Goal: Transaction & Acquisition: Purchase product/service

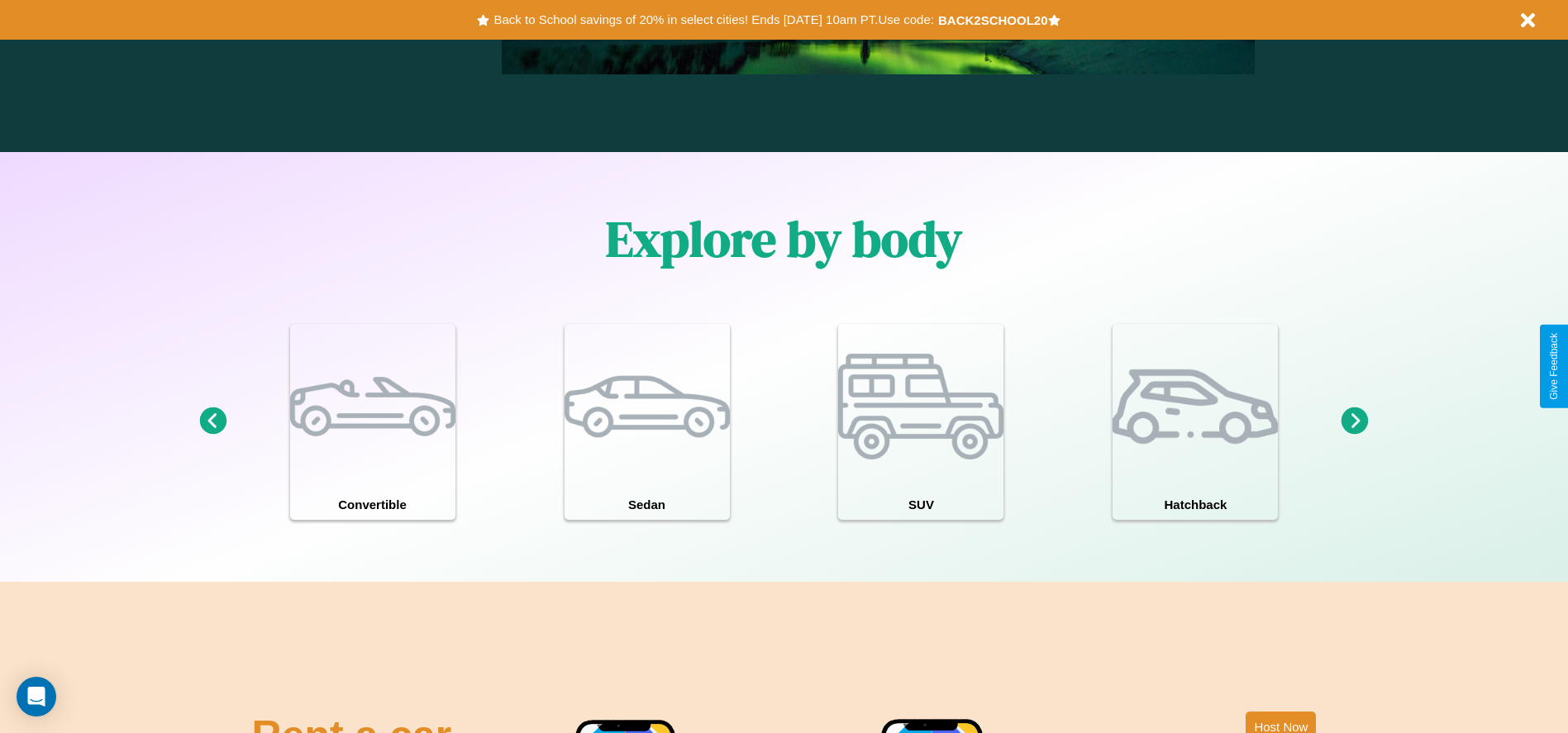
scroll to position [1443, 0]
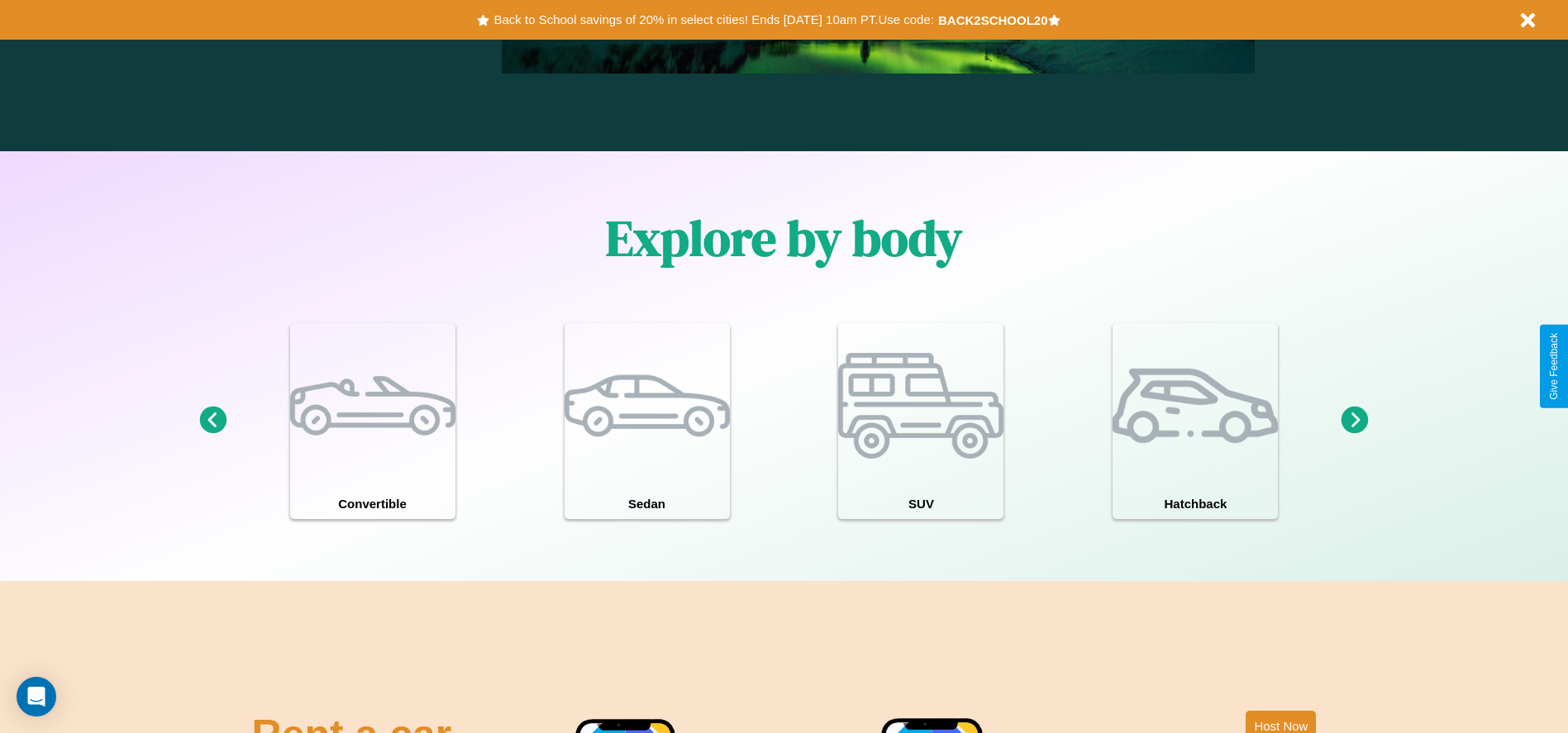
click at [1355, 421] on icon at bounding box center [1355, 421] width 27 height 27
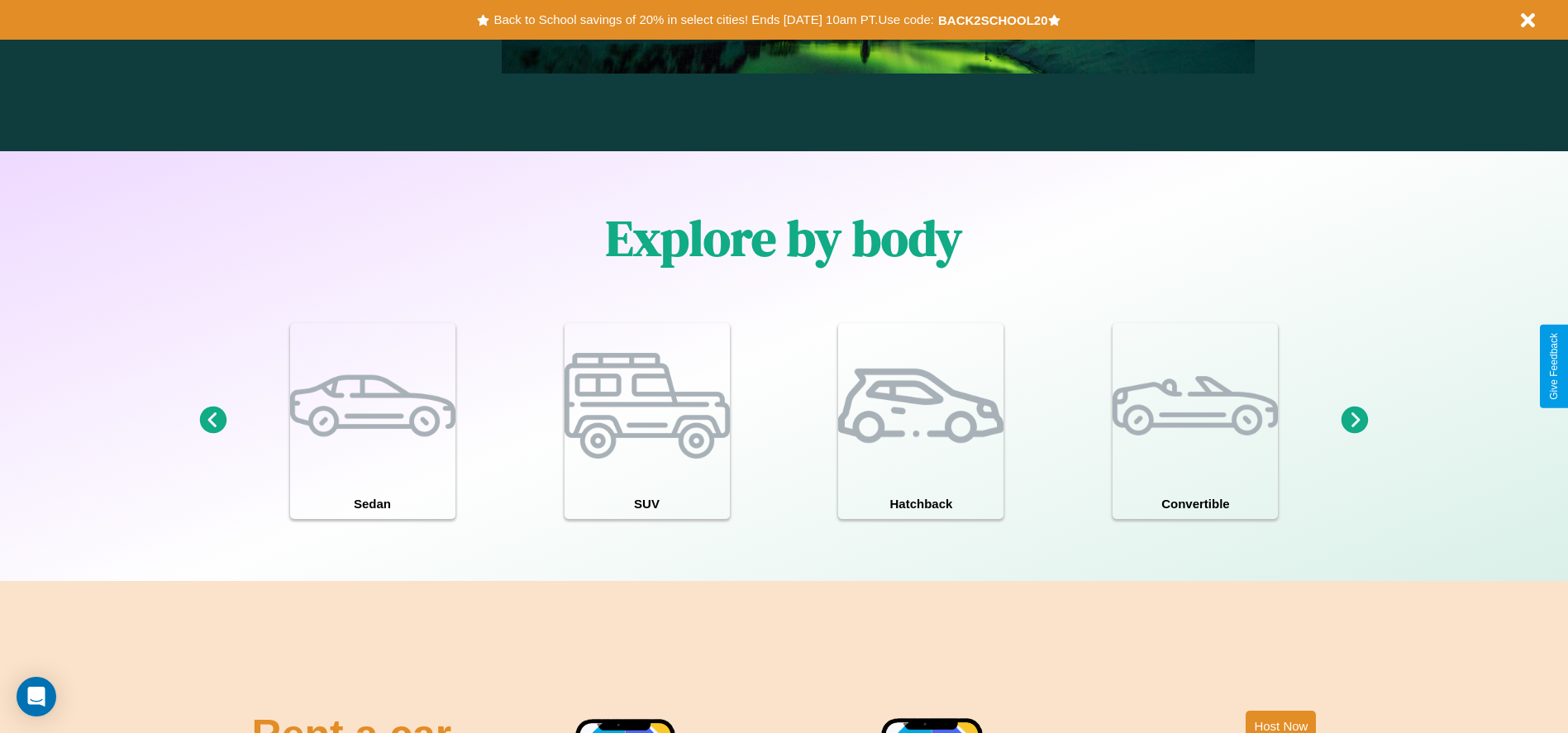
click at [1355, 421] on icon at bounding box center [1355, 421] width 27 height 27
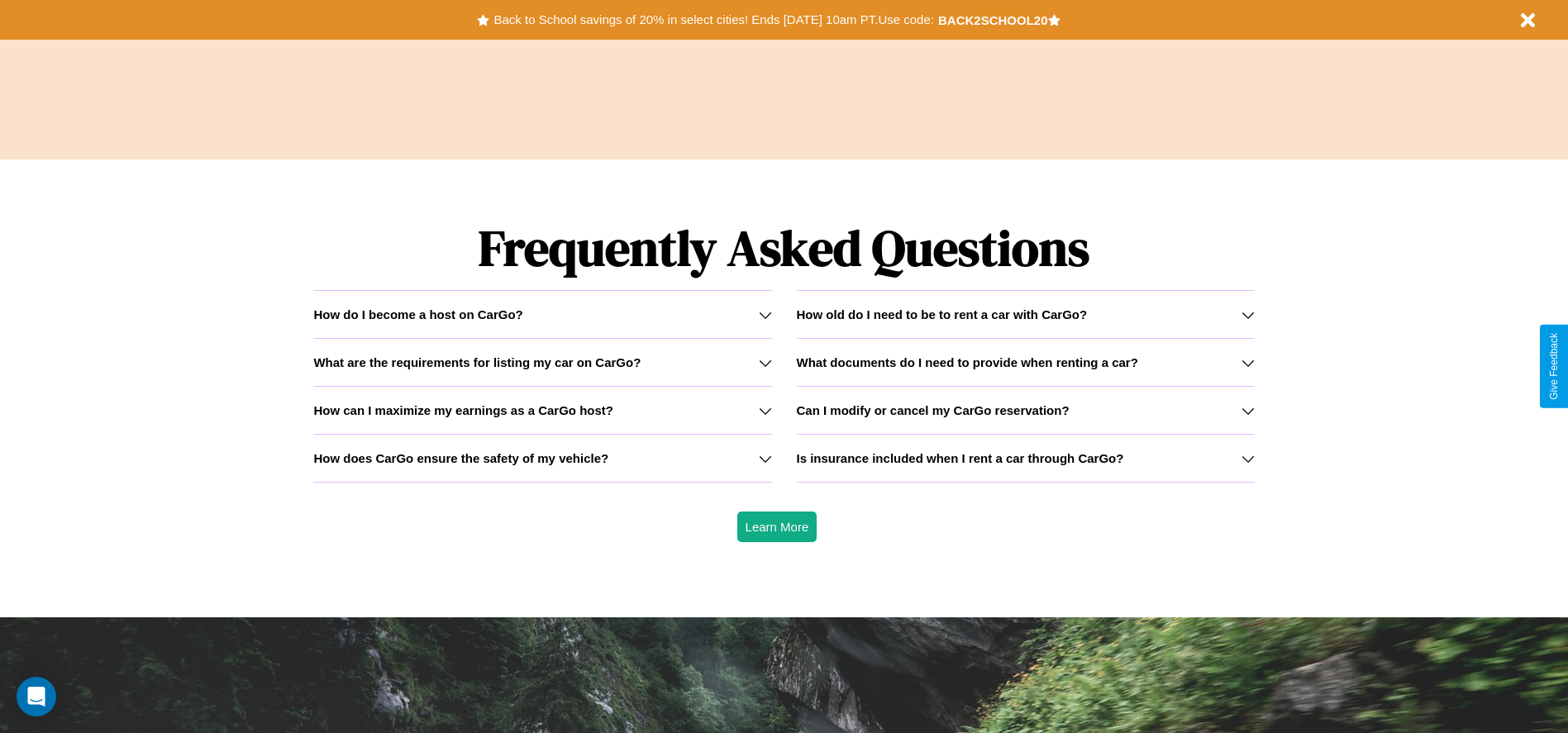
scroll to position [2372, 0]
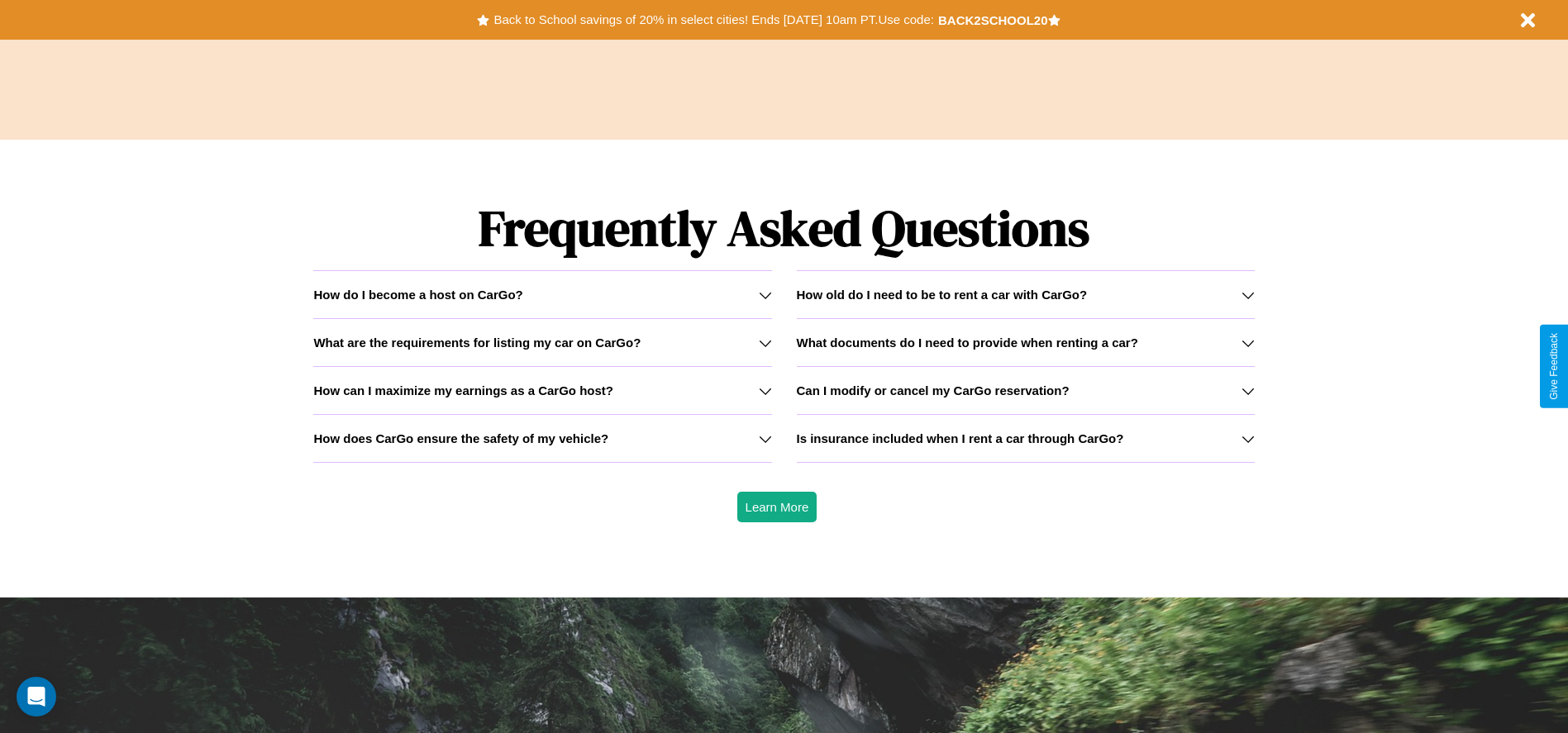
click at [1025, 438] on h3 "Is insurance included when I rent a car through CarGo?" at bounding box center [960, 438] width 328 height 14
click at [1247, 343] on icon at bounding box center [1248, 344] width 14 height 14
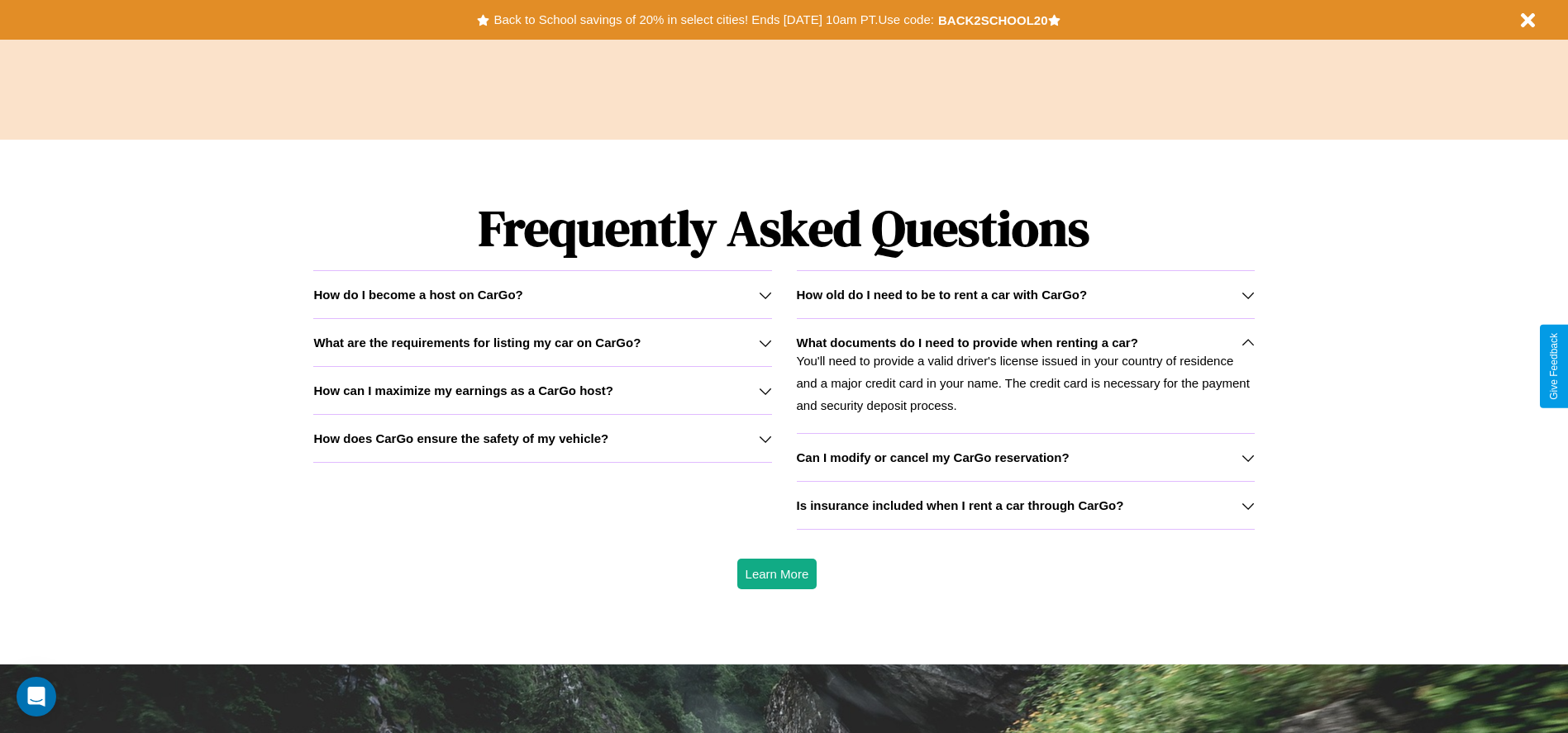
click at [542, 390] on h3 "How can I maximize my earnings as a CarGo host?" at bounding box center [463, 390] width 300 height 14
click at [1247, 505] on icon at bounding box center [1248, 506] width 14 height 14
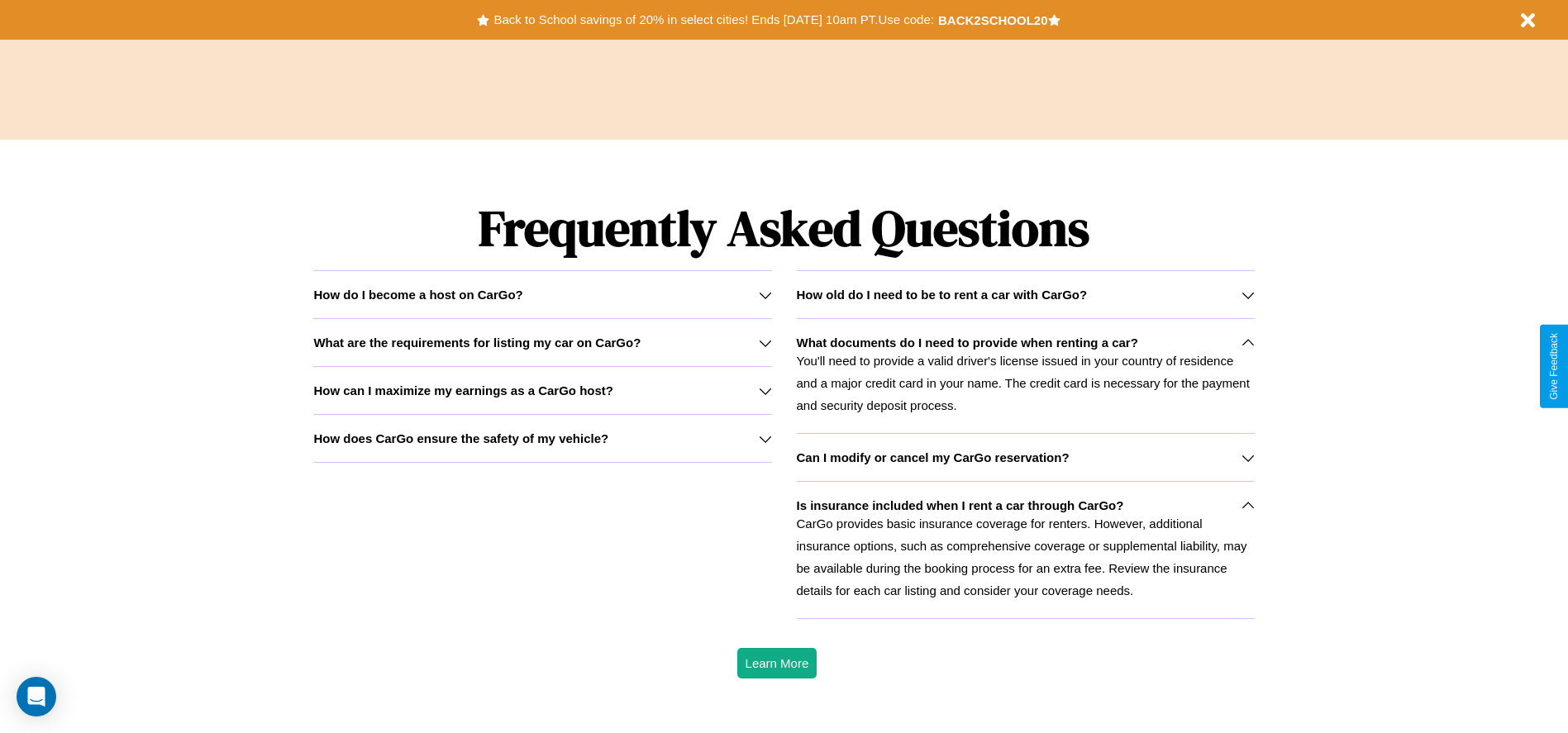
click at [1247, 343] on icon at bounding box center [1248, 344] width 14 height 14
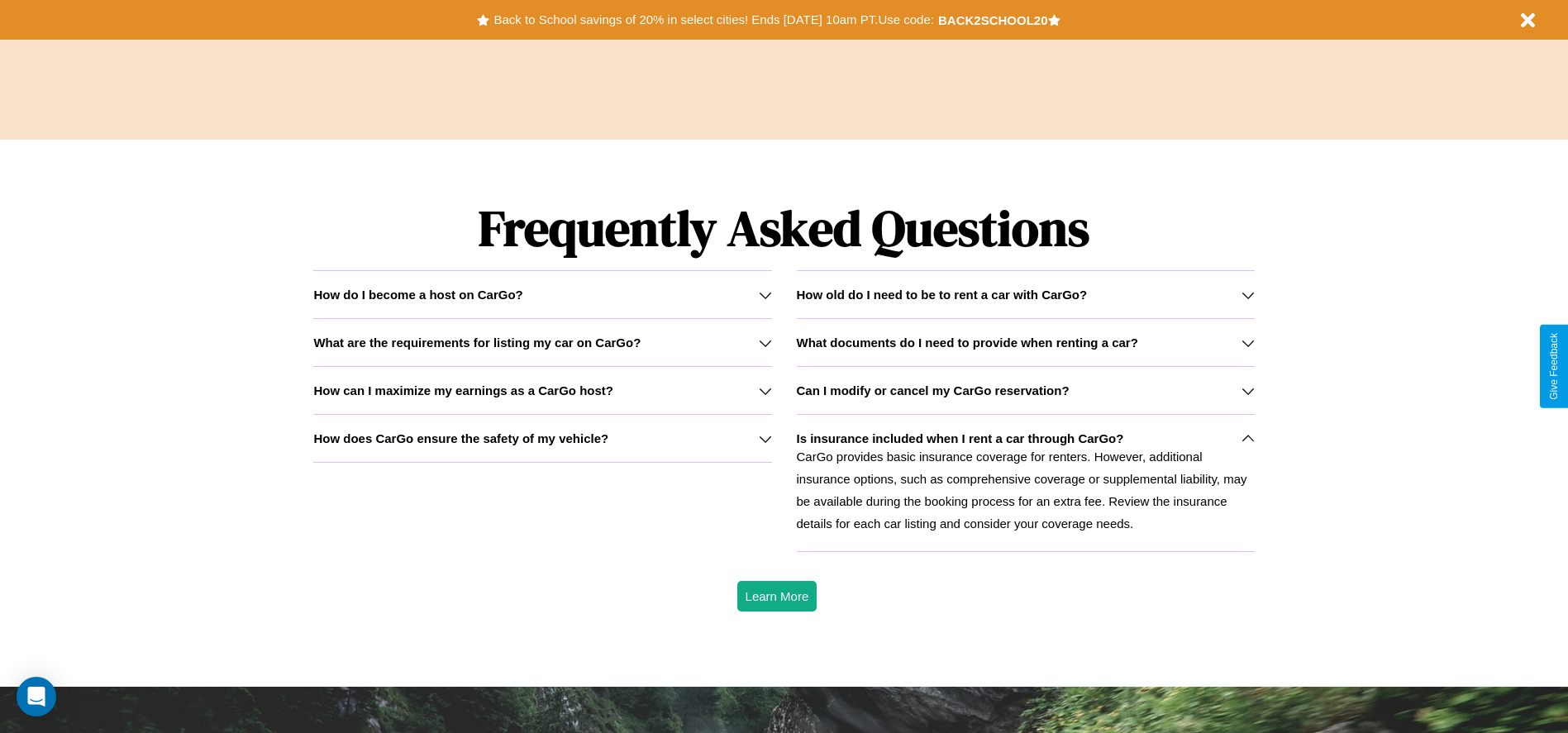
click at [1247, 390] on icon at bounding box center [1248, 391] width 14 height 14
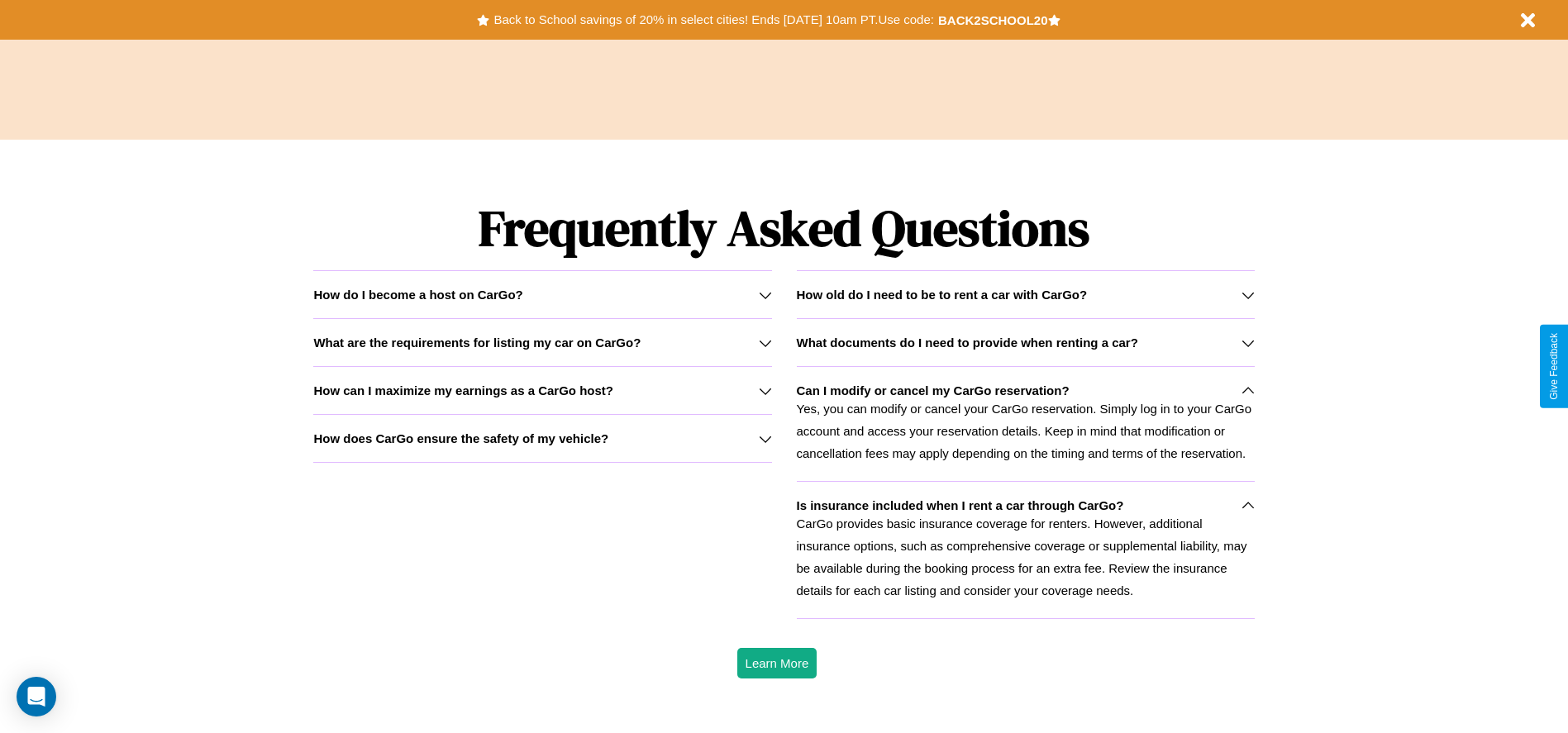
click at [764, 438] on icon at bounding box center [766, 439] width 14 height 14
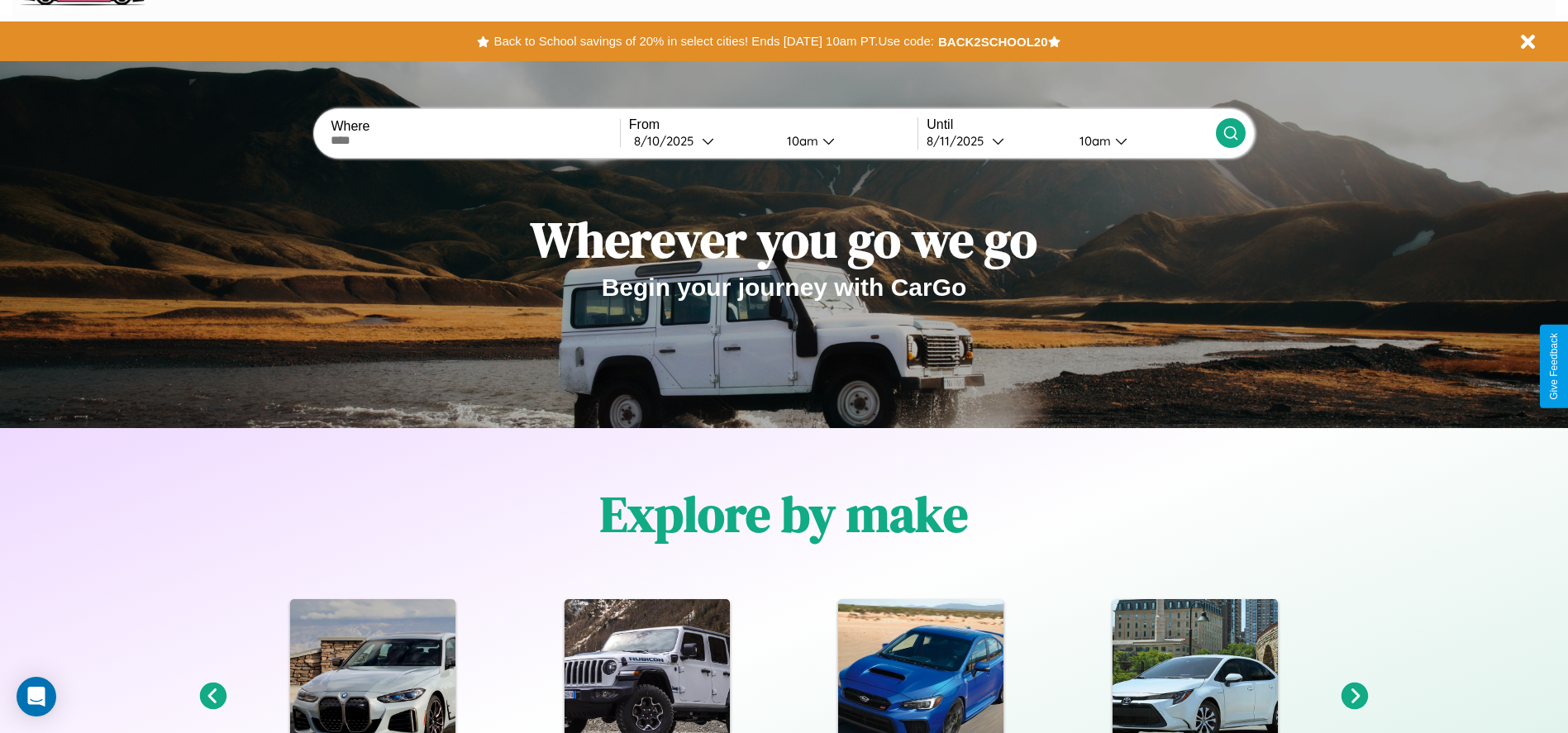
scroll to position [0, 0]
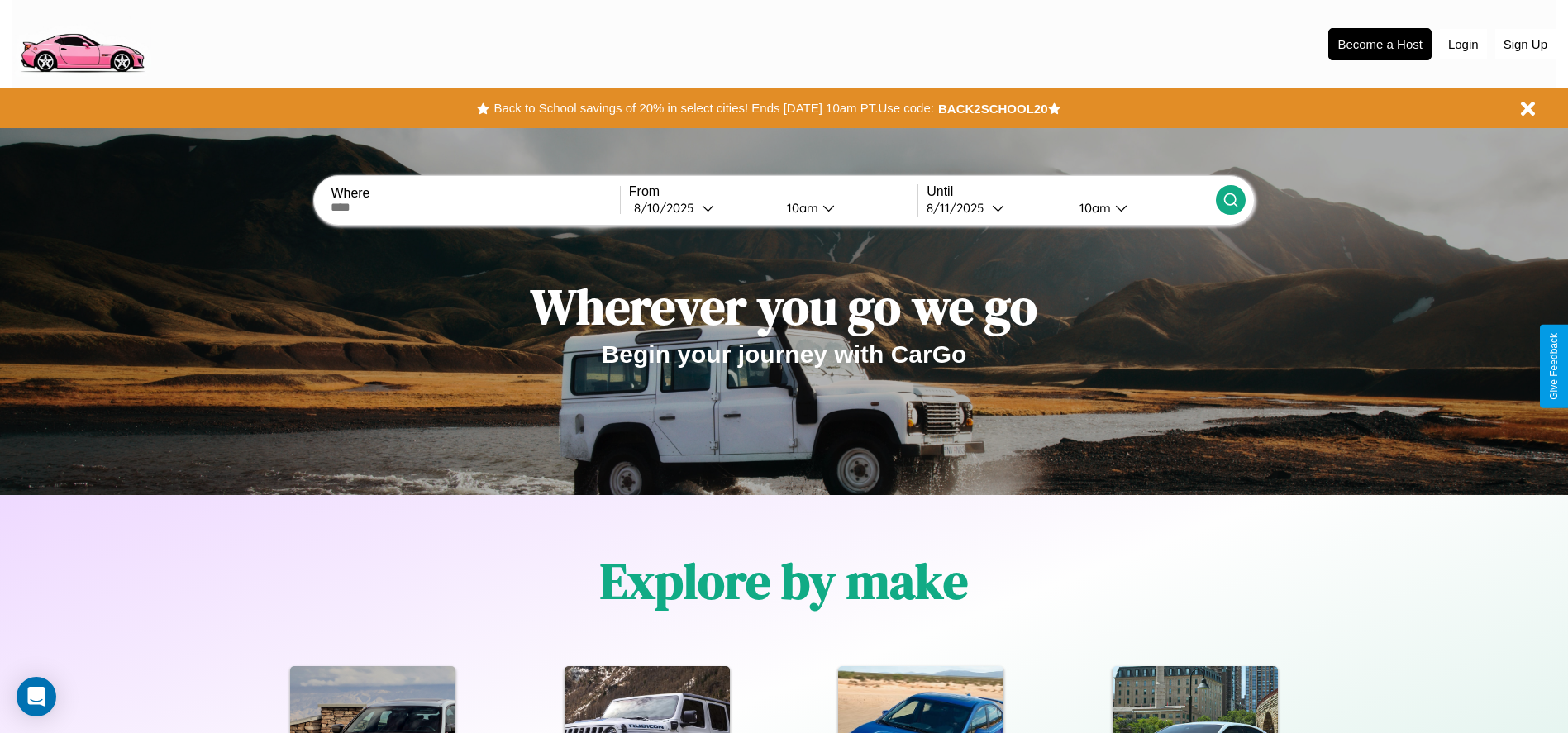
click at [475, 207] on input "text" at bounding box center [474, 207] width 289 height 14
type input "**********"
click at [700, 207] on div "8 / 10 / 2025" at bounding box center [667, 207] width 67 height 16
select select "*"
select select "****"
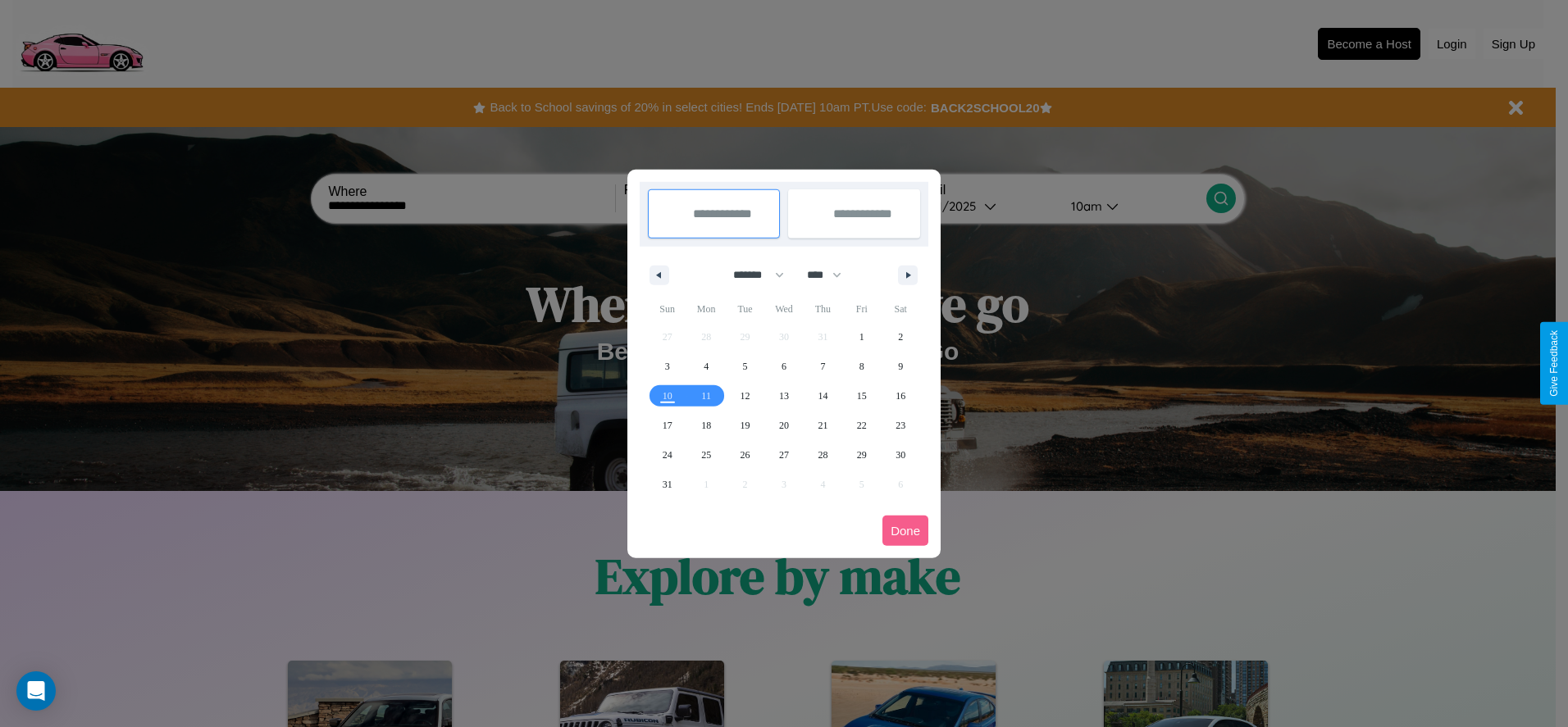
drag, startPoint x: 751, startPoint y: 275, endPoint x: 784, endPoint y: 329, distance: 63.3
click at [751, 275] on select "******* ******** ***** ***** *** **** **** ****** ********* ******* ******** **…" at bounding box center [756, 275] width 70 height 27
select select "*"
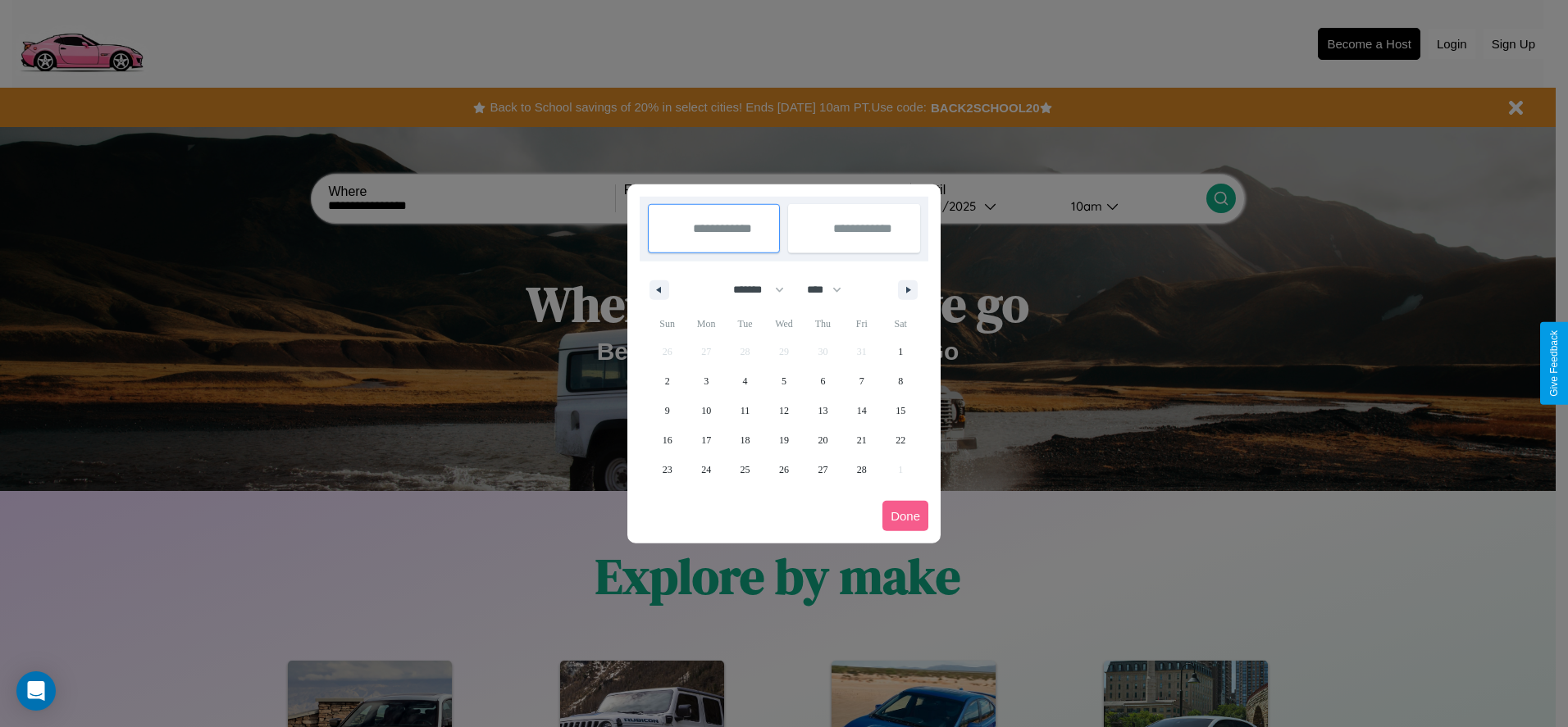
click at [832, 289] on select "**** **** **** **** **** **** **** **** **** **** **** **** **** **** **** ****…" at bounding box center [823, 290] width 50 height 27
select select "****"
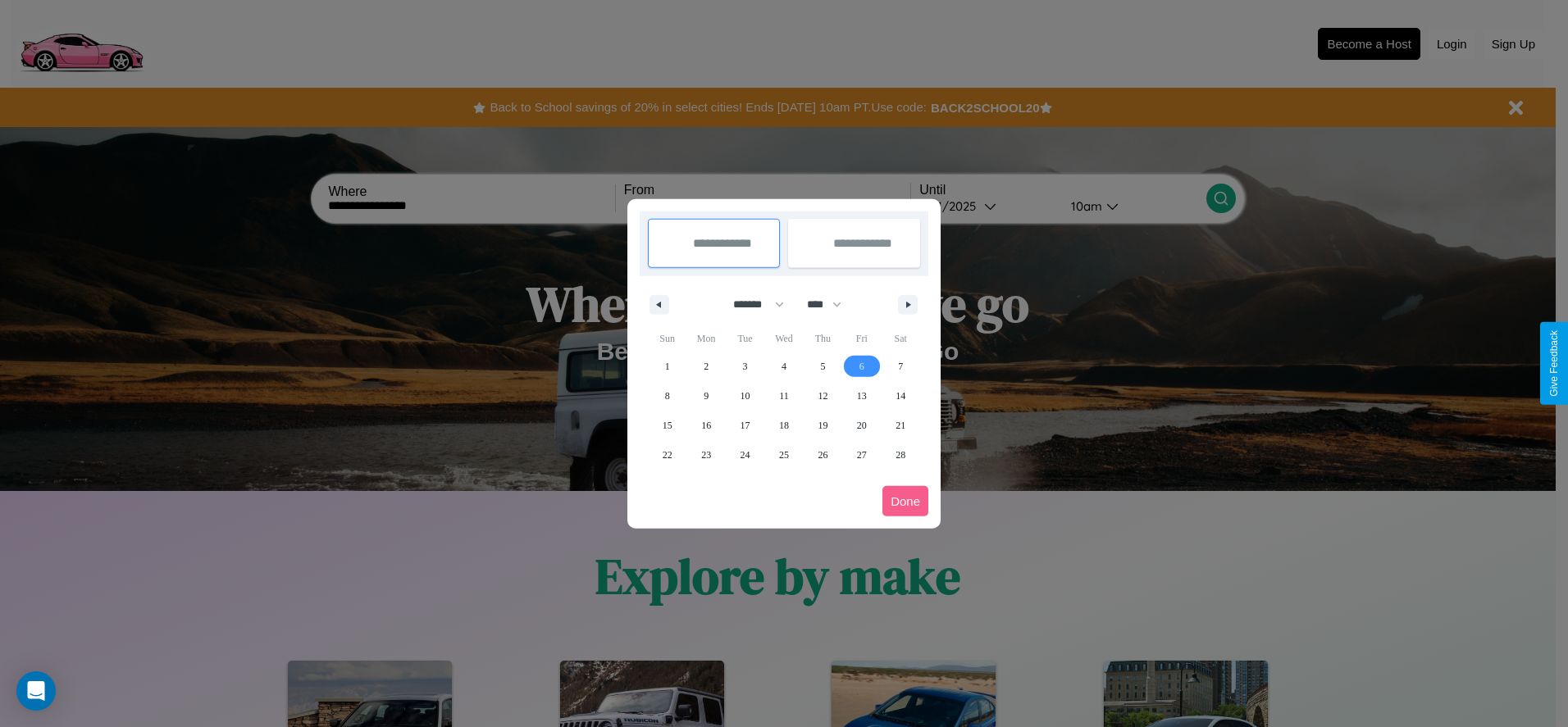
click at [861, 366] on span "6" at bounding box center [861, 366] width 5 height 29
type input "**********"
click at [667, 425] on span "15" at bounding box center [668, 425] width 10 height 29
type input "**********"
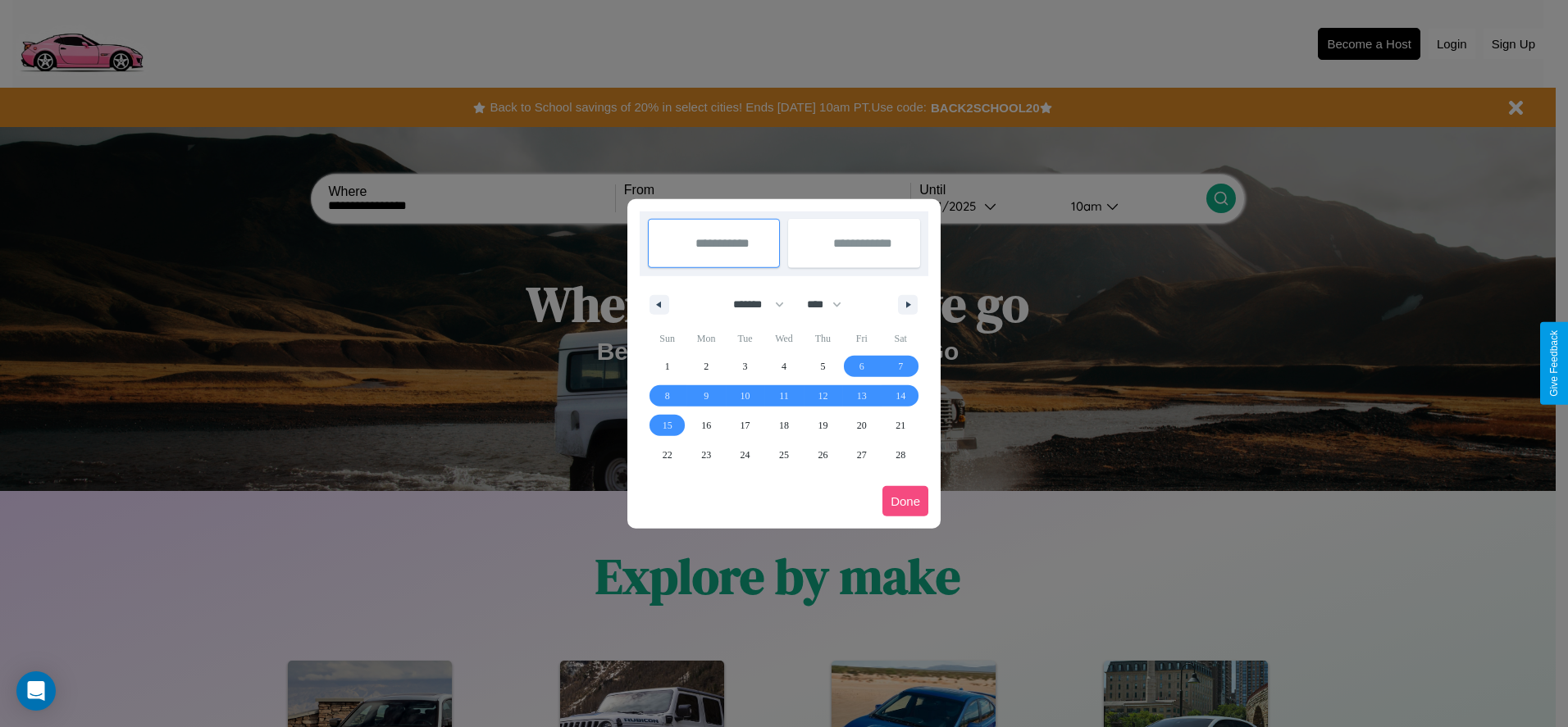
click at [906, 501] on button "Done" at bounding box center [905, 501] width 46 height 30
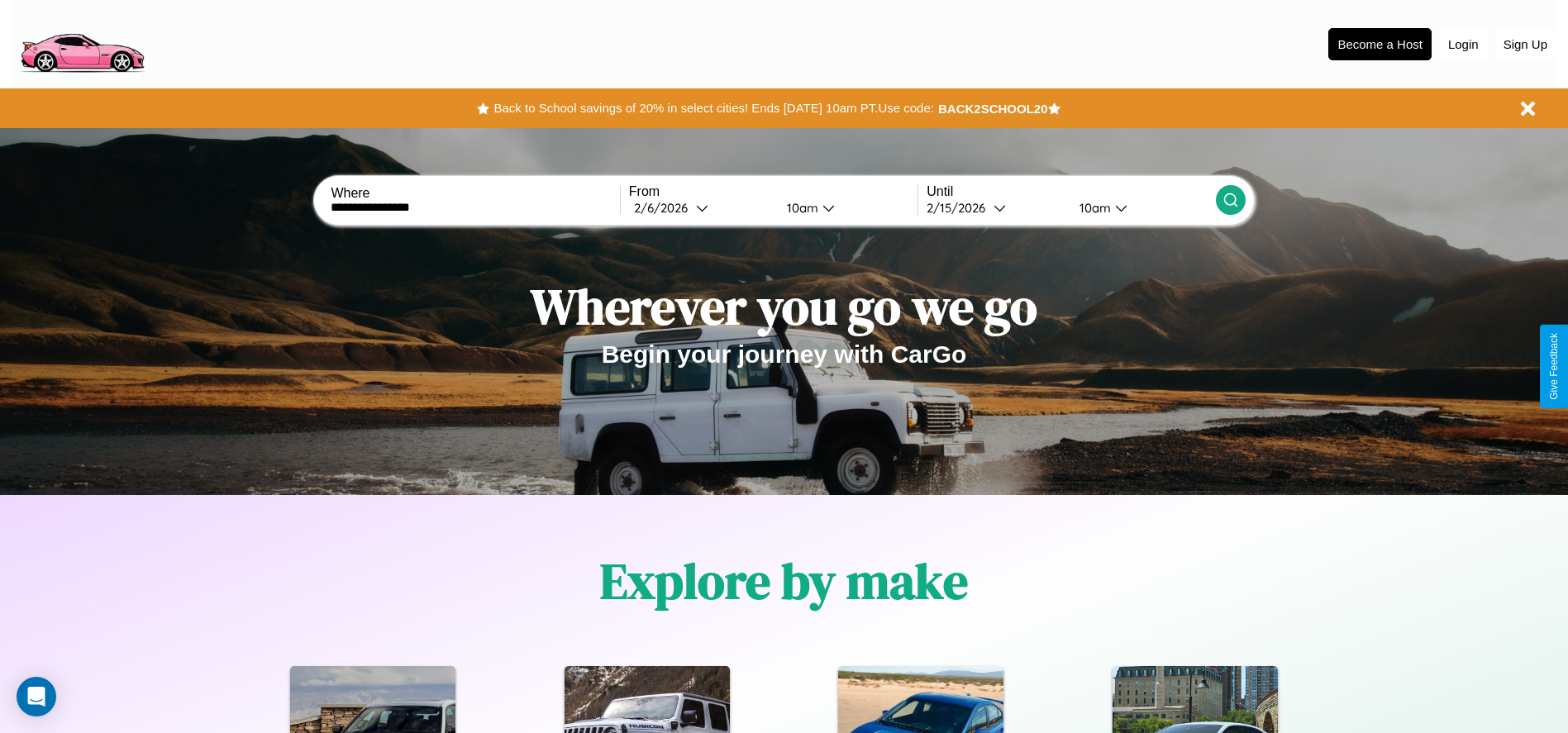
click at [1230, 200] on icon at bounding box center [1230, 200] width 17 height 17
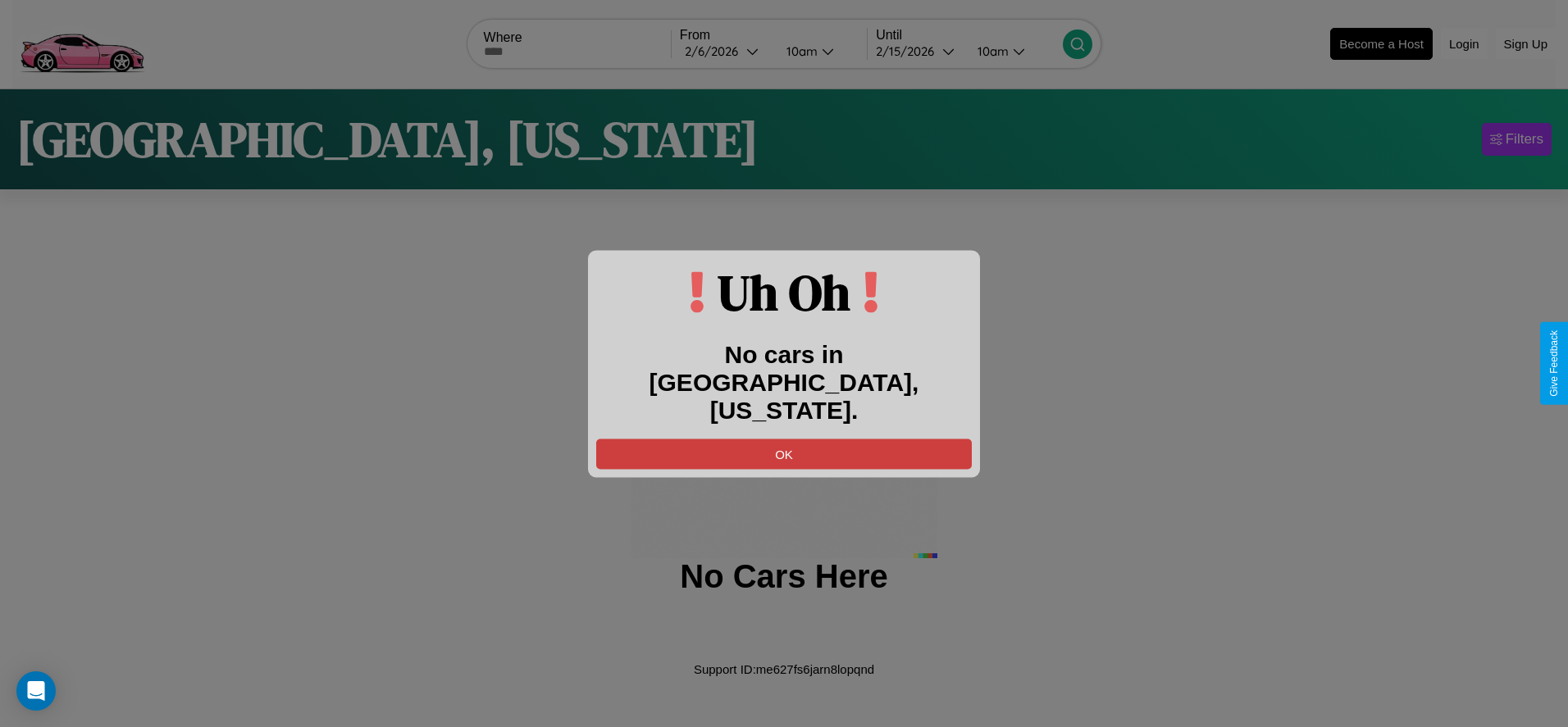
click at [784, 439] on button "OK" at bounding box center [784, 453] width 376 height 30
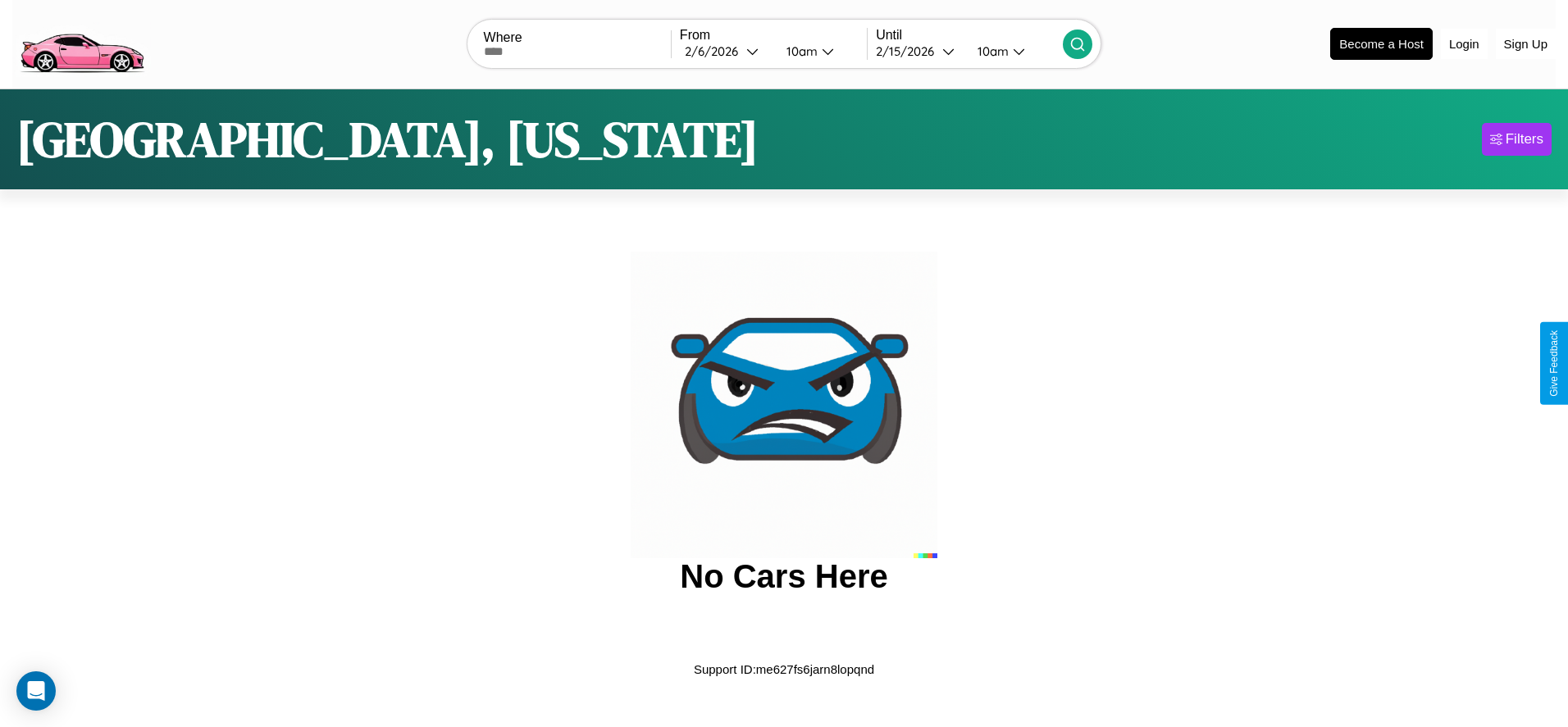
click at [82, 42] on img at bounding box center [82, 42] width 139 height 69
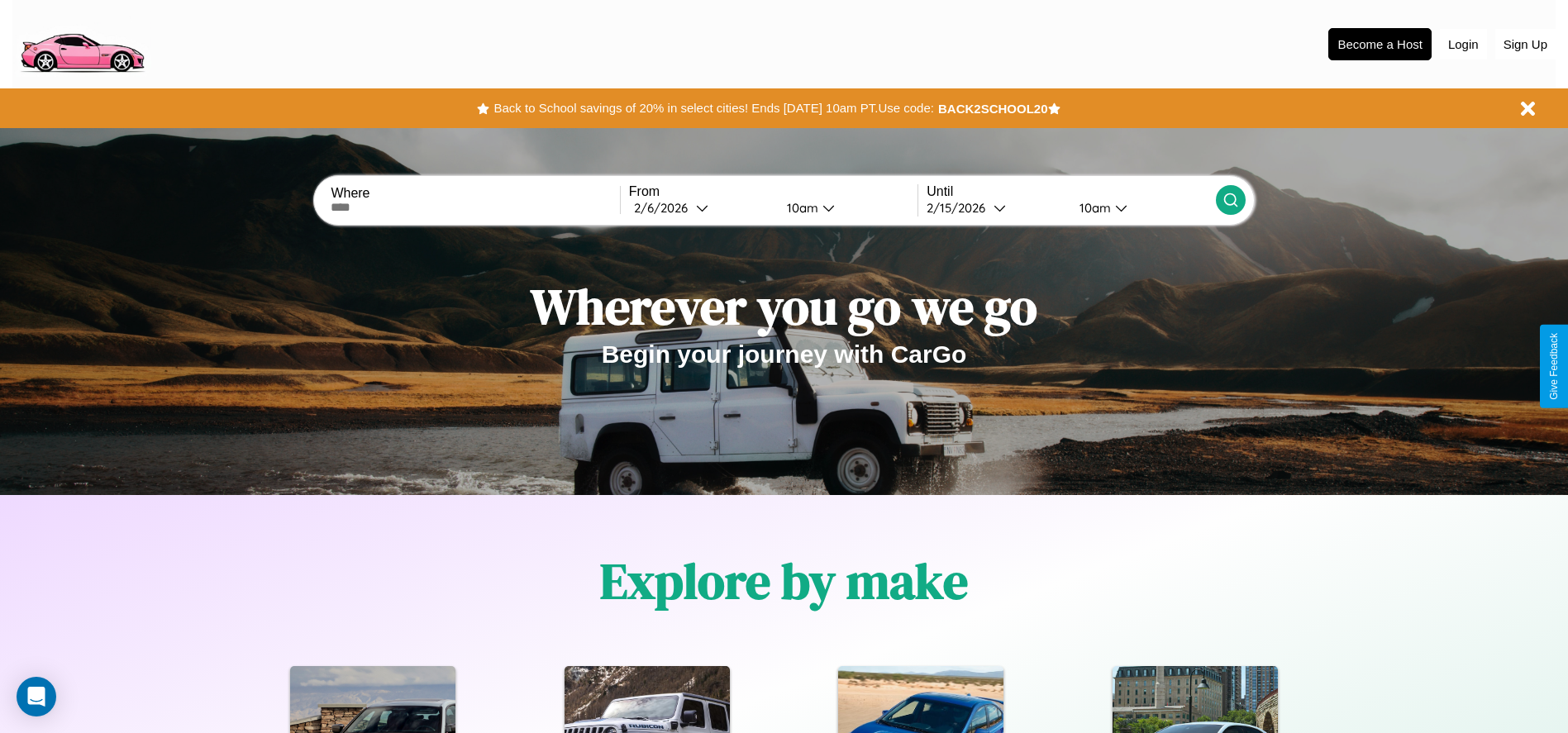
scroll to position [344, 0]
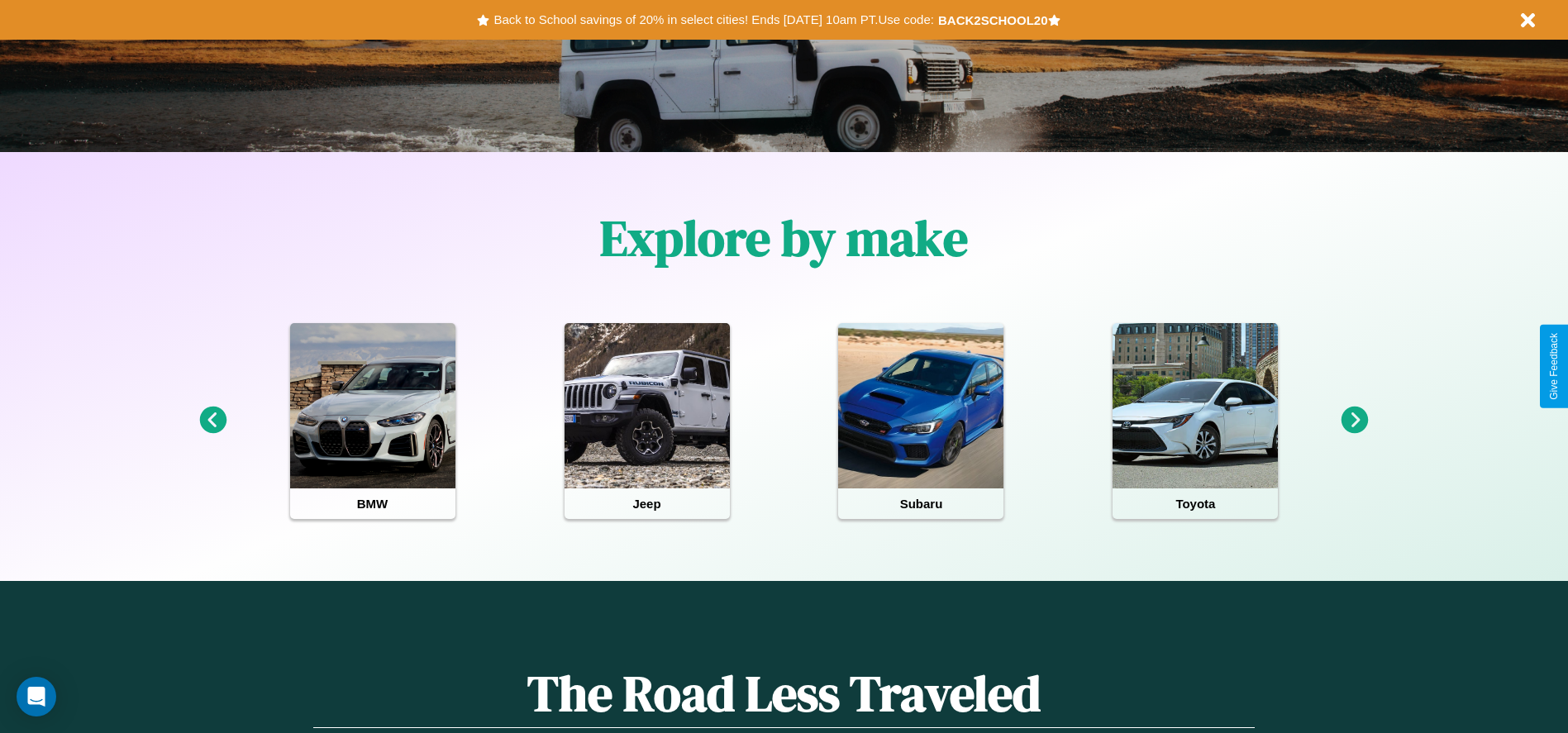
click at [212, 421] on icon at bounding box center [213, 421] width 27 height 27
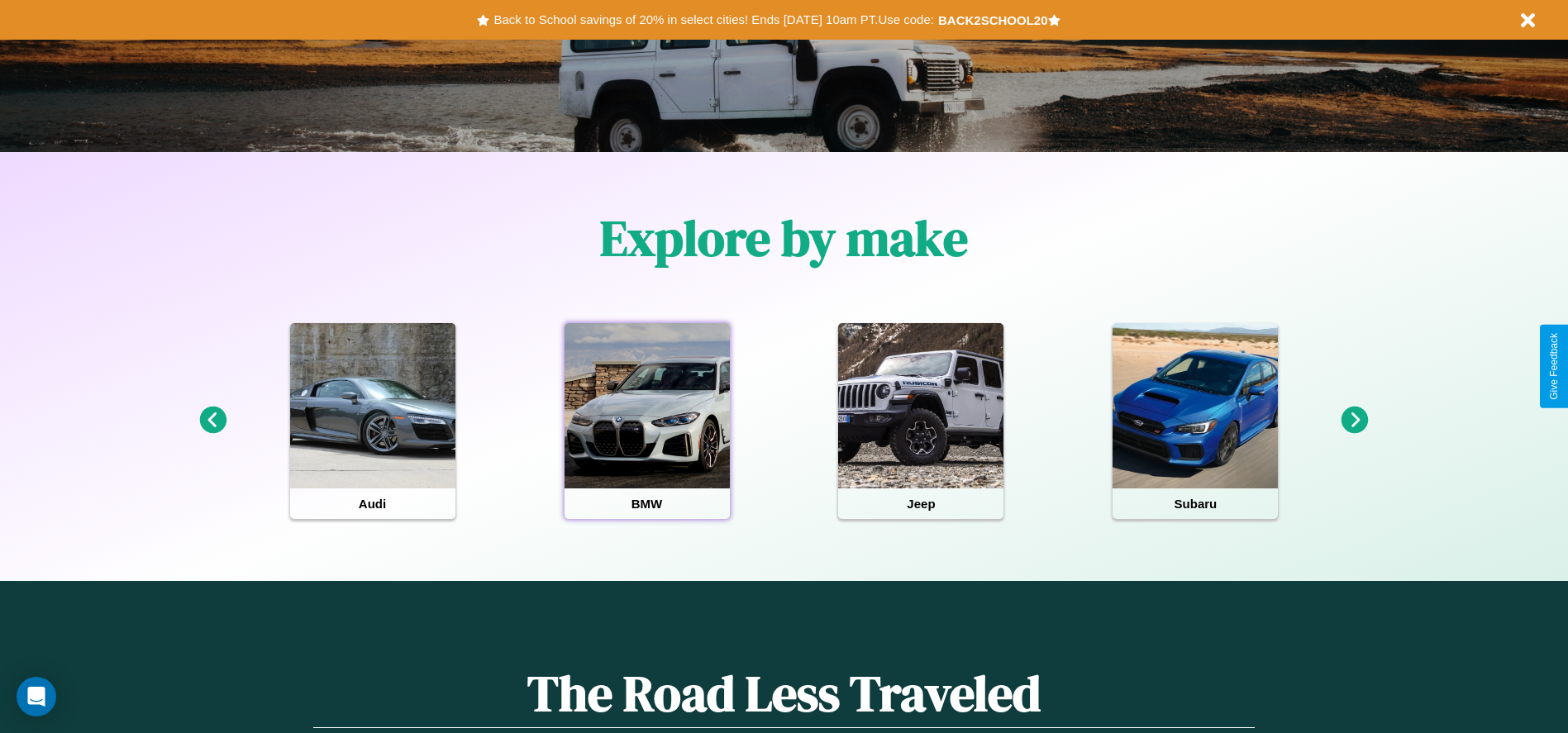
click at [647, 421] on div at bounding box center [647, 405] width 165 height 165
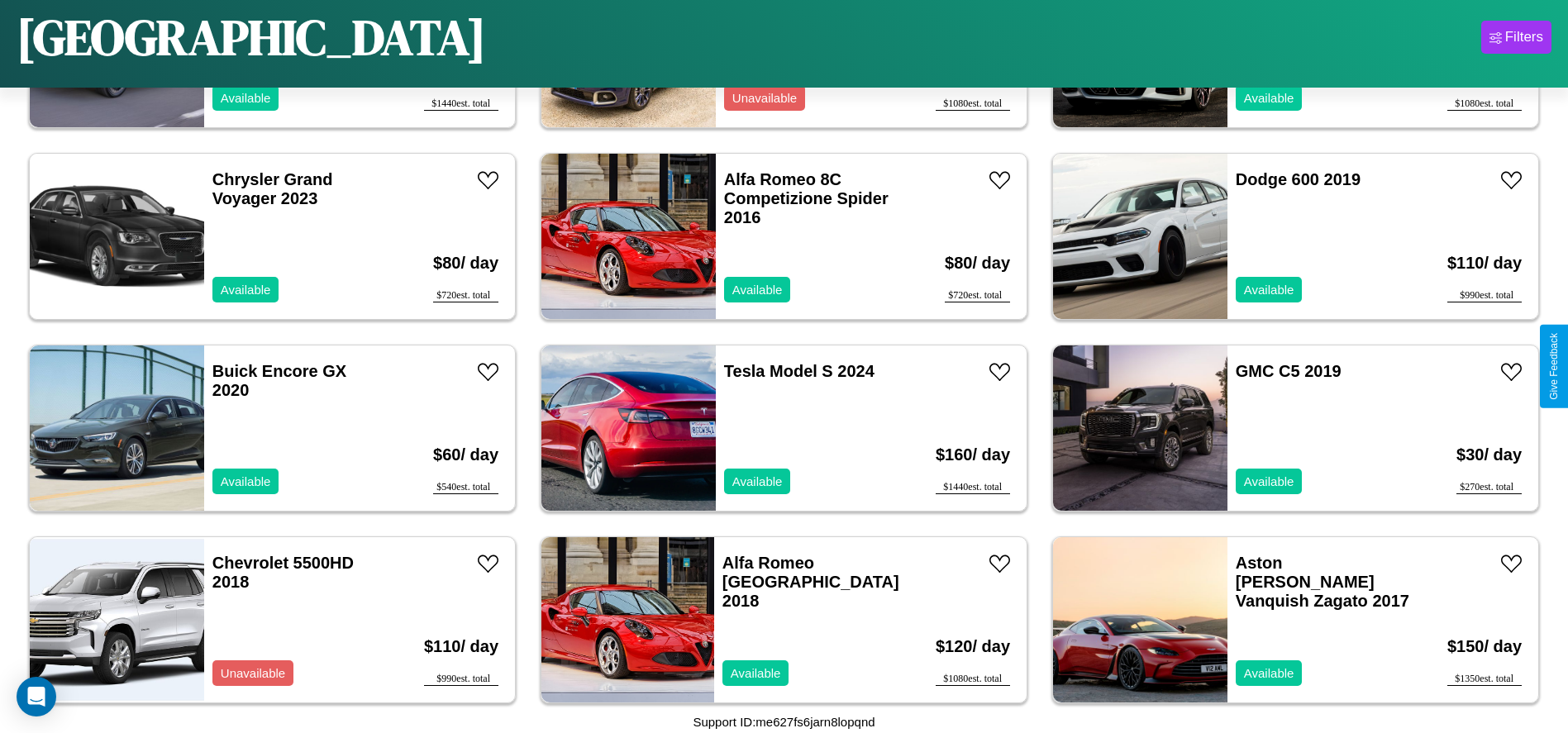
scroll to position [1335, 0]
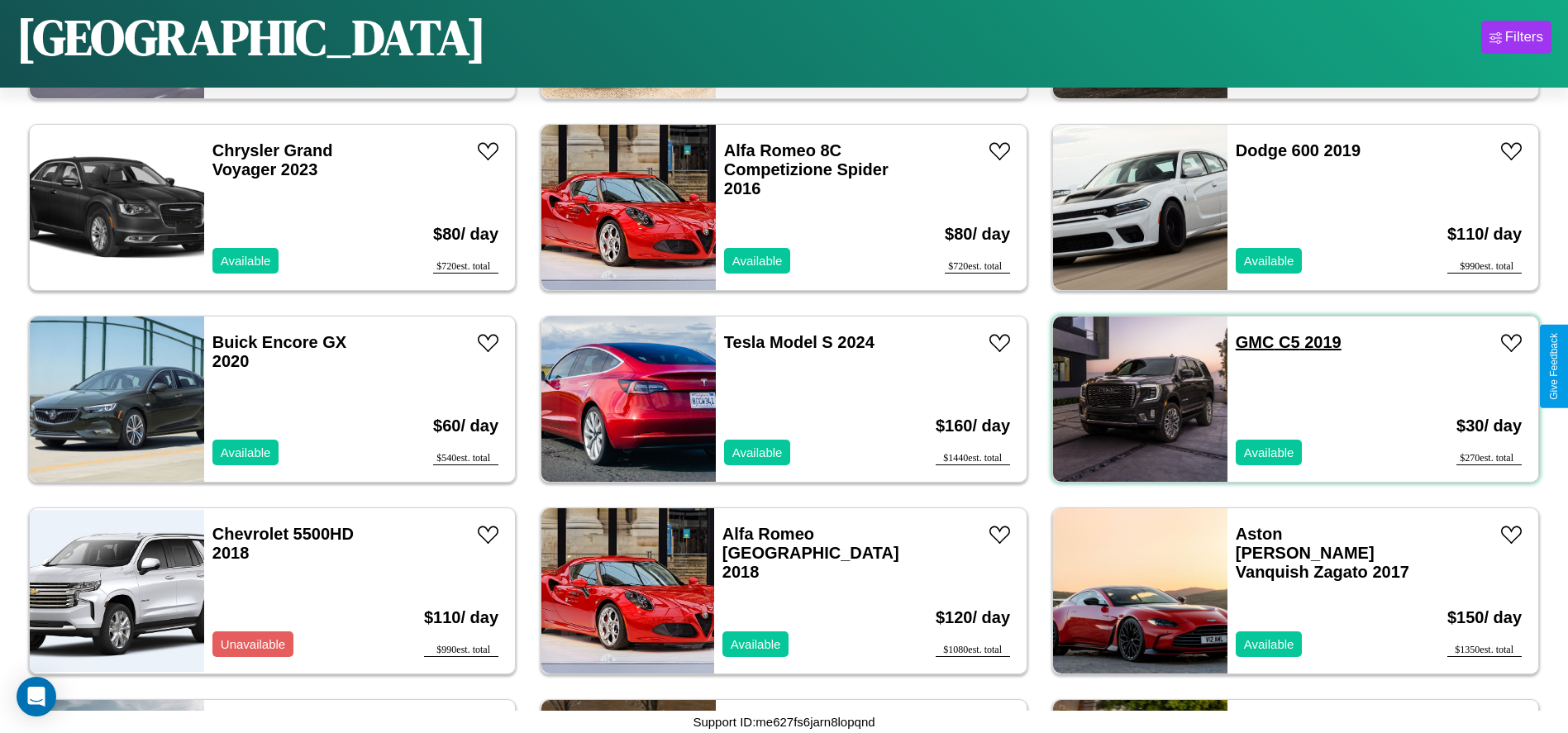
click at [1244, 343] on link "GMC C5 2019" at bounding box center [1288, 342] width 106 height 19
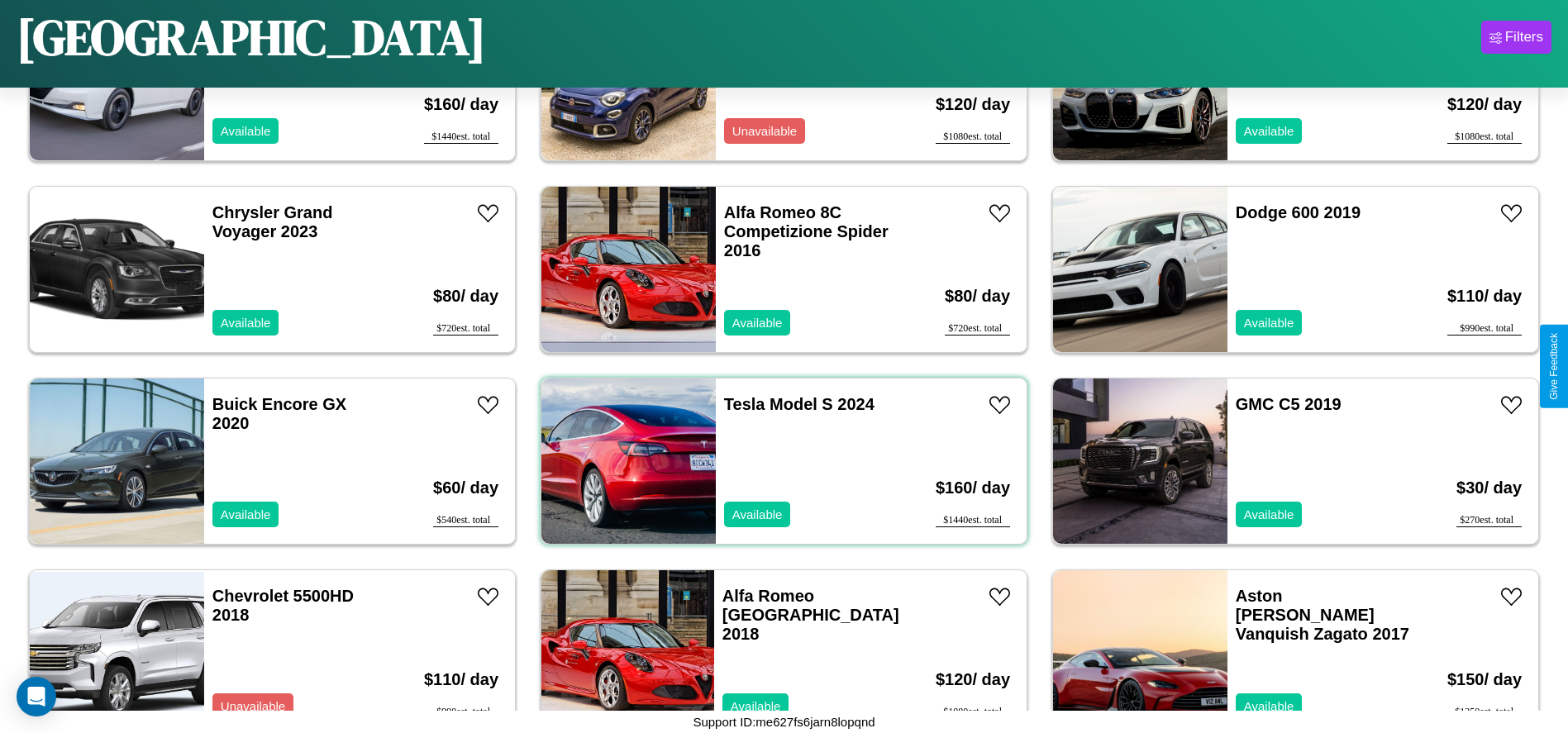
scroll to position [1143, 0]
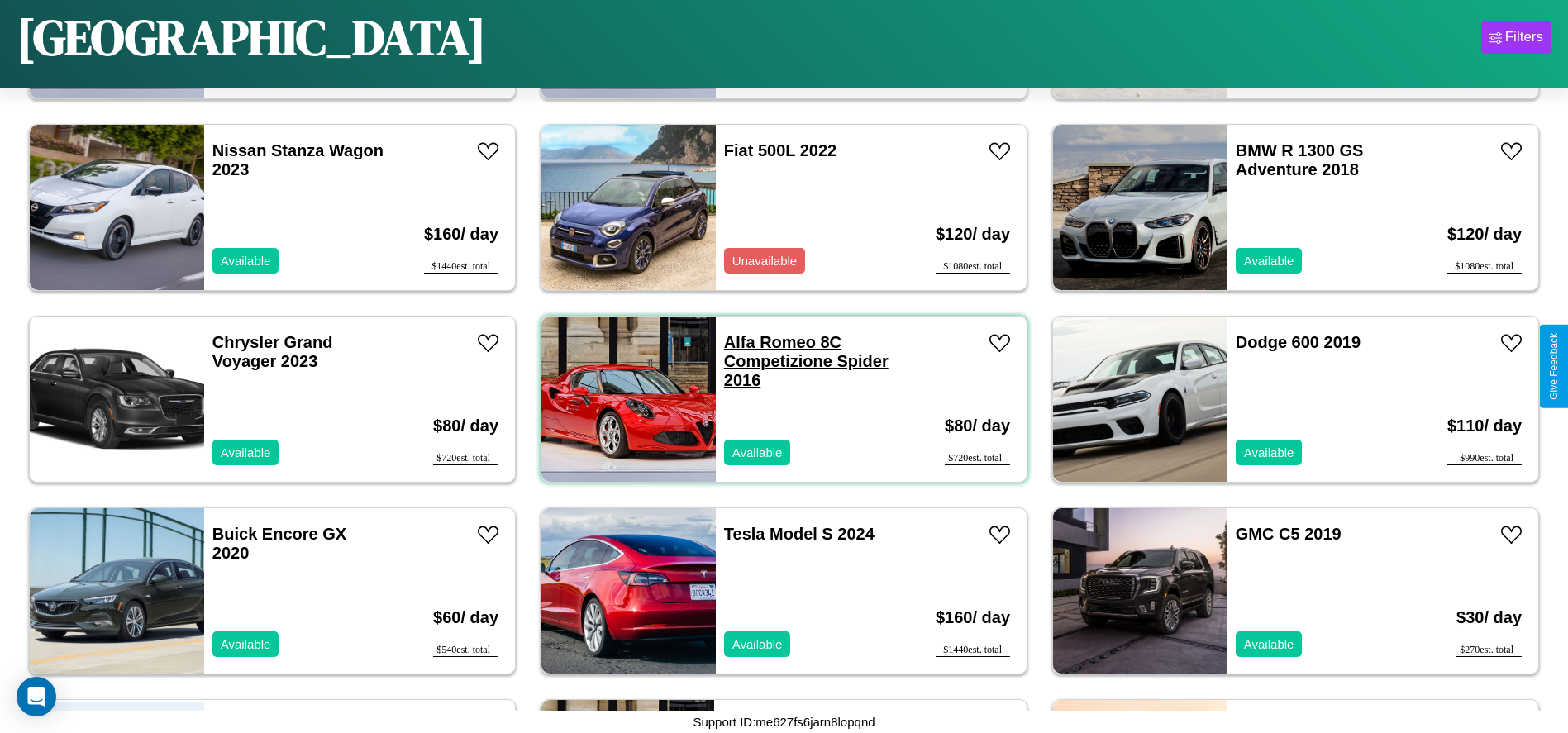
click at [764, 343] on link "Alfa Romeo 8C Competizione Spider 2016" at bounding box center [806, 360] width 164 height 56
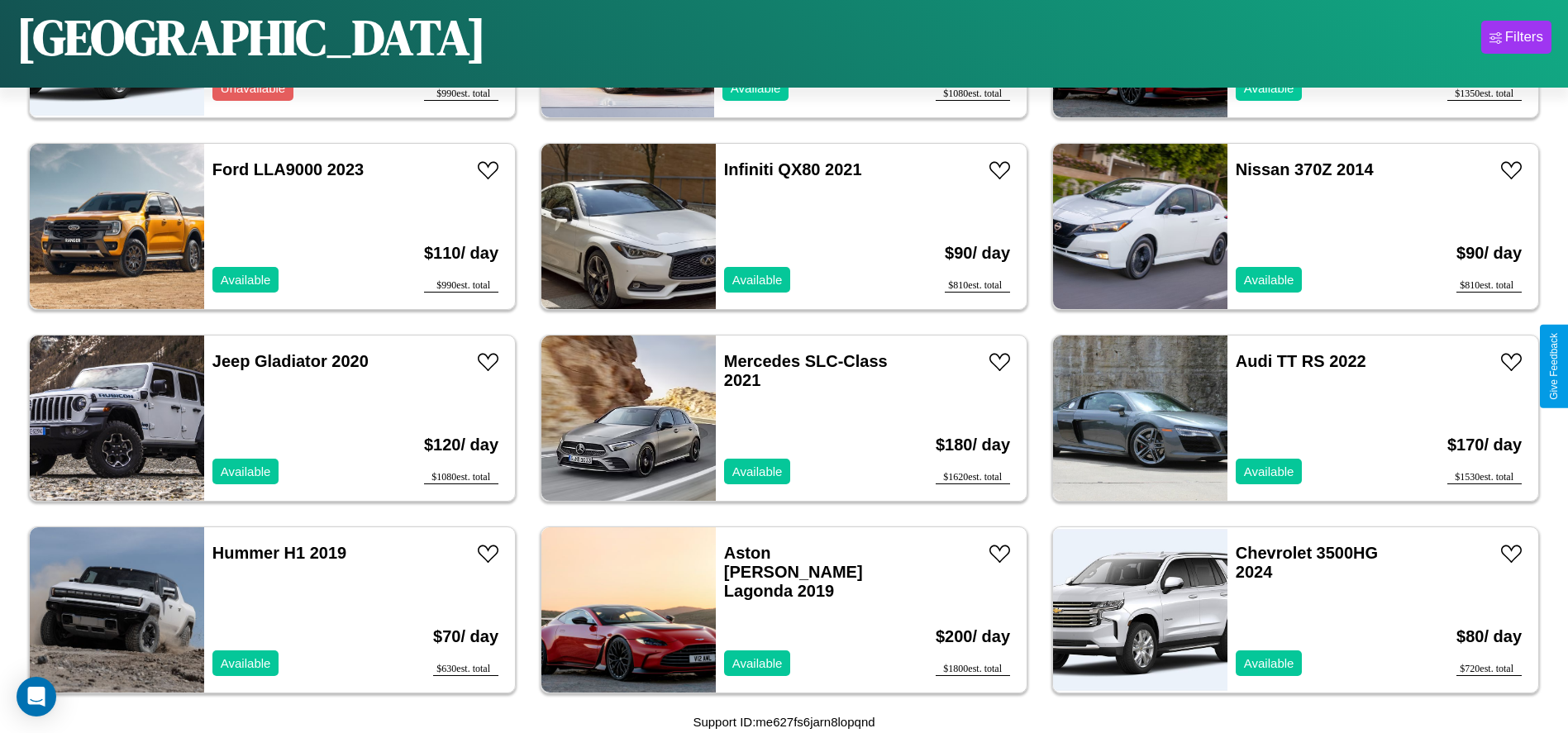
scroll to position [2102, 0]
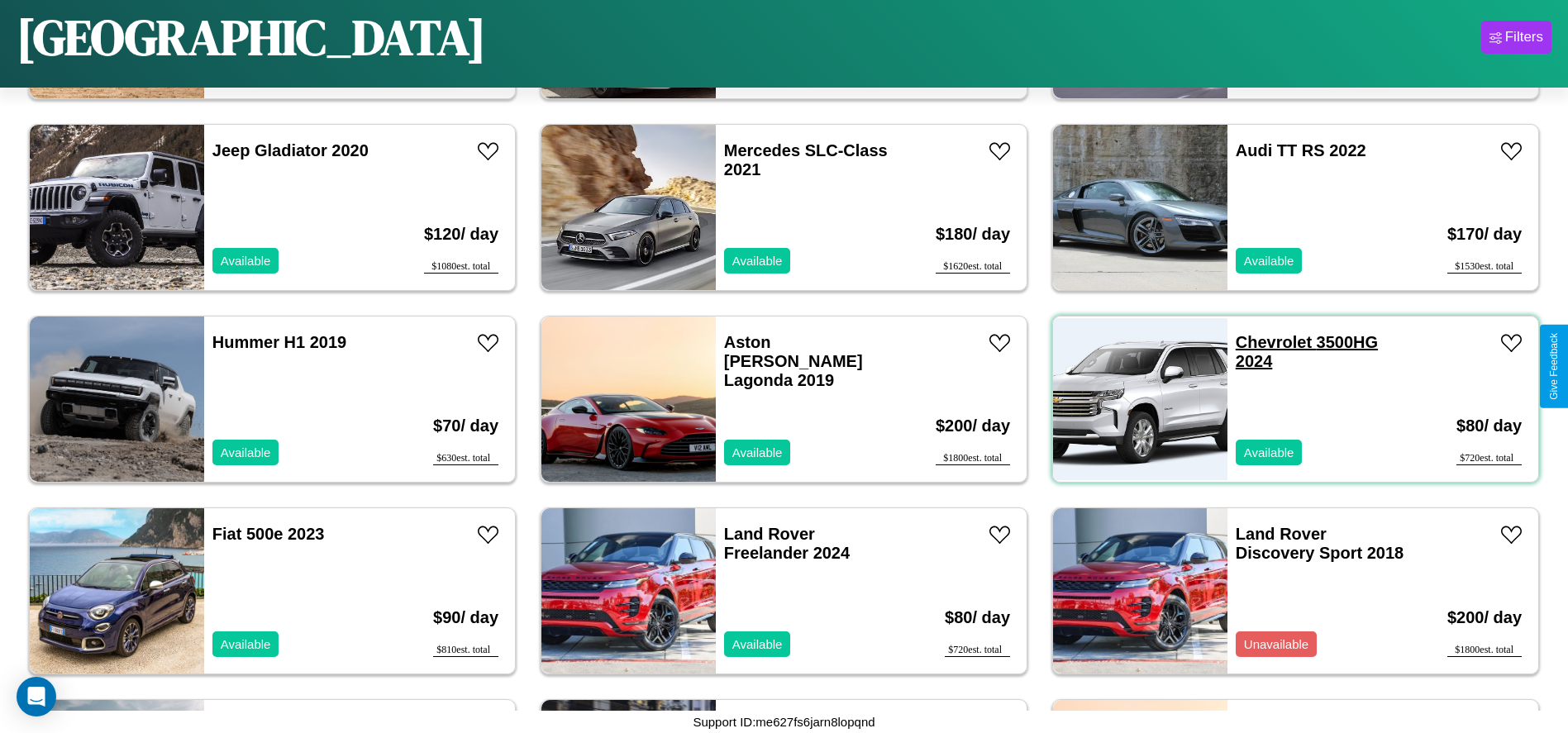
click at [1263, 343] on link "Chevrolet 3500HG 2024" at bounding box center [1306, 351] width 142 height 37
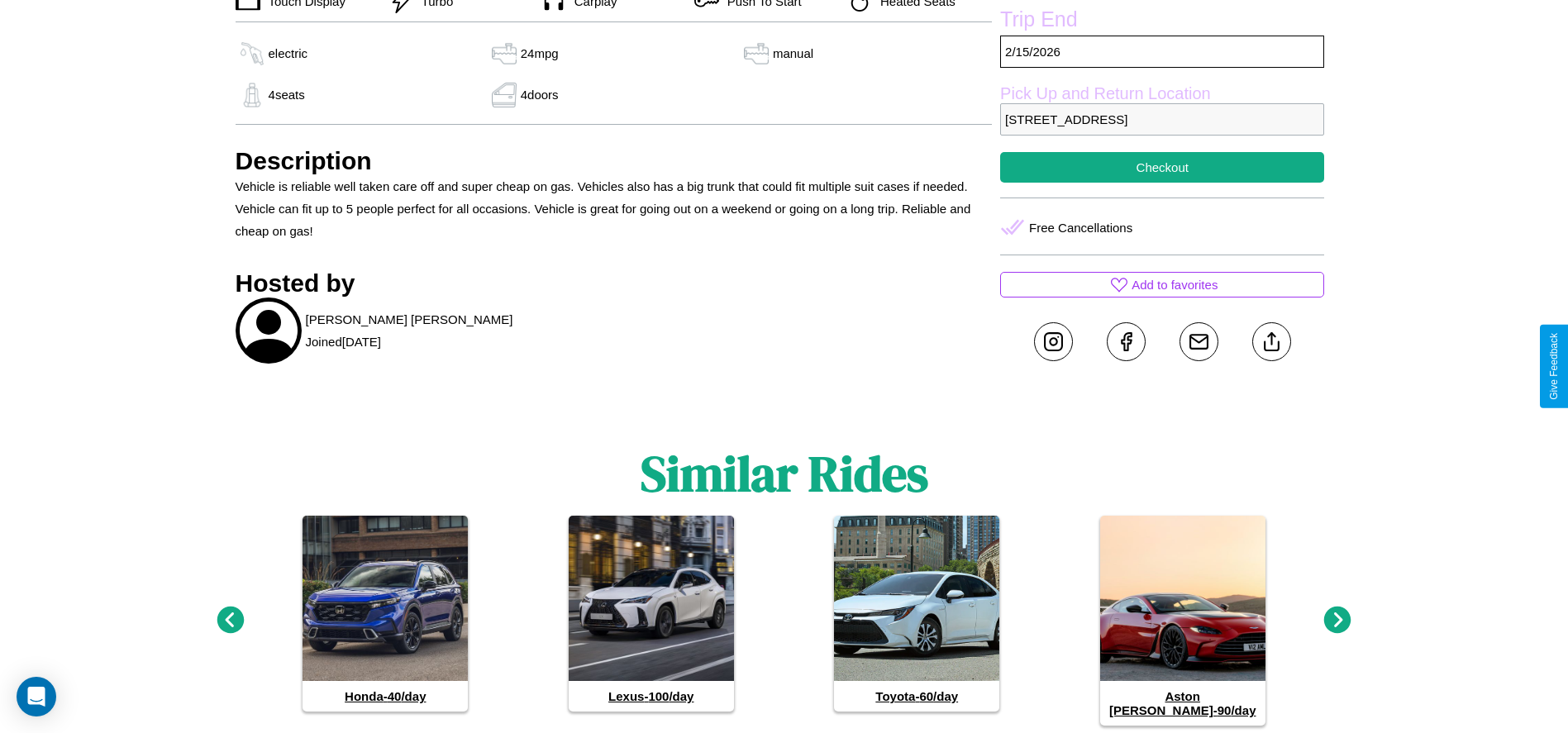
scroll to position [661, 0]
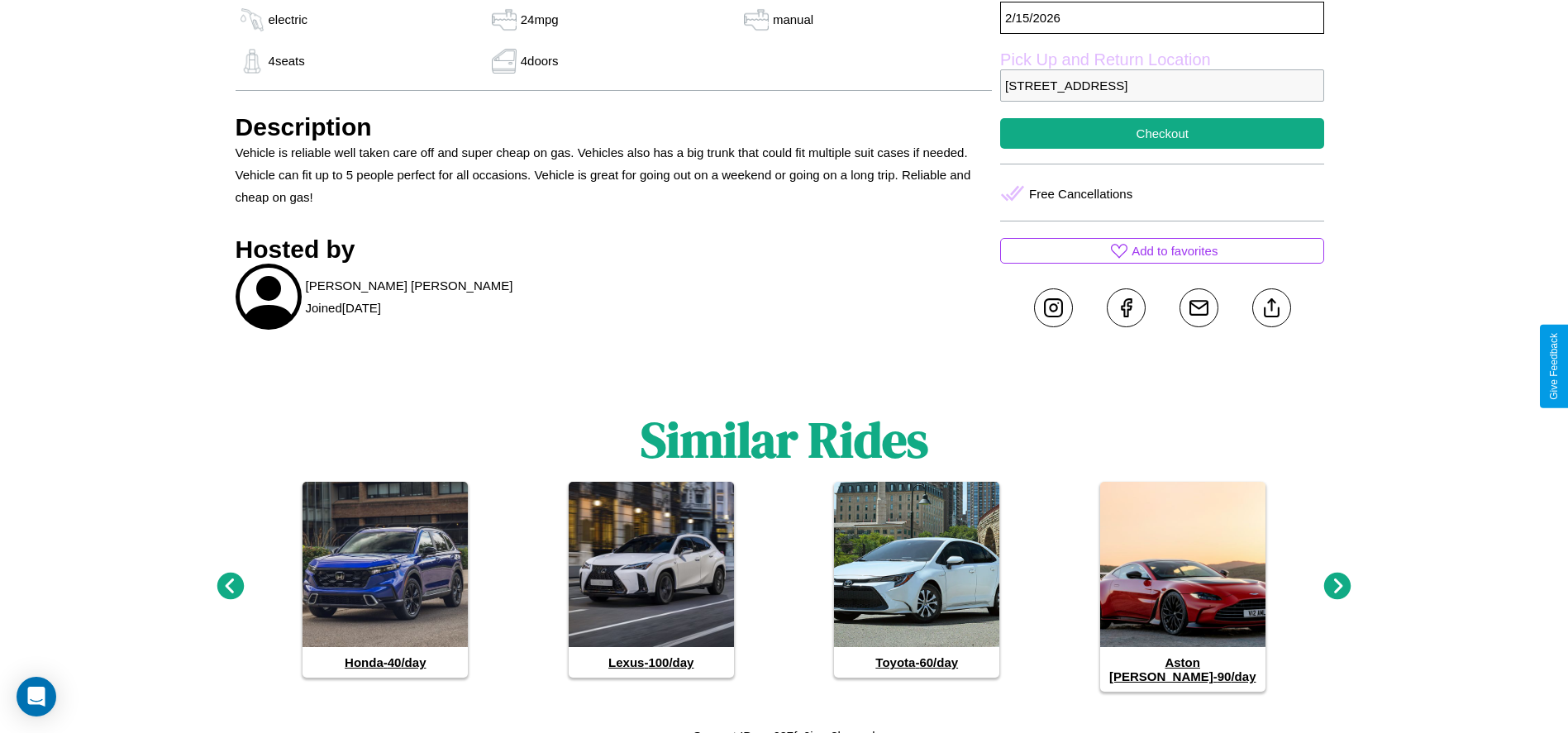
click at [1337, 579] on icon at bounding box center [1337, 586] width 27 height 27
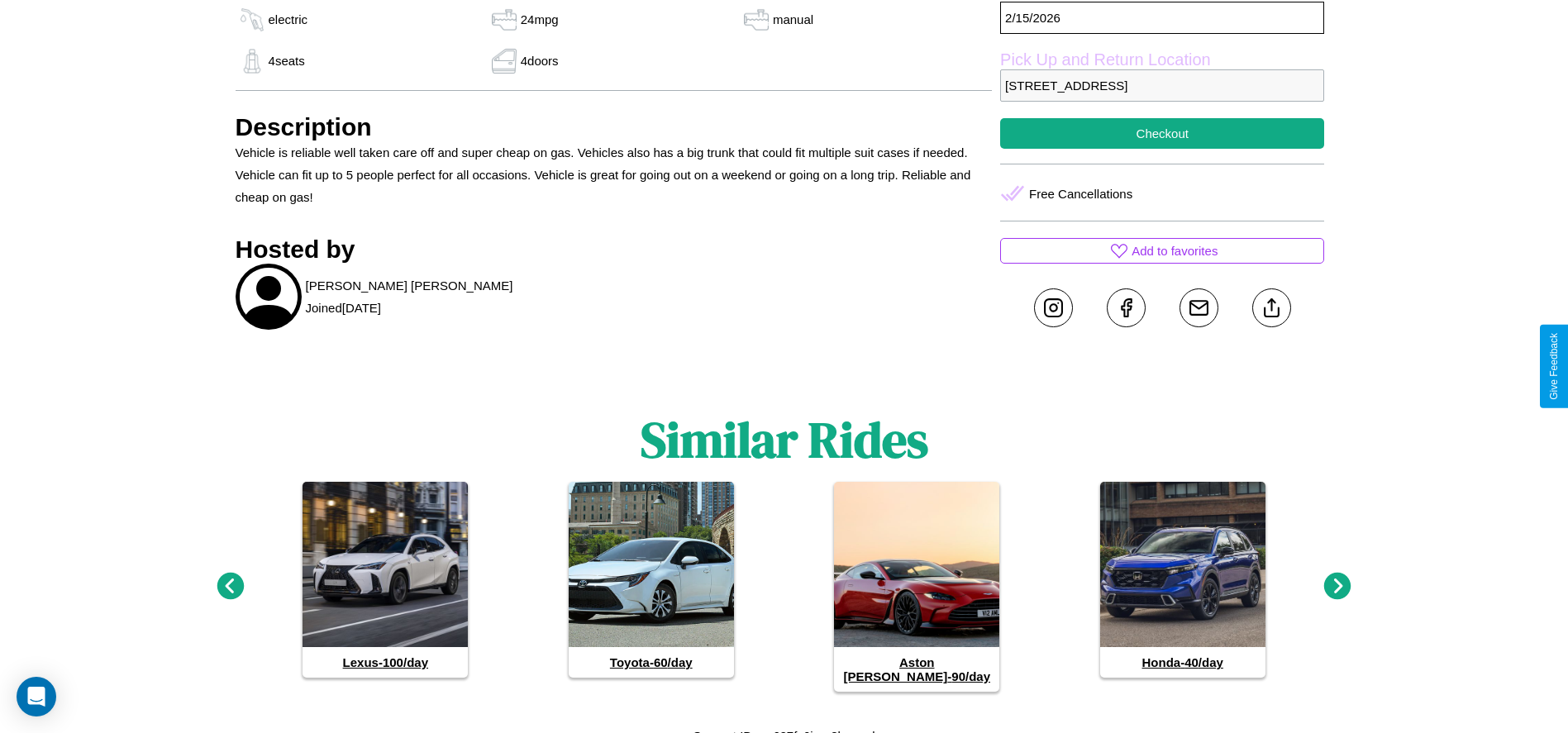
click at [230, 579] on icon at bounding box center [230, 586] width 27 height 27
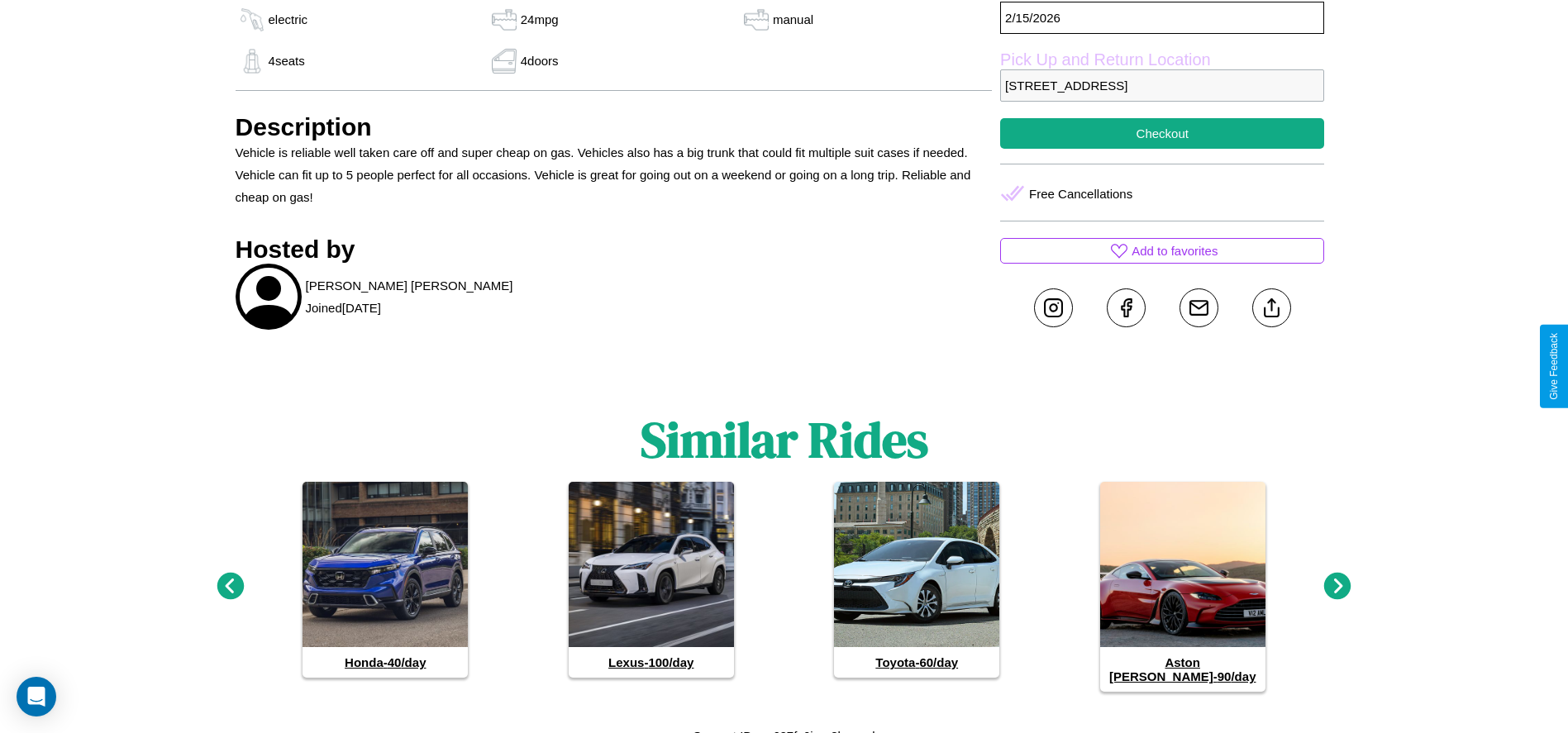
click at [230, 579] on icon at bounding box center [230, 586] width 27 height 27
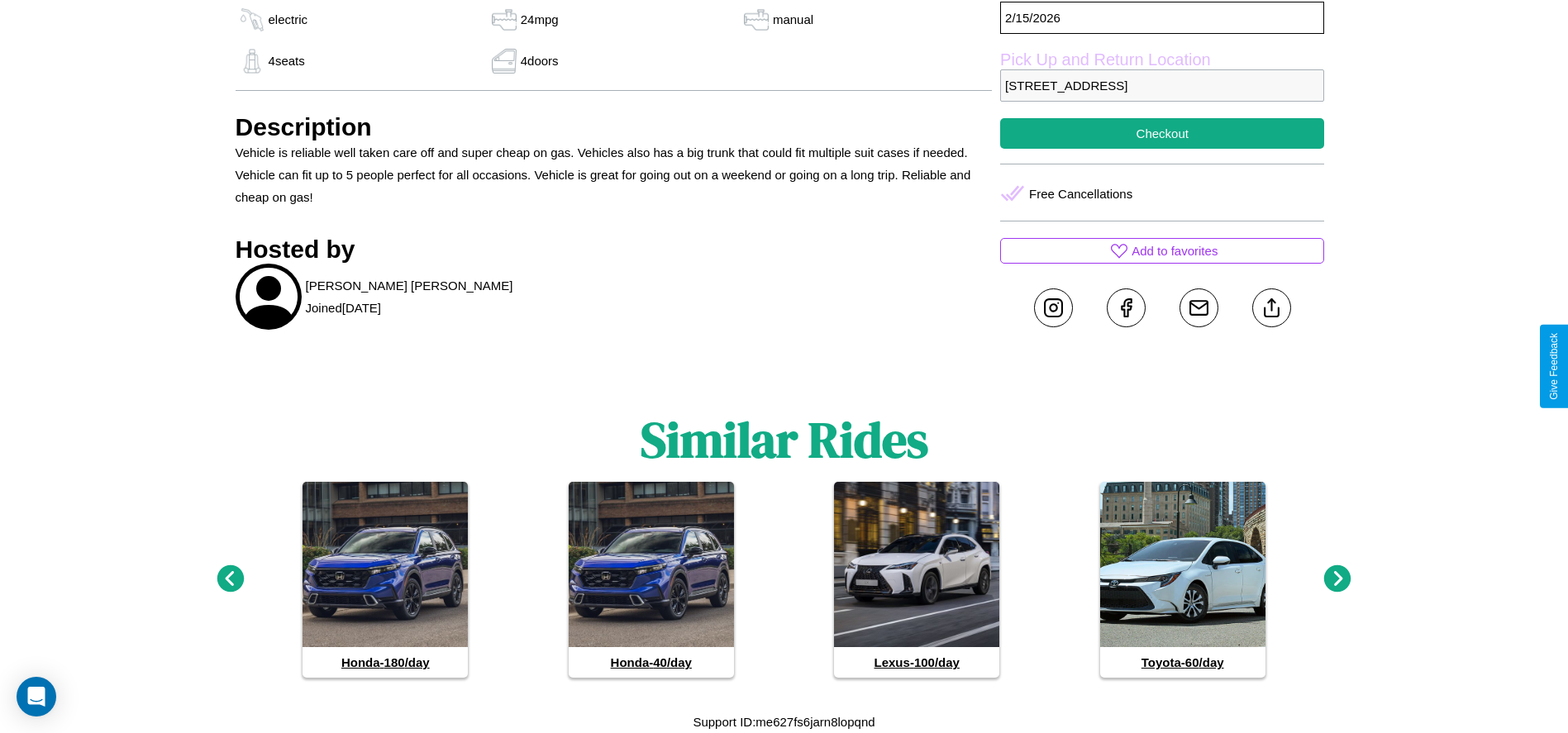
click at [1337, 579] on icon at bounding box center [1337, 579] width 27 height 27
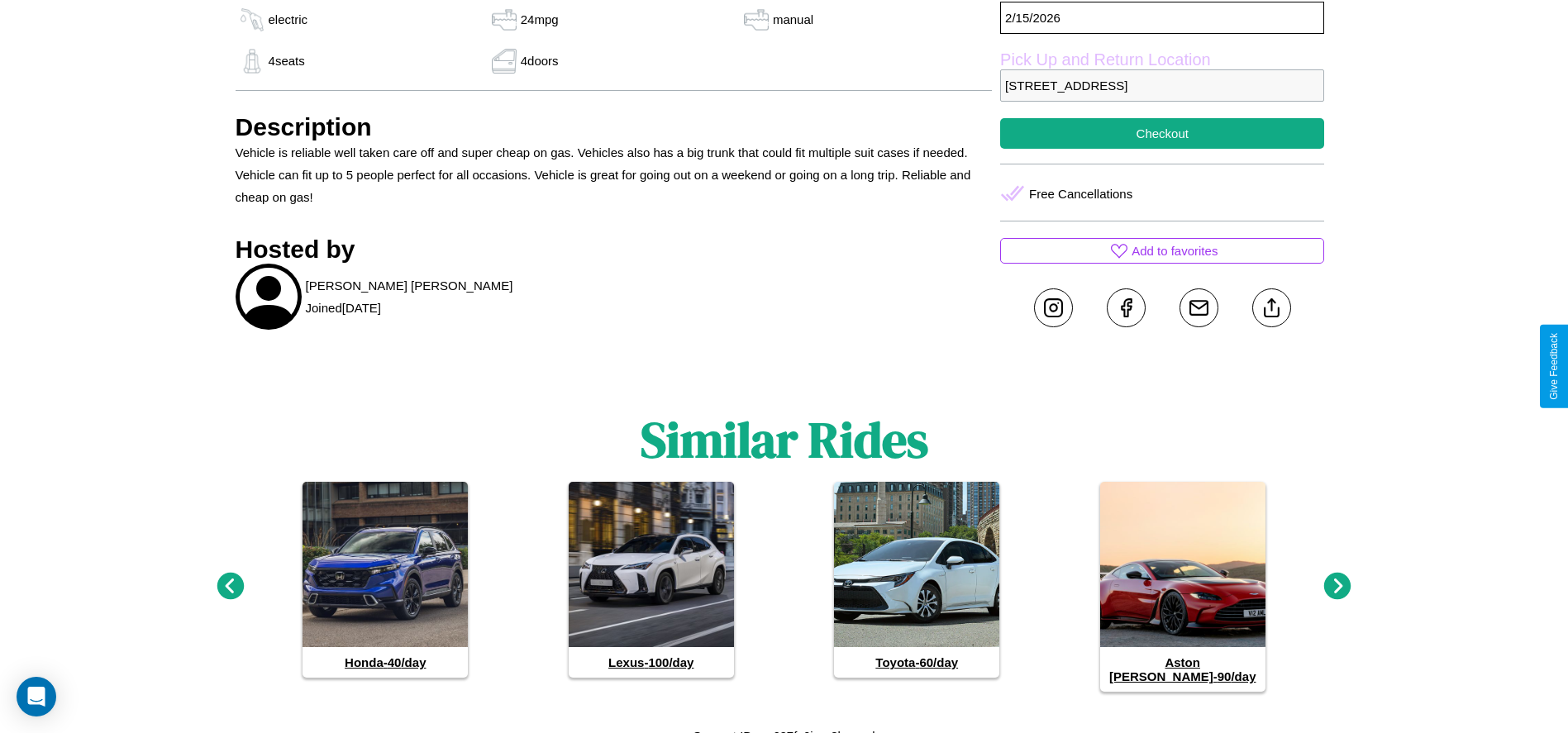
click at [1337, 579] on icon at bounding box center [1337, 586] width 27 height 27
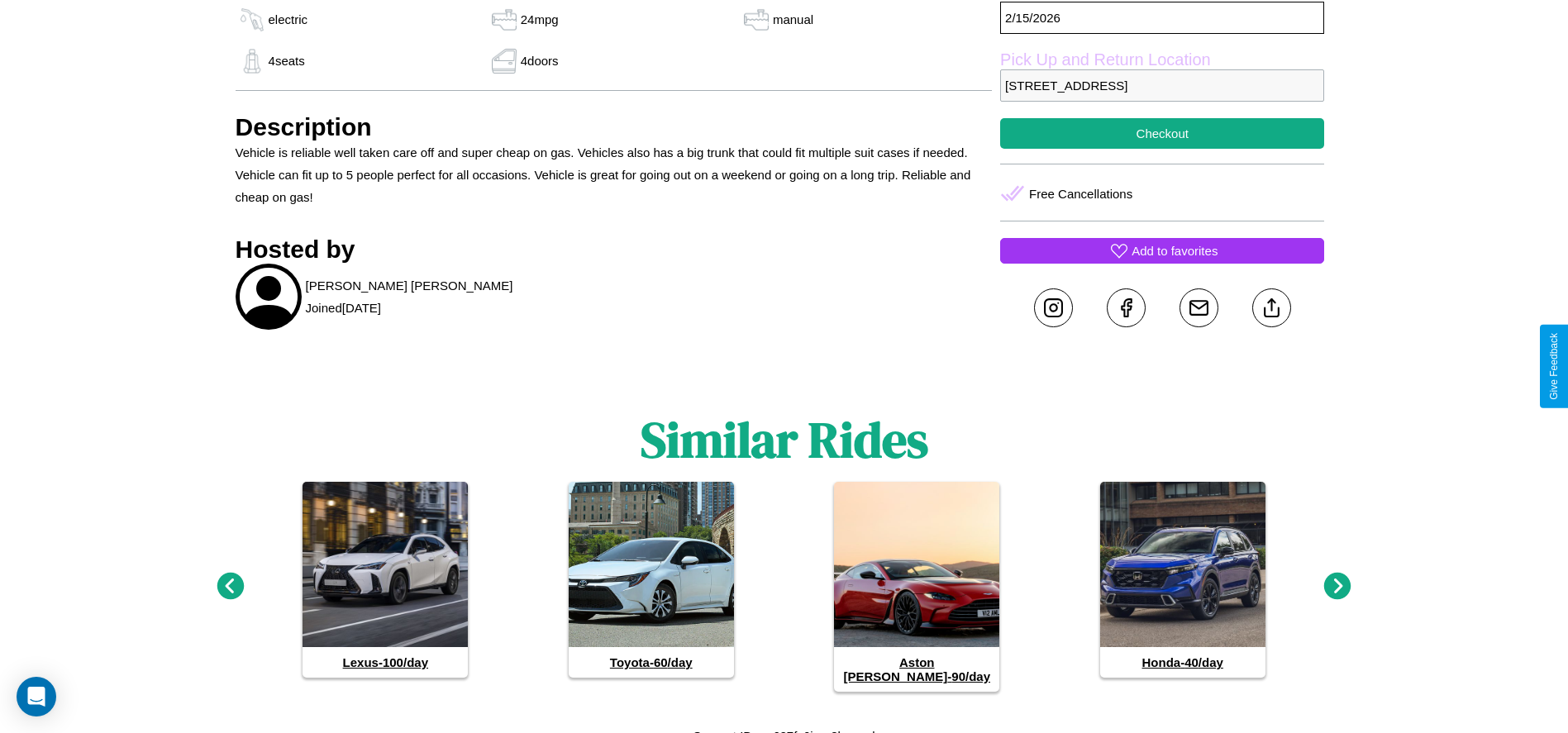
scroll to position [602, 0]
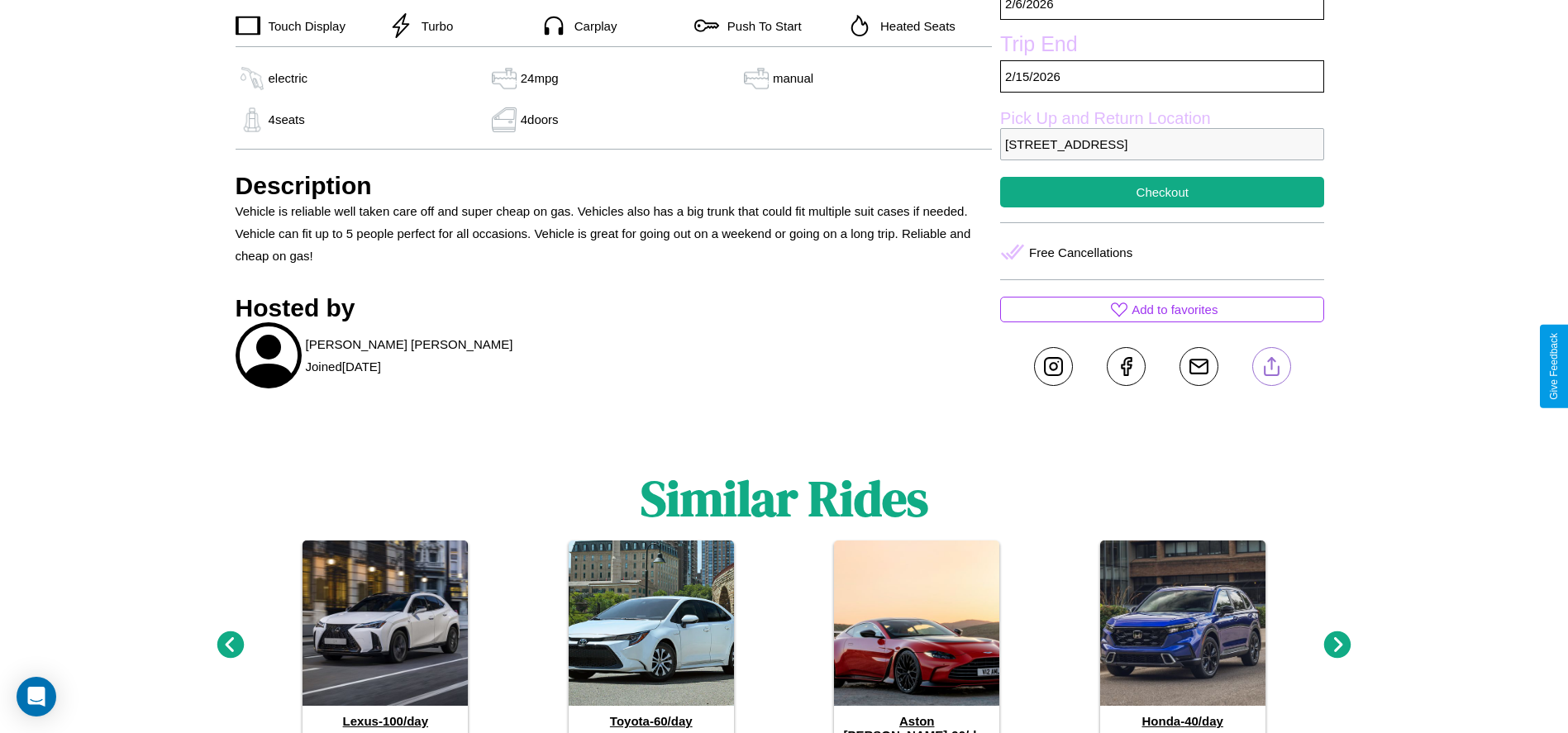
click at [1271, 366] on line at bounding box center [1271, 364] width 0 height 12
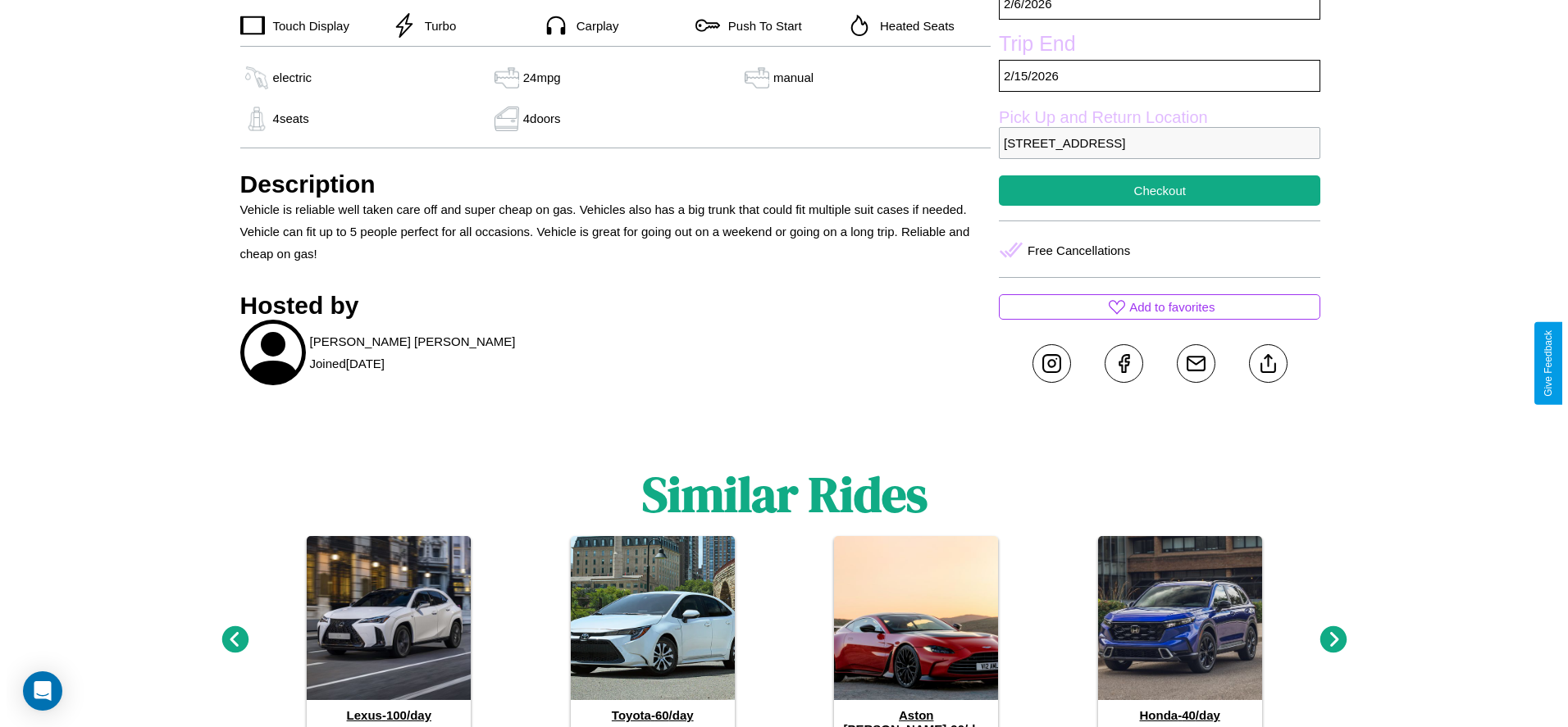
scroll to position [237, 0]
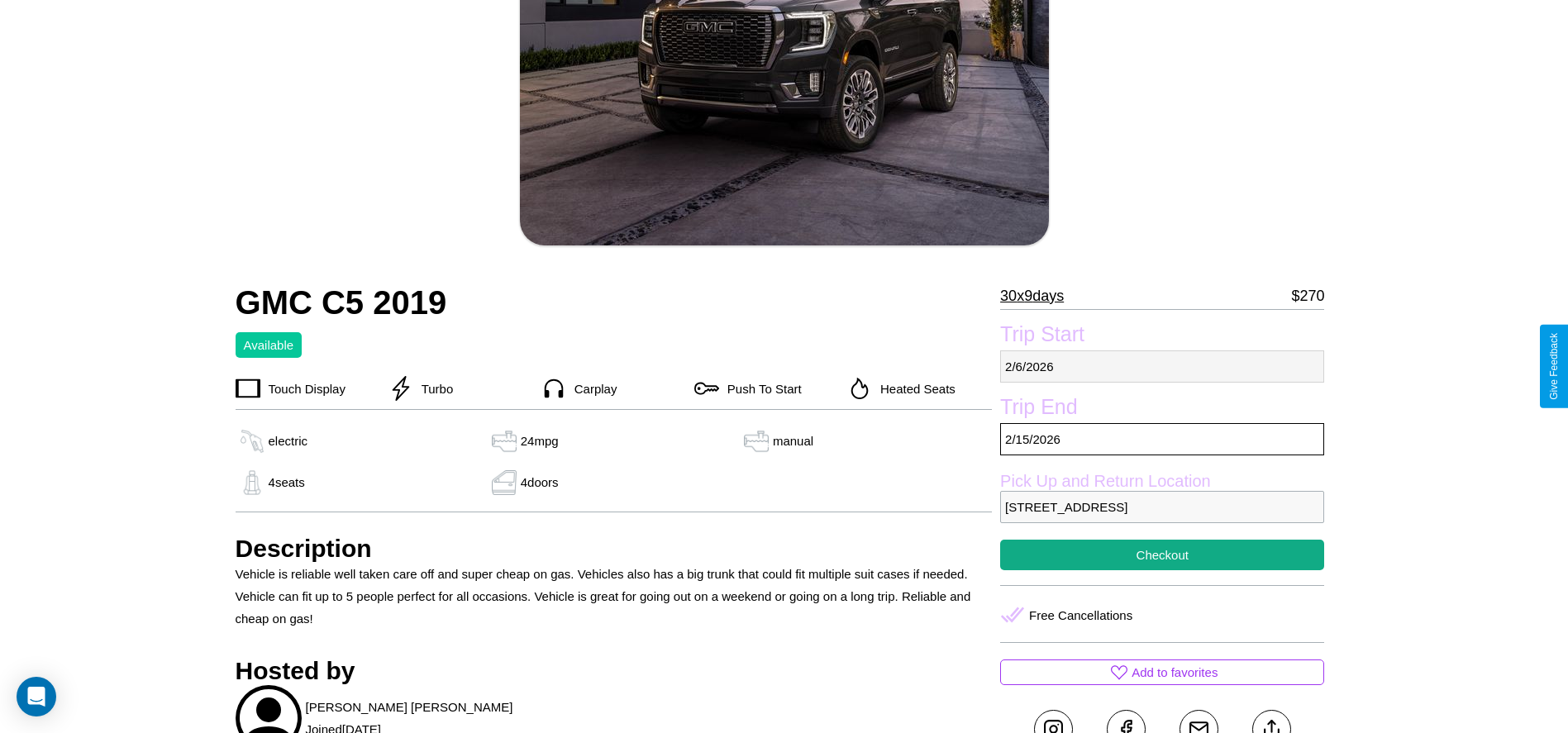
click at [1162, 366] on p "2 / 6 / 2026" at bounding box center [1161, 366] width 324 height 32
select select "*"
select select "****"
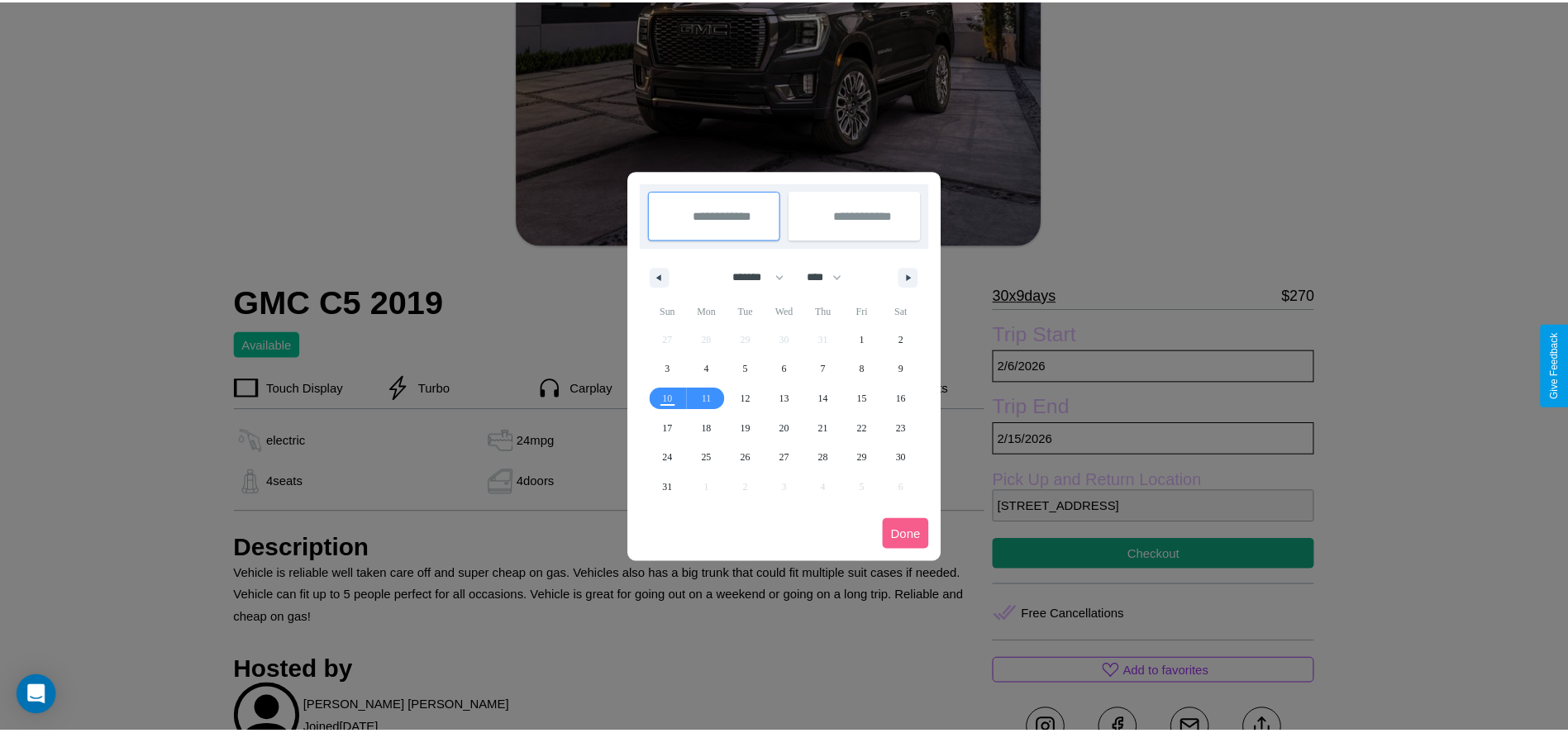
scroll to position [0, 0]
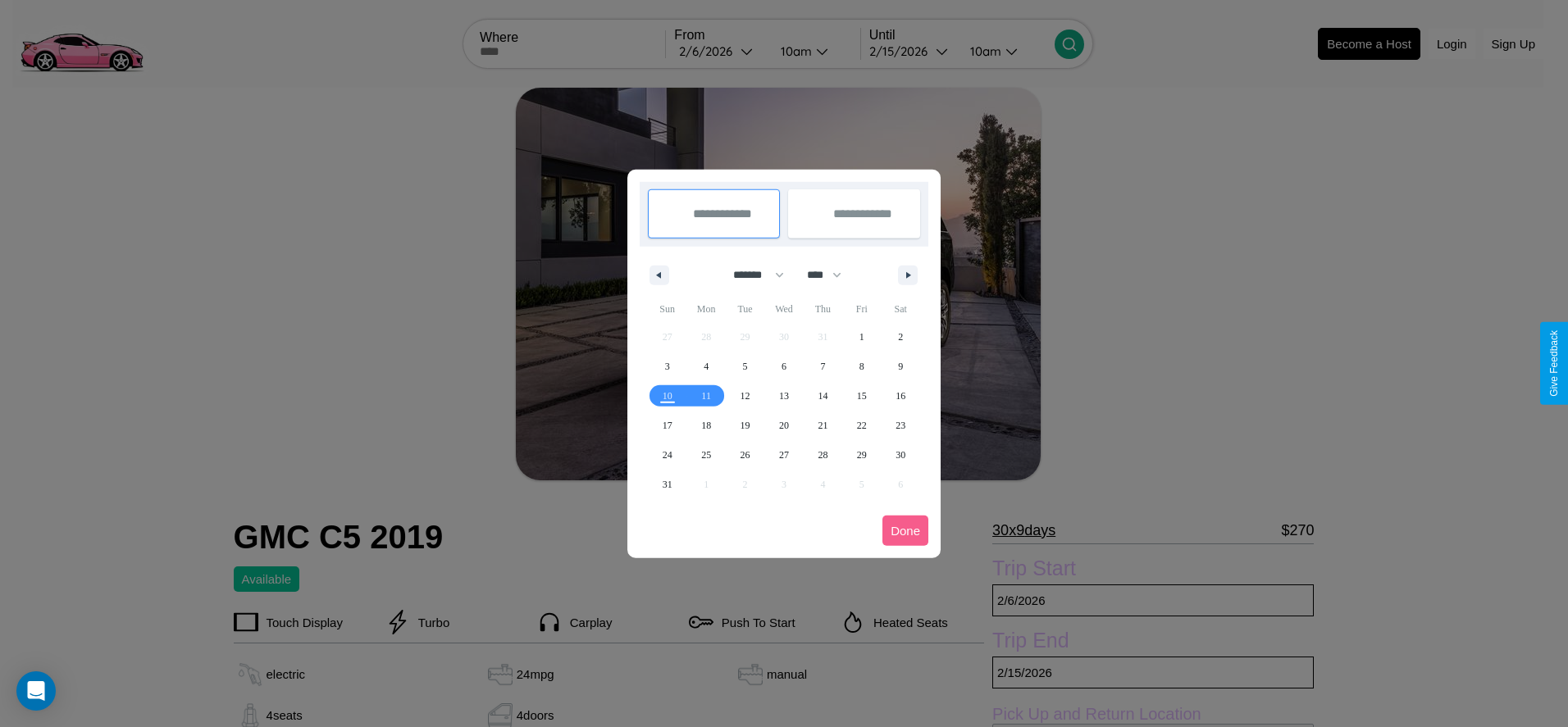
click at [720, 50] on div at bounding box center [784, 363] width 1568 height 727
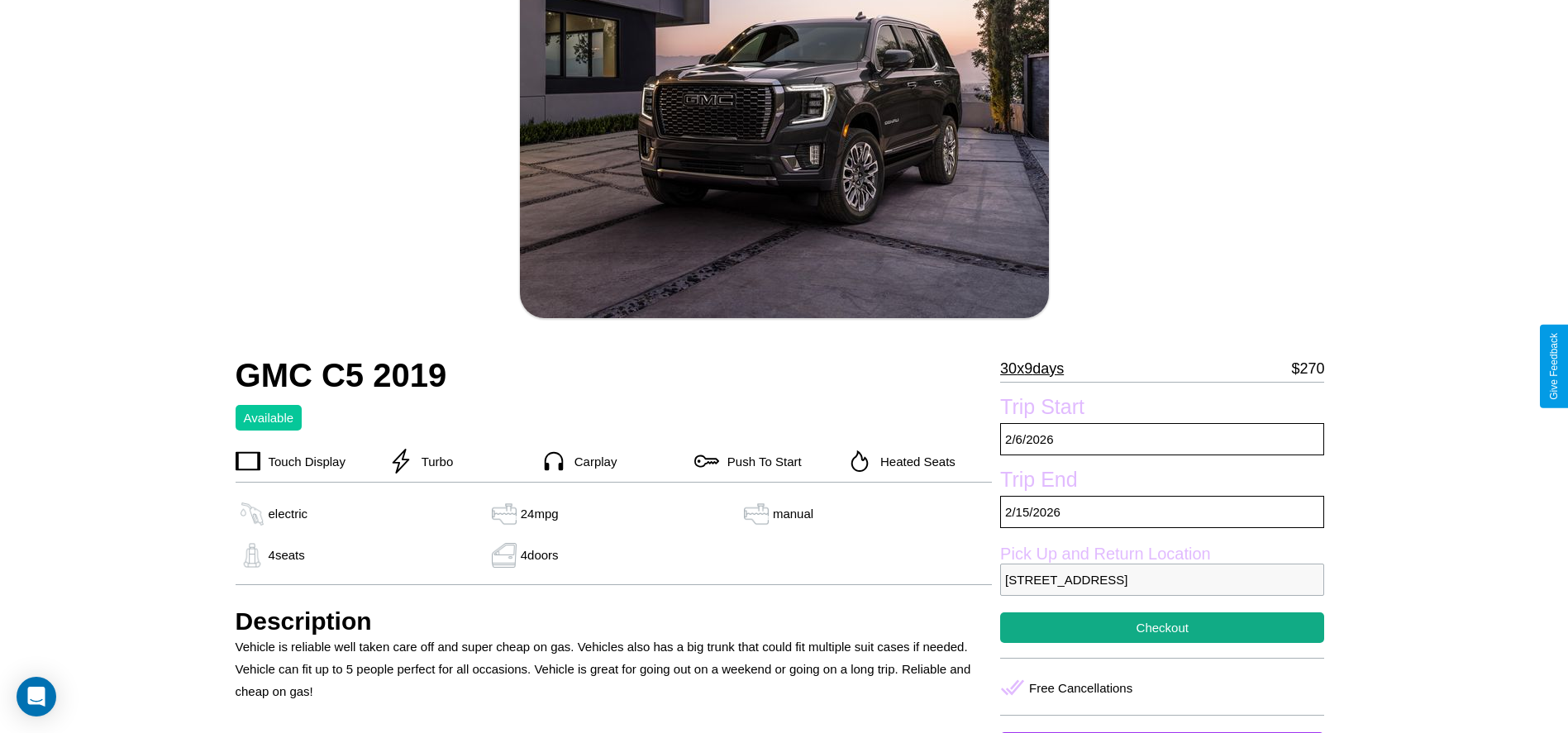
scroll to position [168, 0]
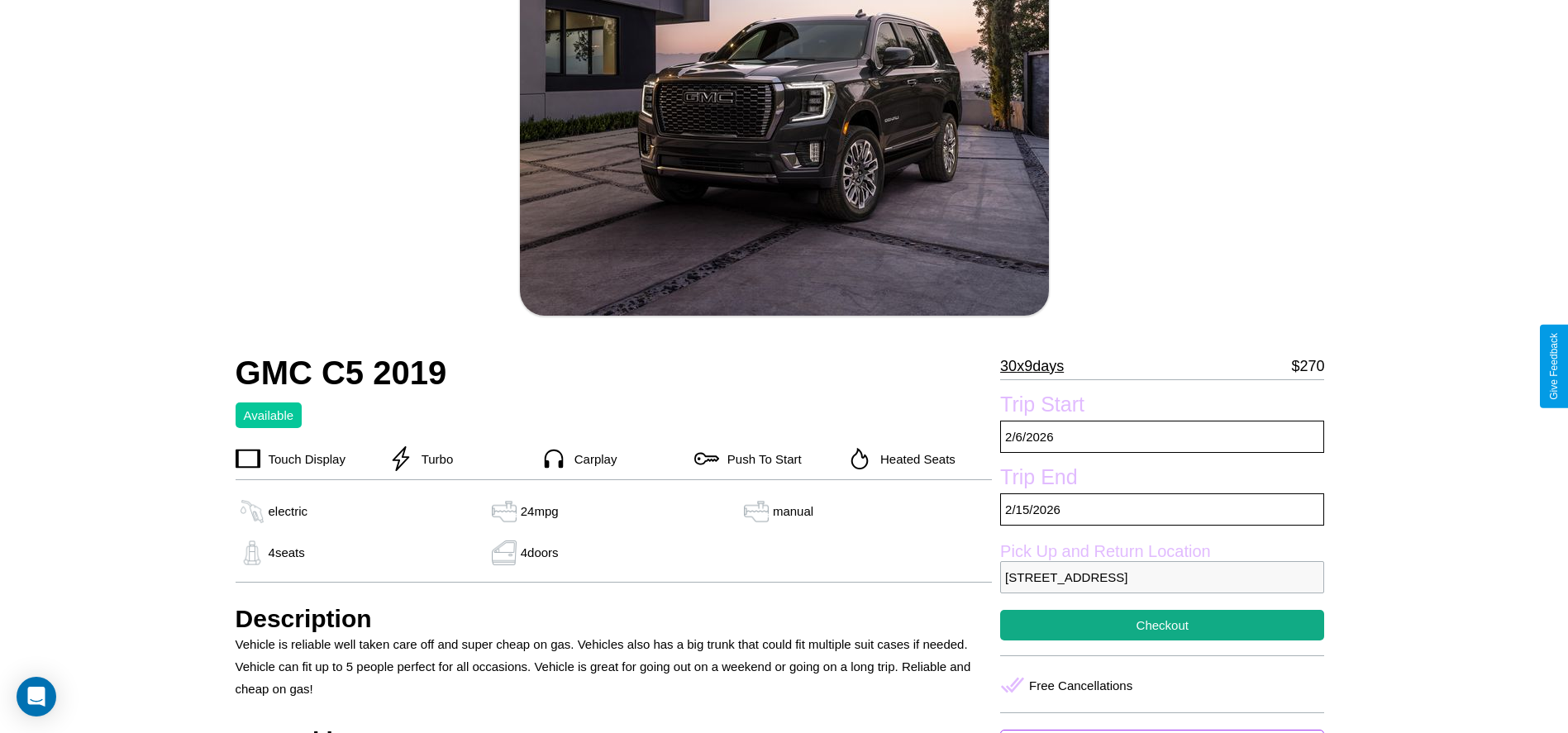
click at [1038, 366] on p "30 x 9 days" at bounding box center [1031, 366] width 64 height 26
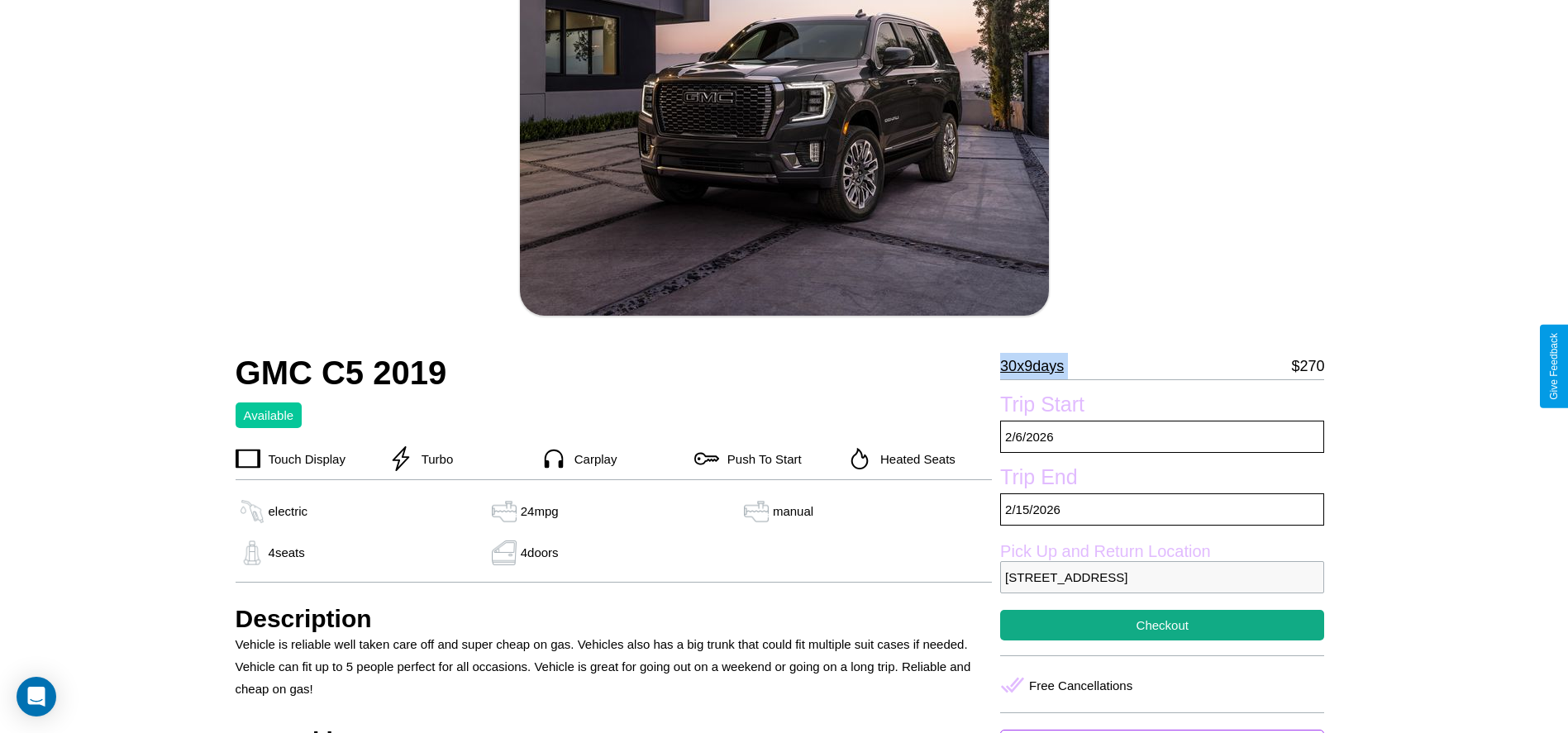
click at [1038, 366] on p "30 x 9 days" at bounding box center [1031, 366] width 64 height 26
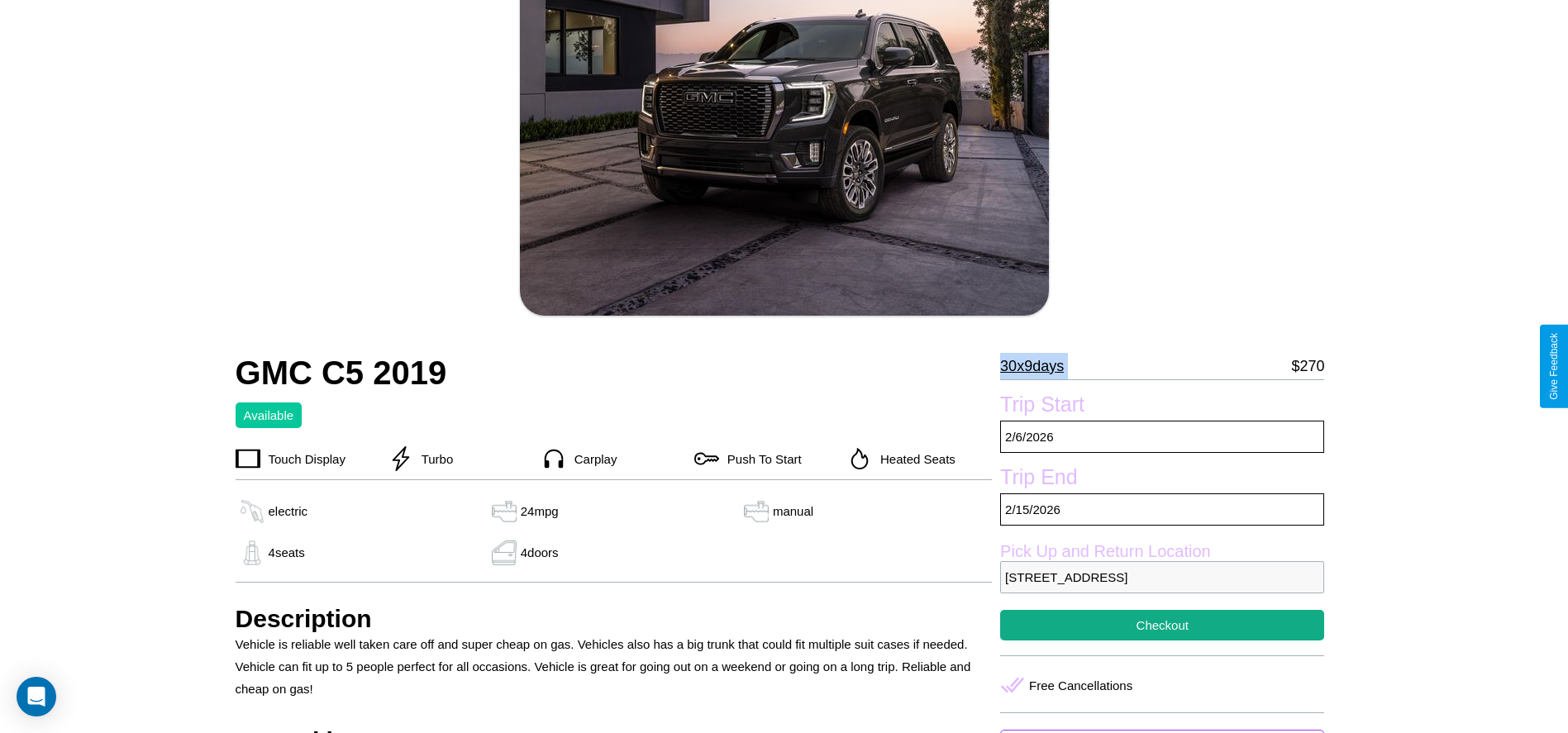
click at [1038, 366] on p "30 x 9 days" at bounding box center [1031, 366] width 64 height 26
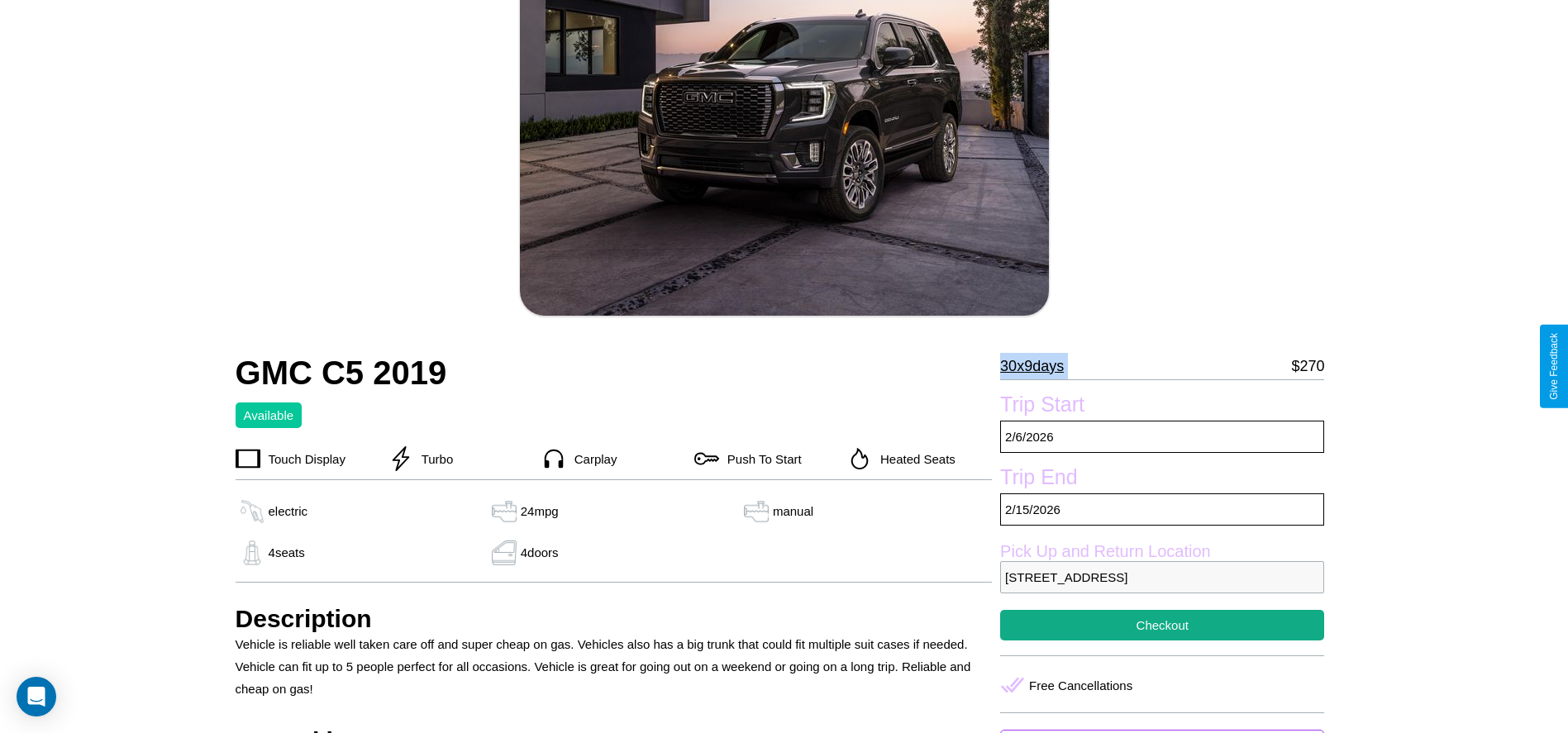
click at [1038, 366] on p "30 x 9 days" at bounding box center [1031, 366] width 64 height 26
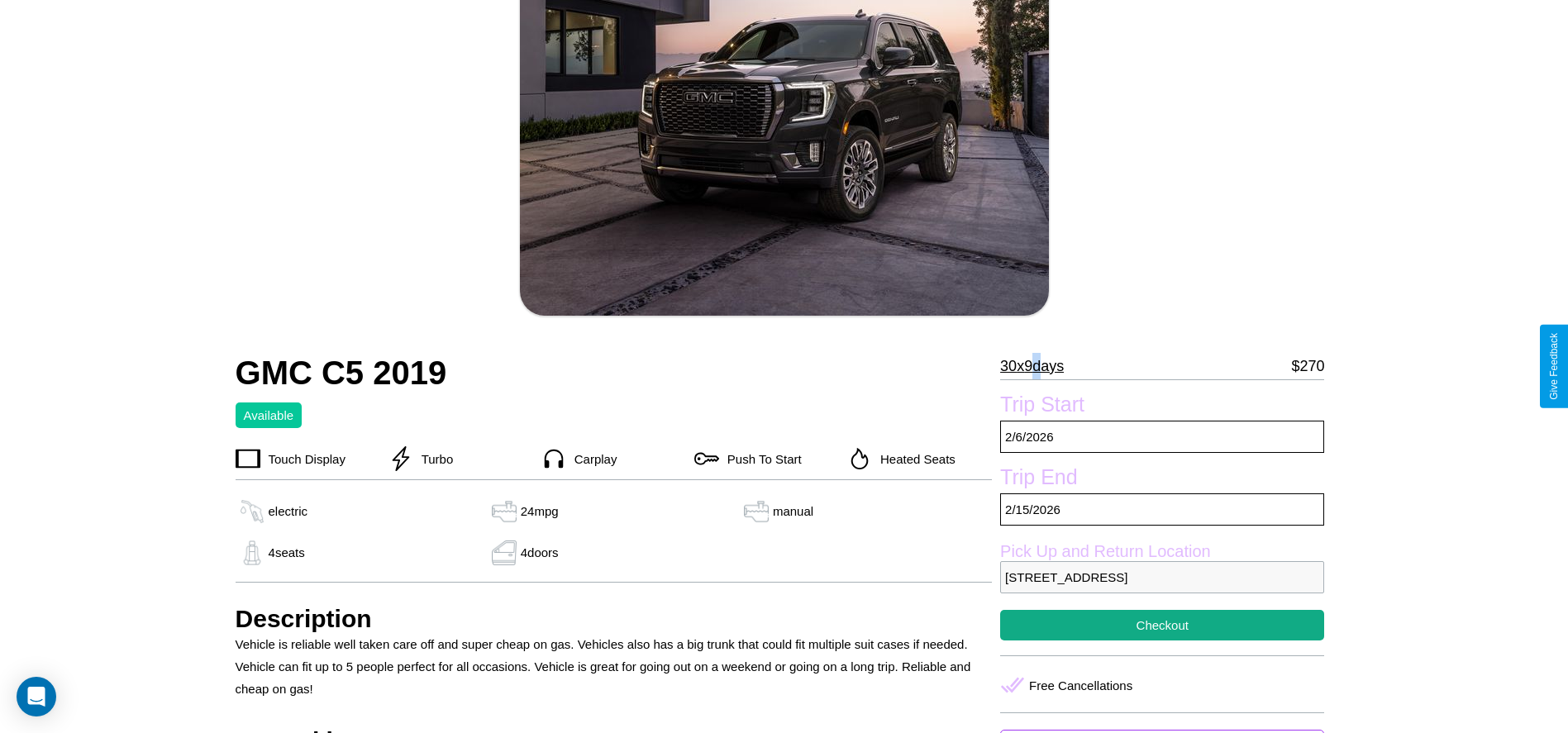
click at [1038, 366] on p "30 x 9 days" at bounding box center [1031, 366] width 64 height 26
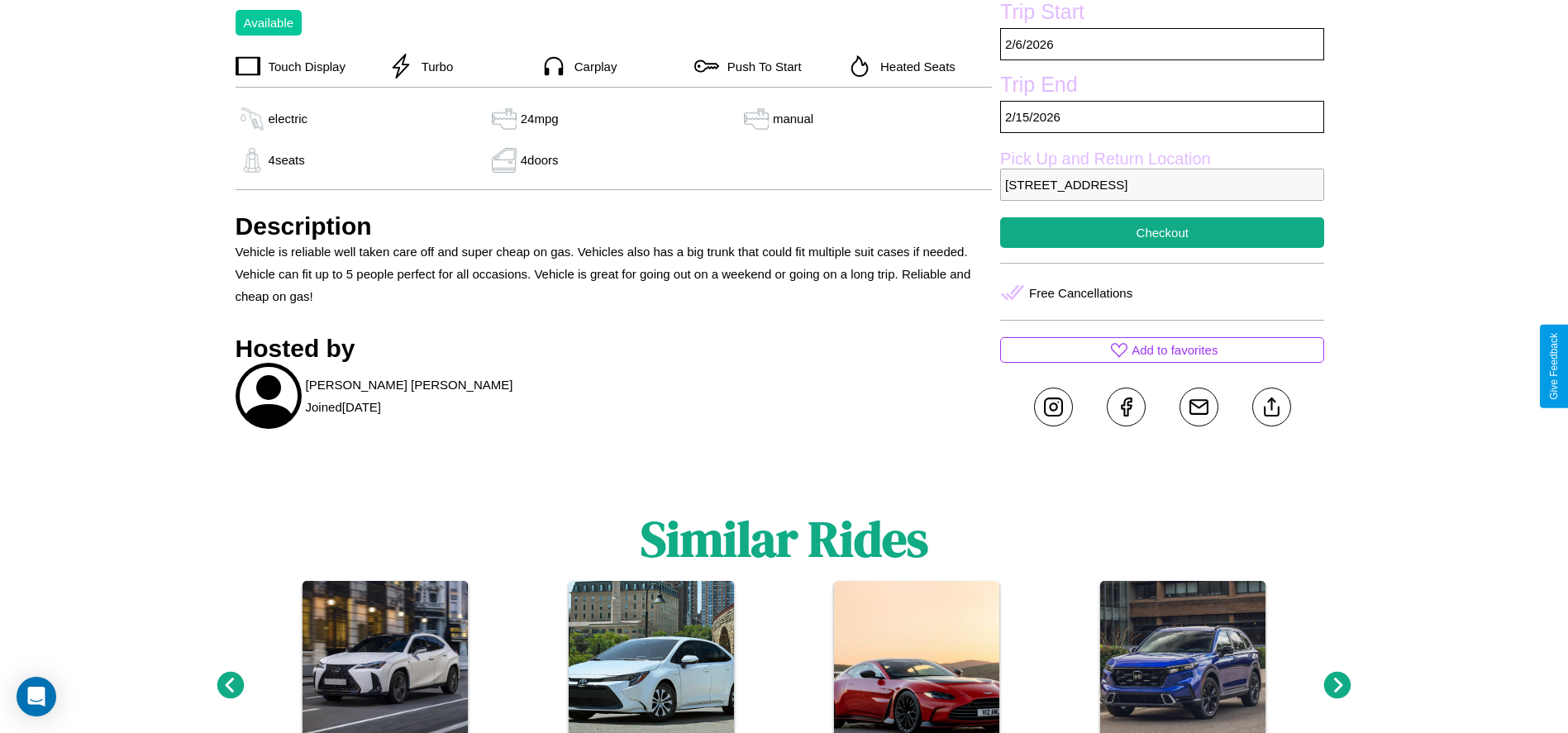
scroll to position [602, 0]
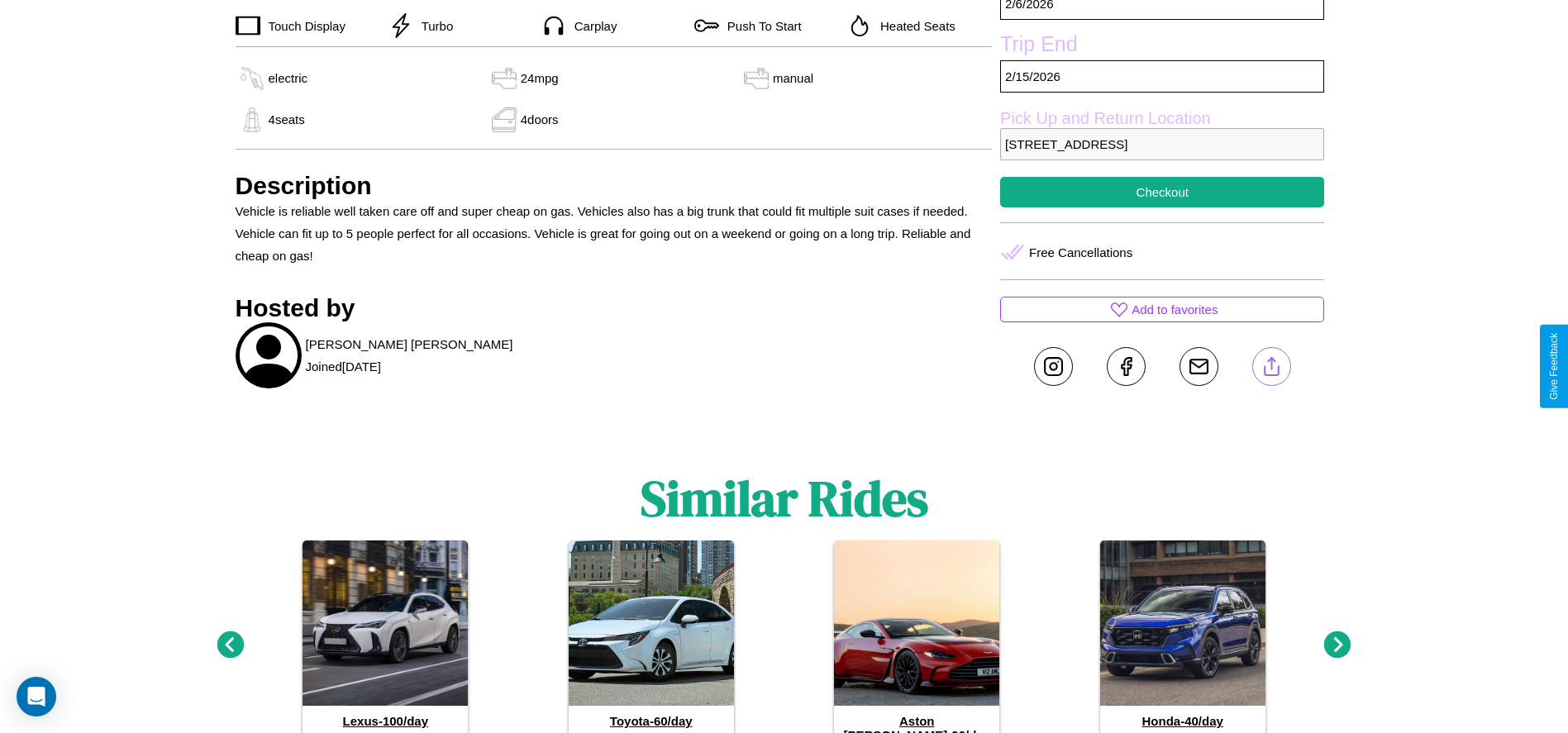
click at [1271, 366] on line at bounding box center [1271, 364] width 0 height 12
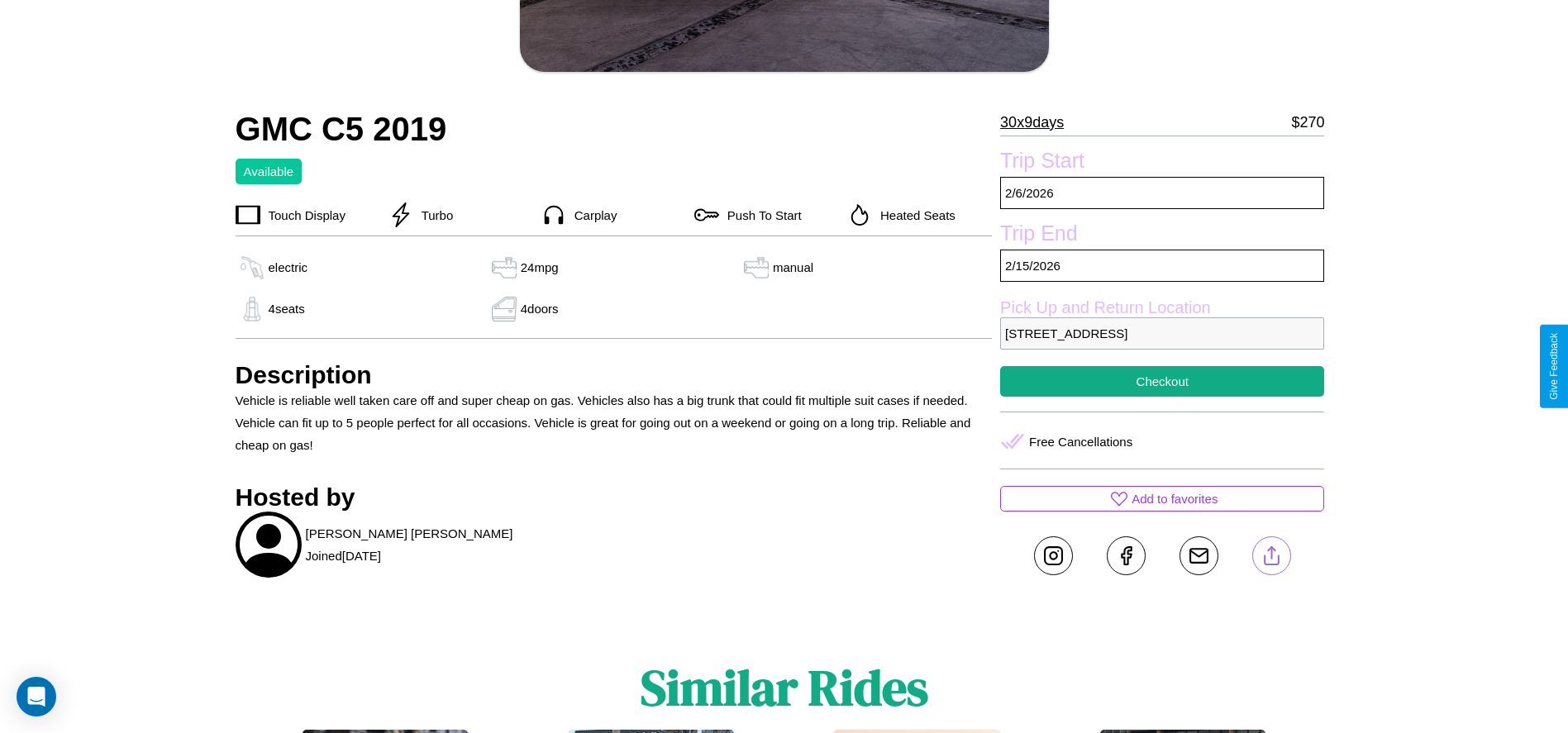
scroll to position [380, 0]
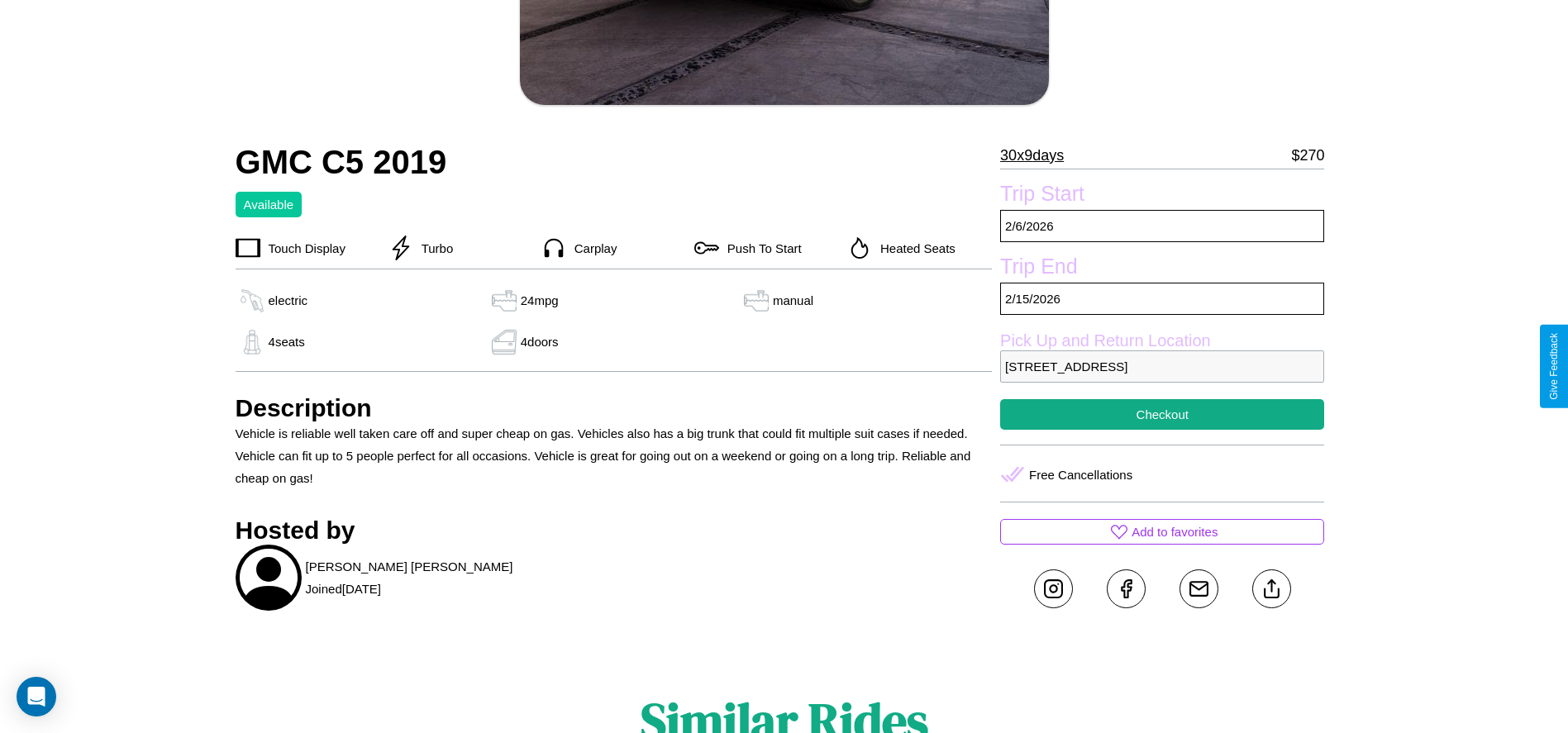
click at [1162, 366] on p "5736 Third Street London 56862 United Kingdom" at bounding box center [1161, 366] width 324 height 32
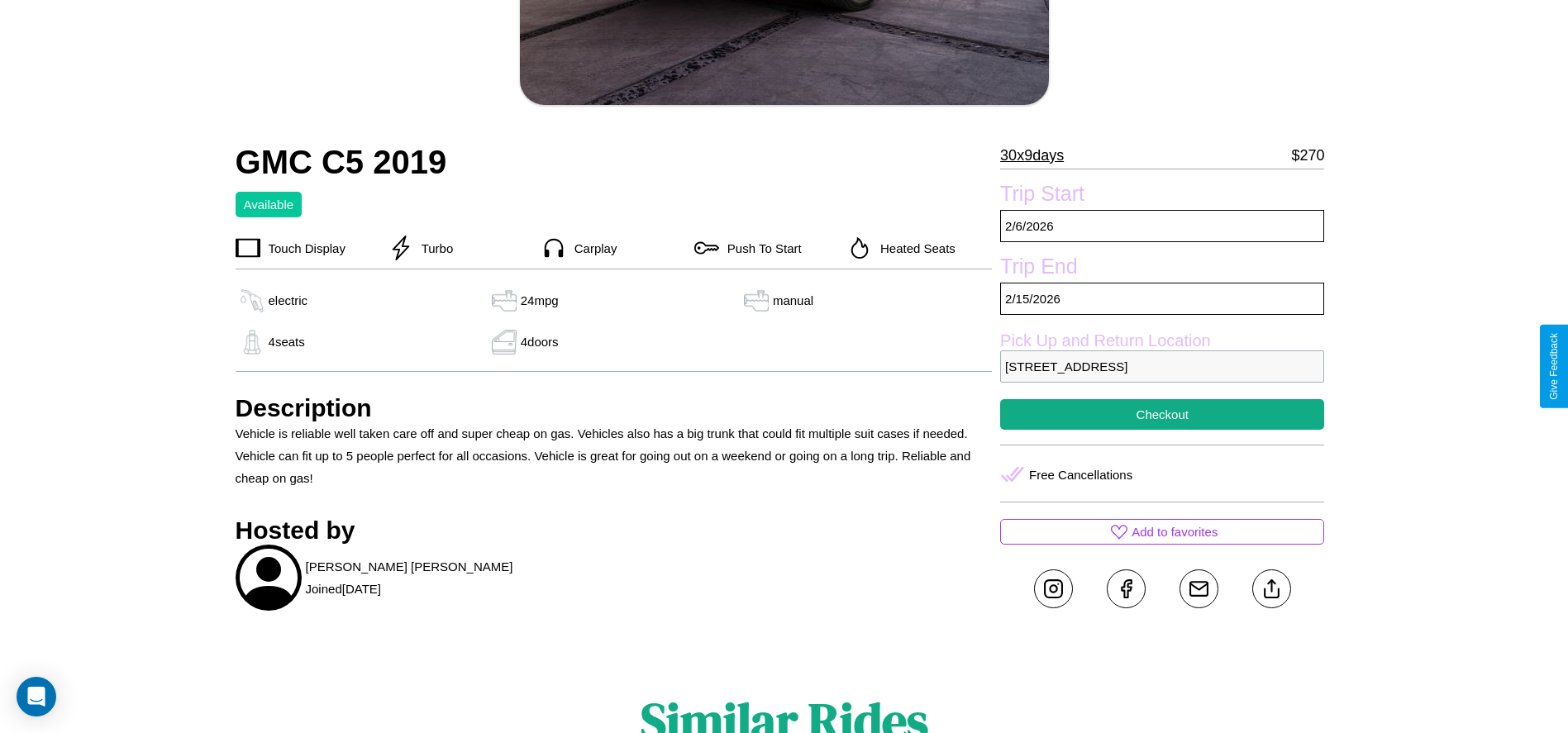
click at [1162, 366] on p "5736 Third Street London 56862 United Kingdom" at bounding box center [1161, 366] width 324 height 32
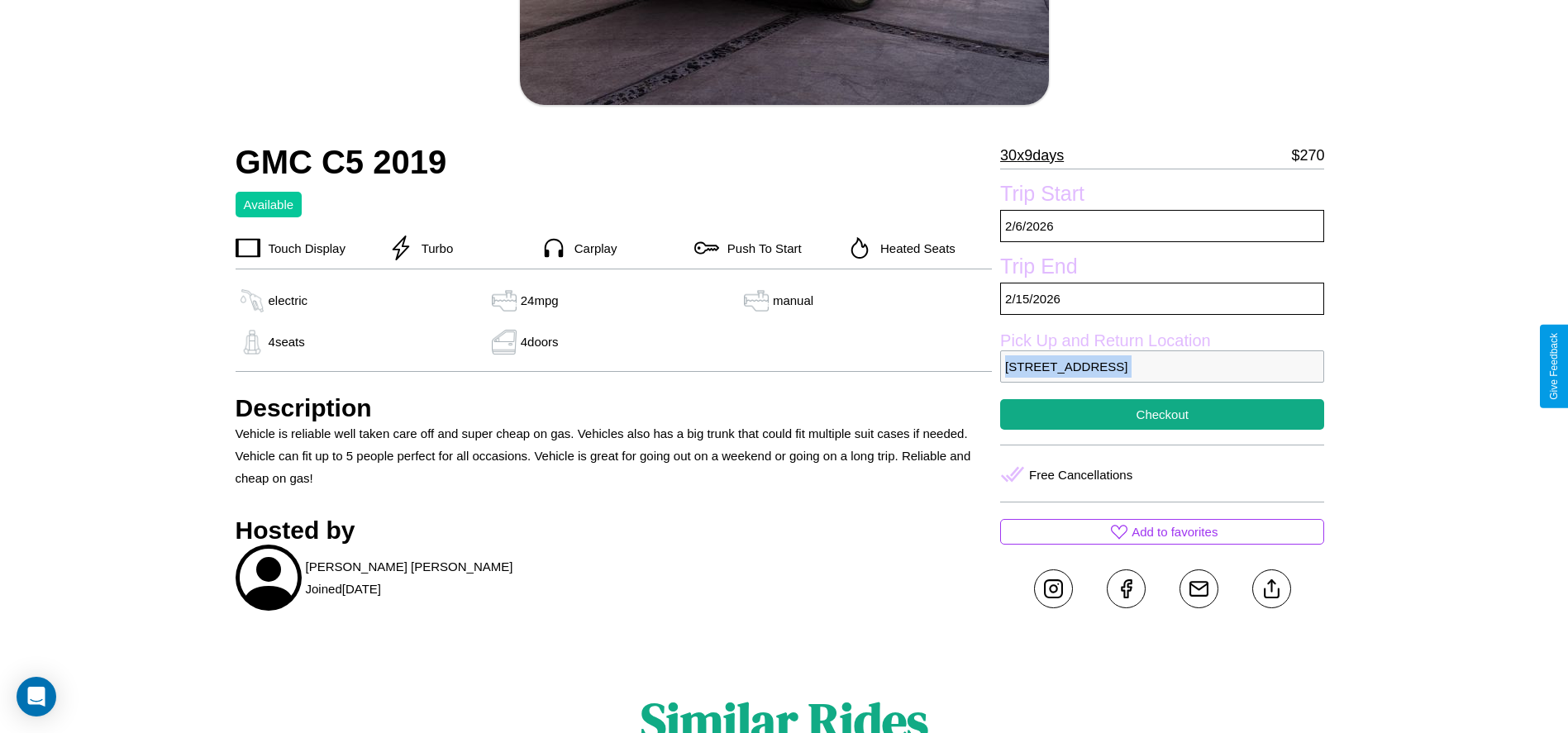
click at [1162, 366] on p "5736 Third Street London 56862 United Kingdom" at bounding box center [1161, 366] width 324 height 32
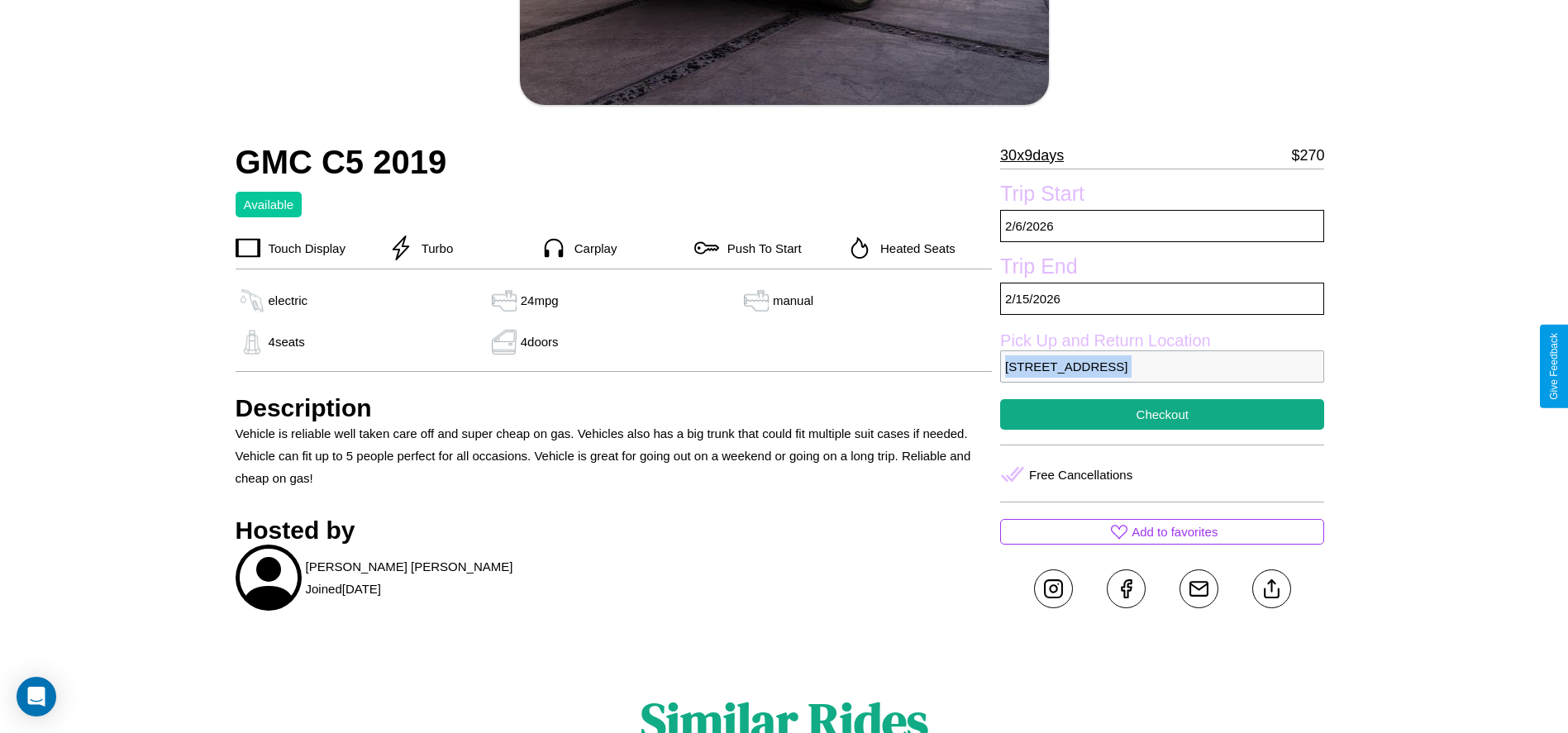
click at [1162, 366] on p "5736 Third Street London 56862 United Kingdom" at bounding box center [1161, 366] width 324 height 32
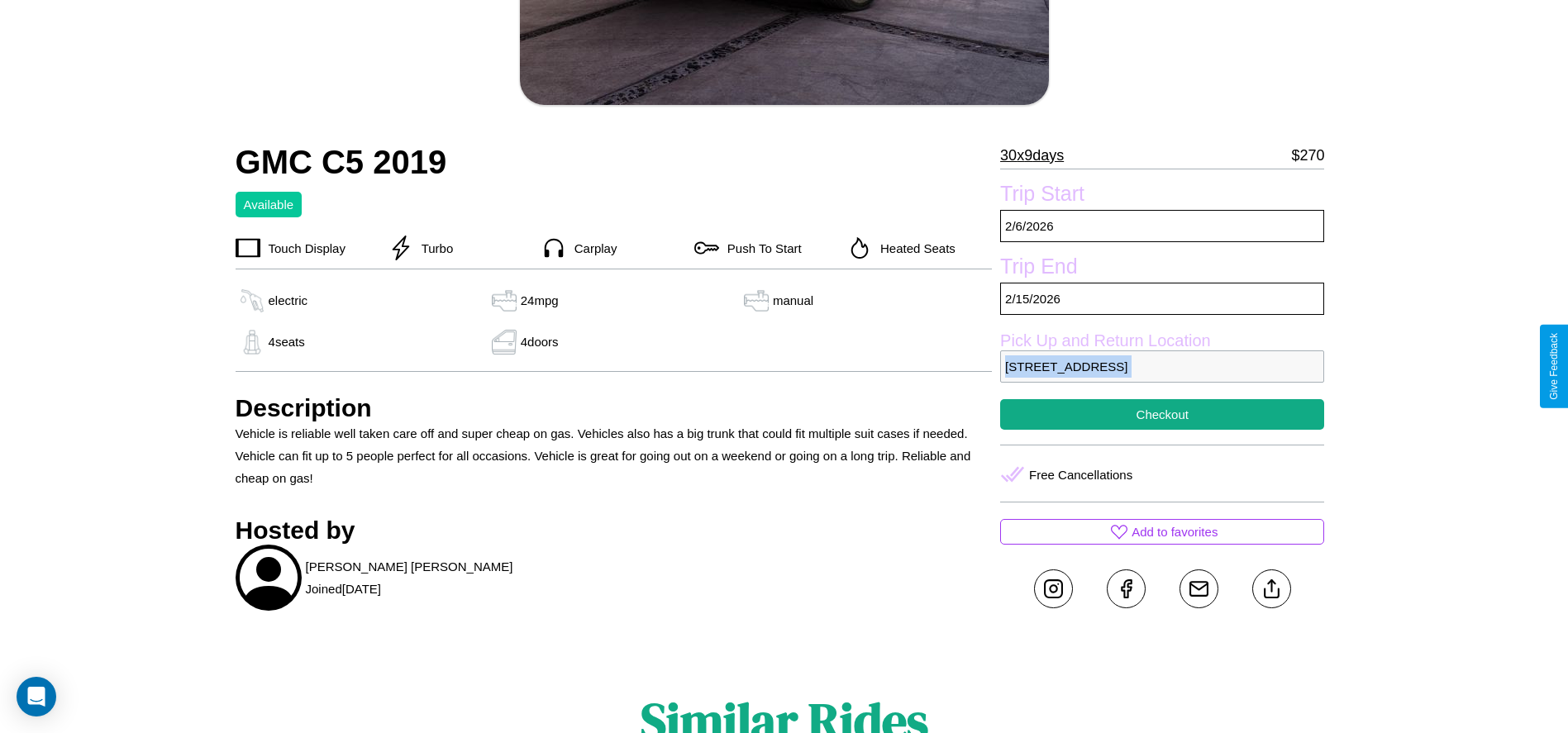
click at [1162, 366] on p "5736 Third Street London 56862 United Kingdom" at bounding box center [1161, 366] width 324 height 32
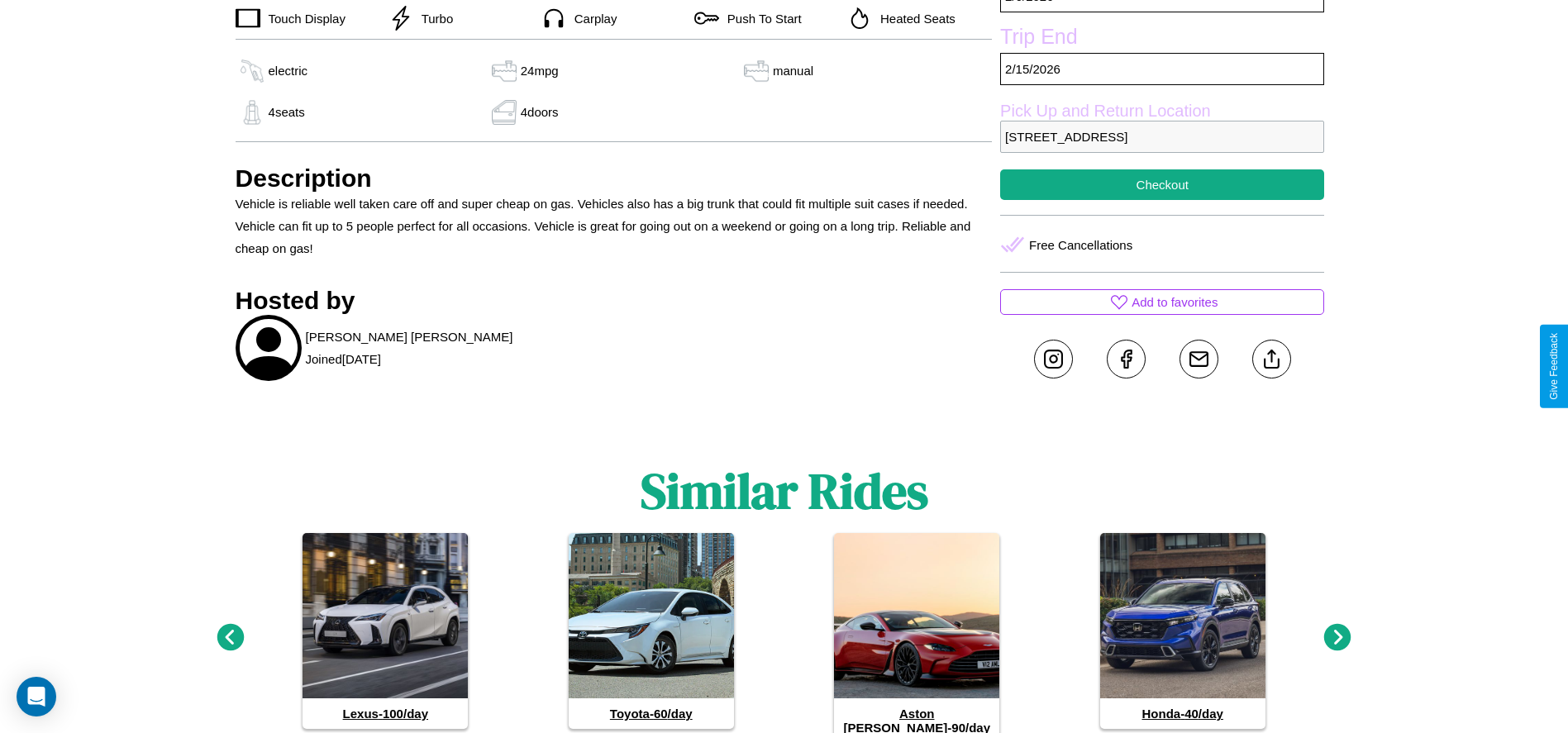
scroll to position [661, 0]
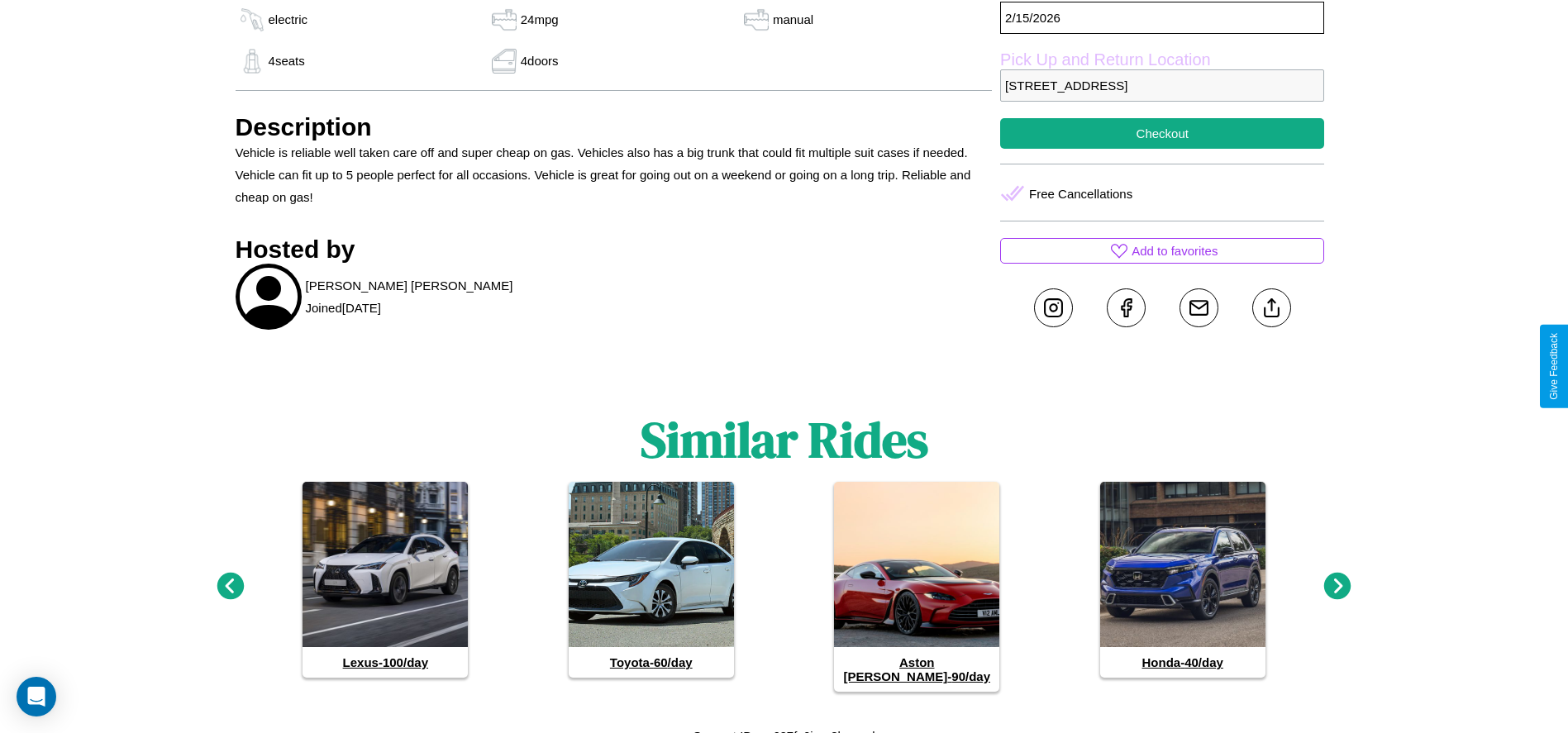
click at [230, 579] on icon at bounding box center [230, 586] width 27 height 27
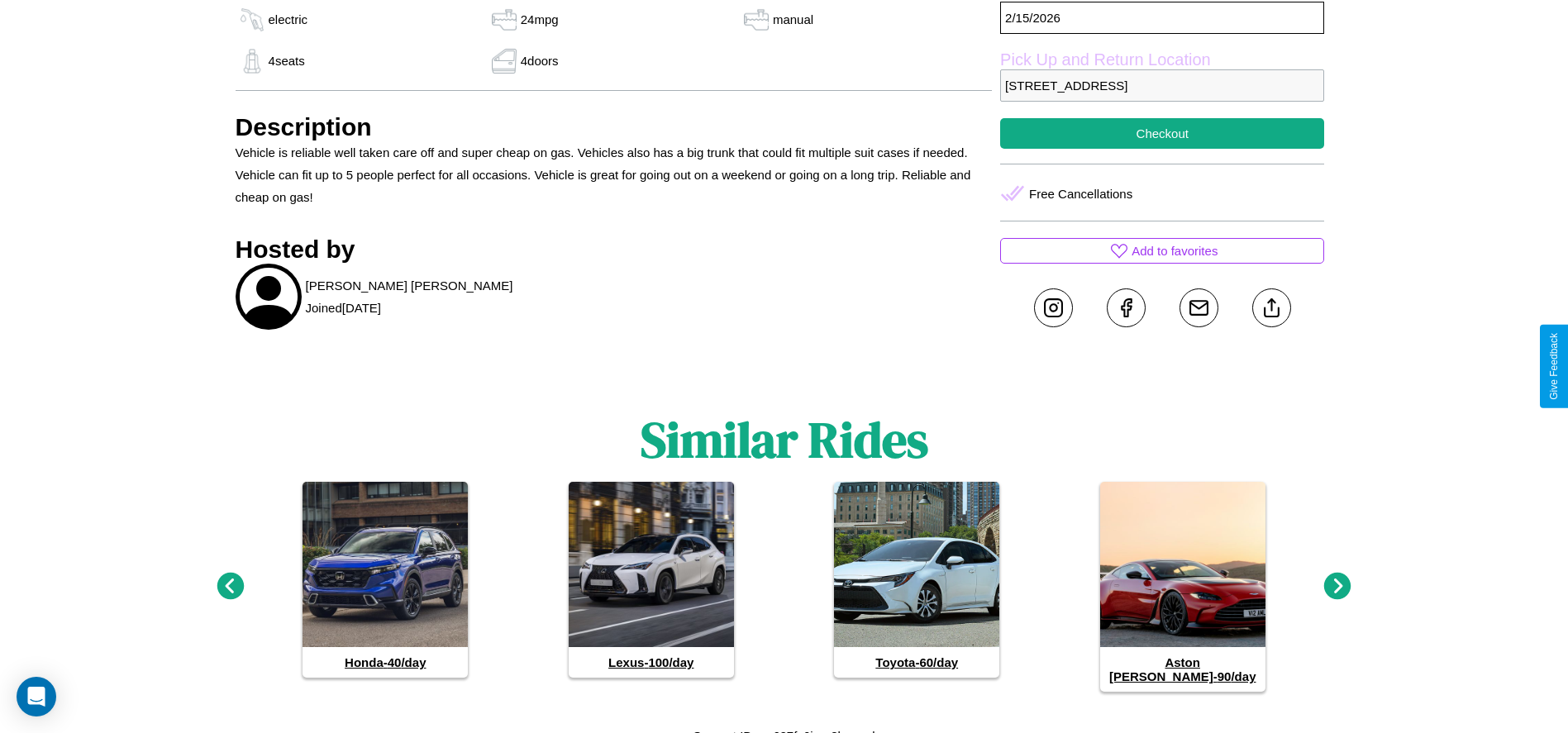
click at [1337, 579] on icon at bounding box center [1337, 586] width 27 height 27
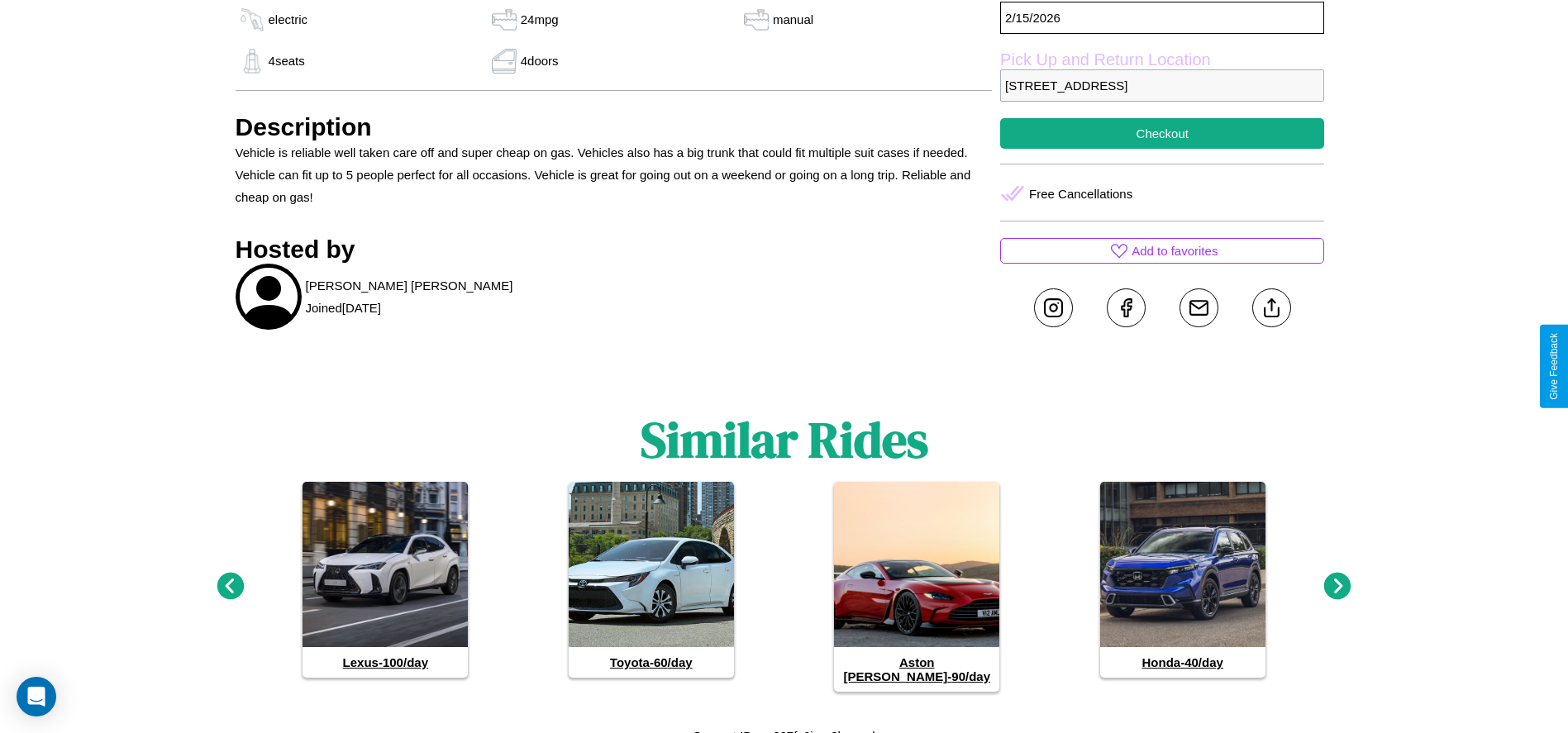
click at [1337, 579] on icon at bounding box center [1337, 586] width 27 height 27
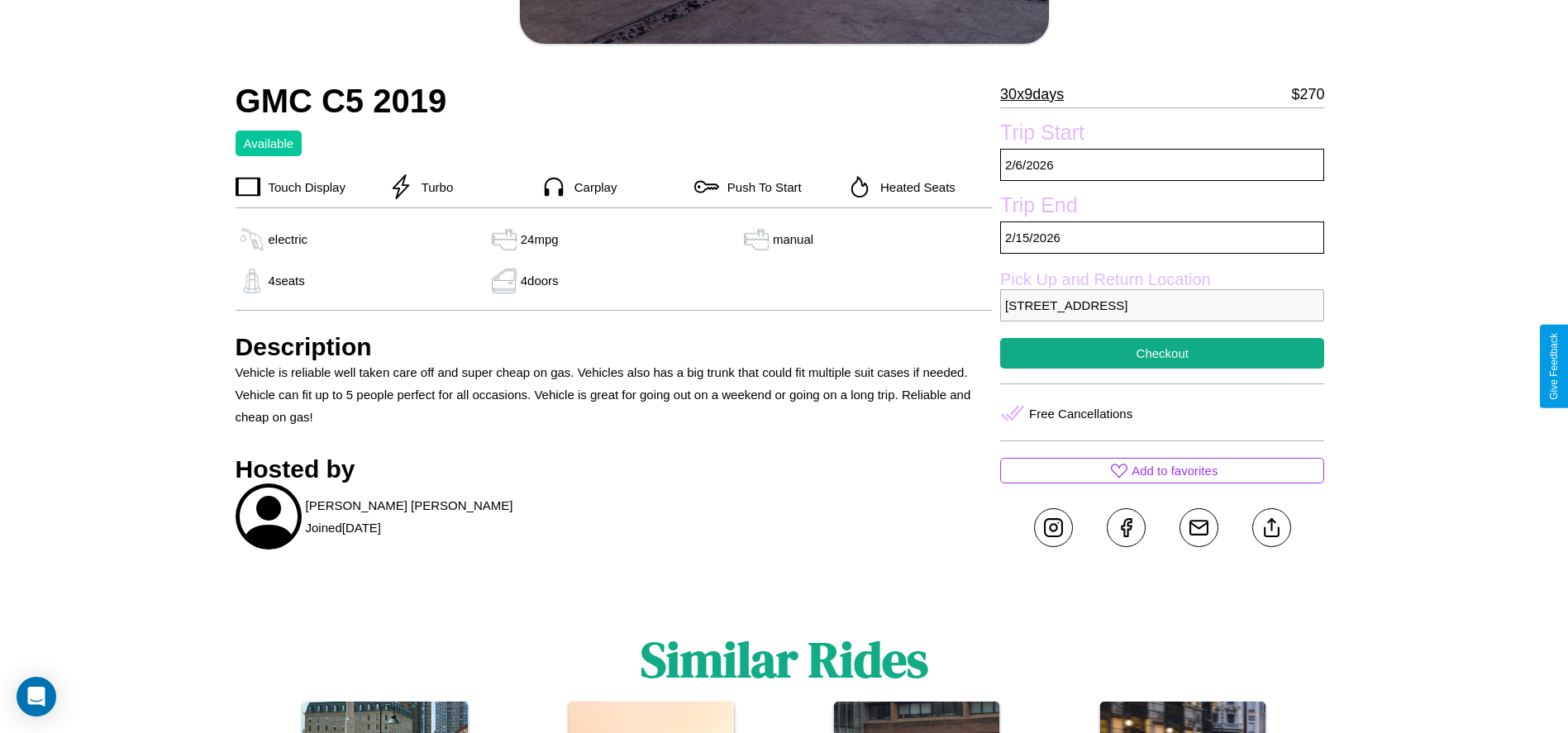
scroll to position [428, 0]
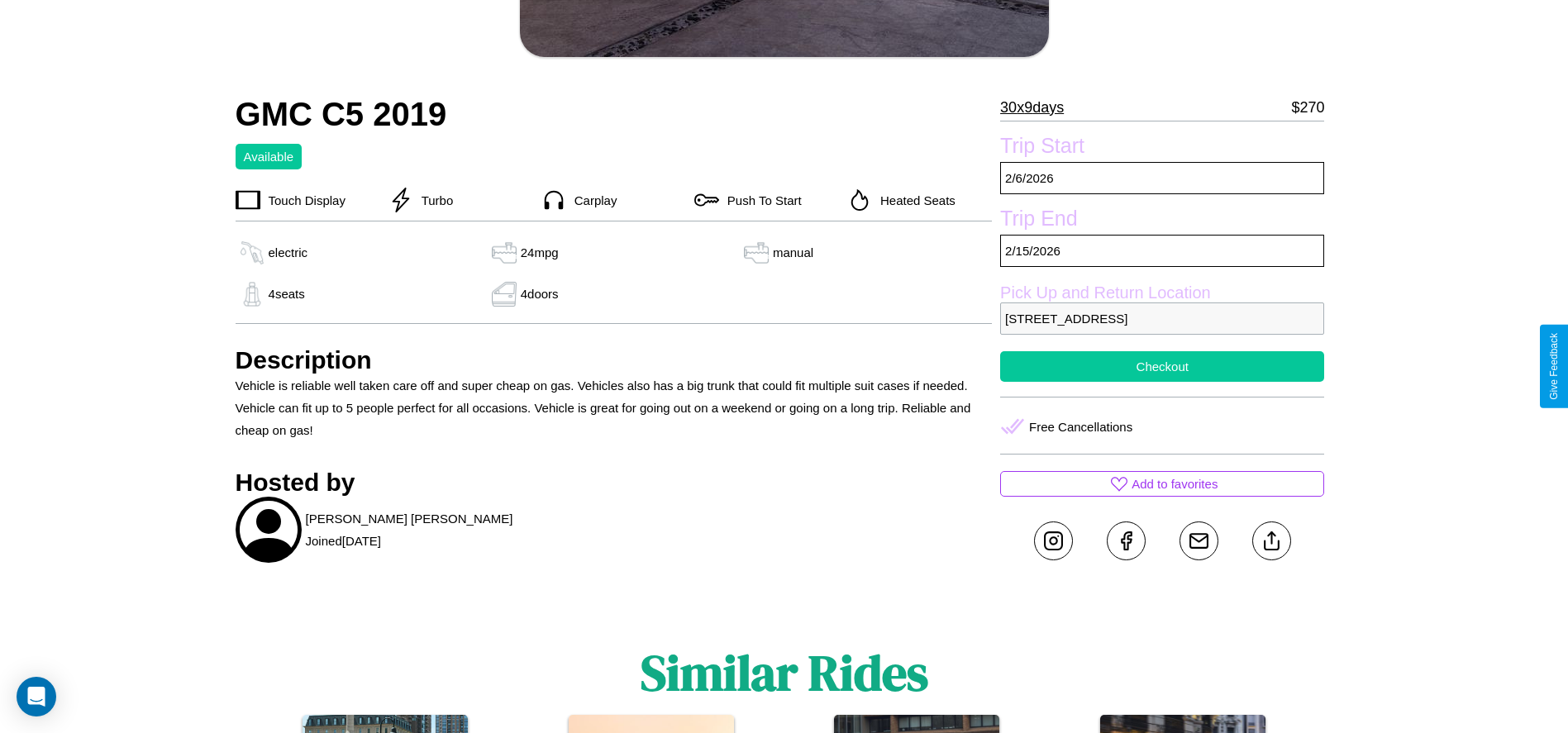
click at [1162, 366] on button "Checkout" at bounding box center [1161, 366] width 324 height 30
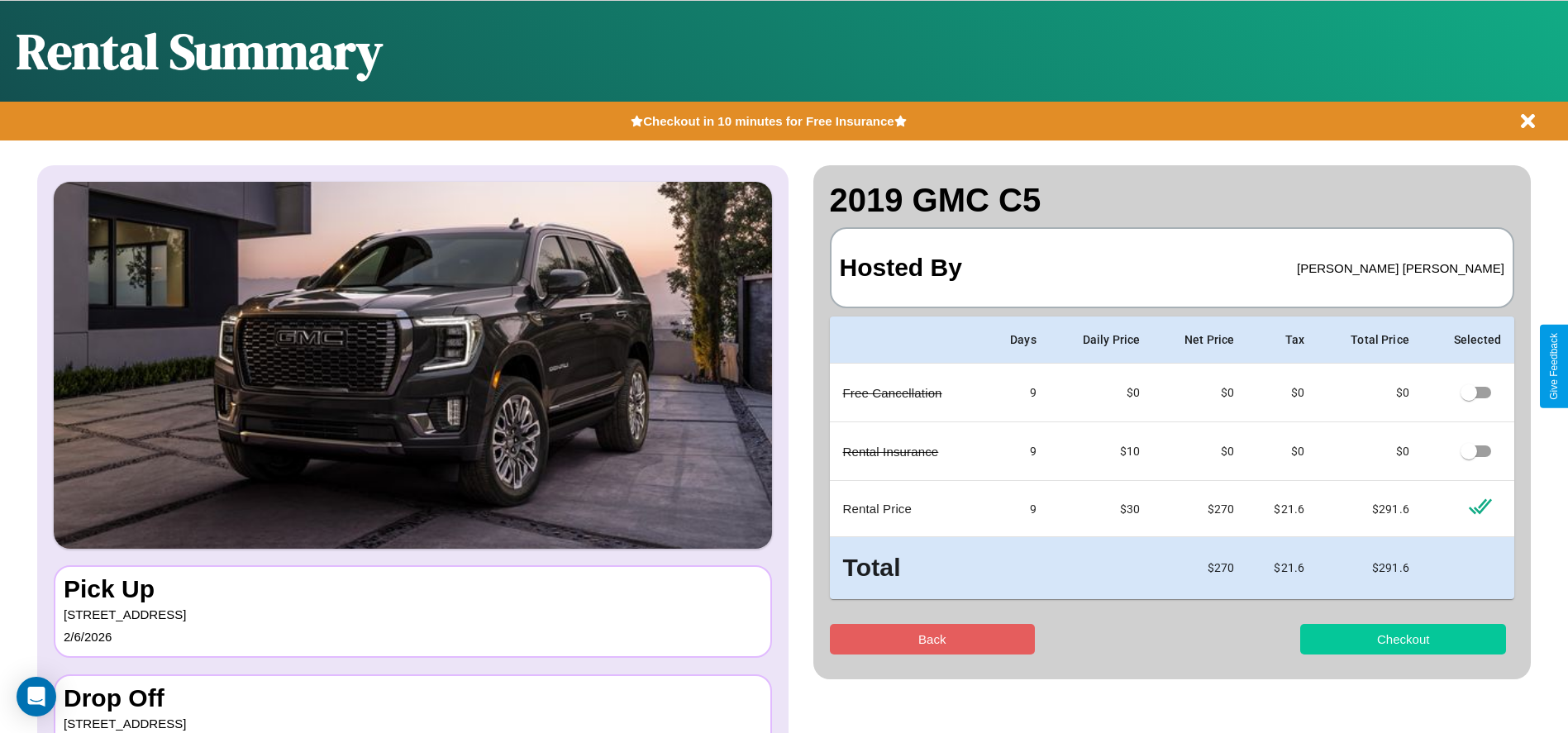
click at [1403, 639] on button "Checkout" at bounding box center [1403, 639] width 205 height 30
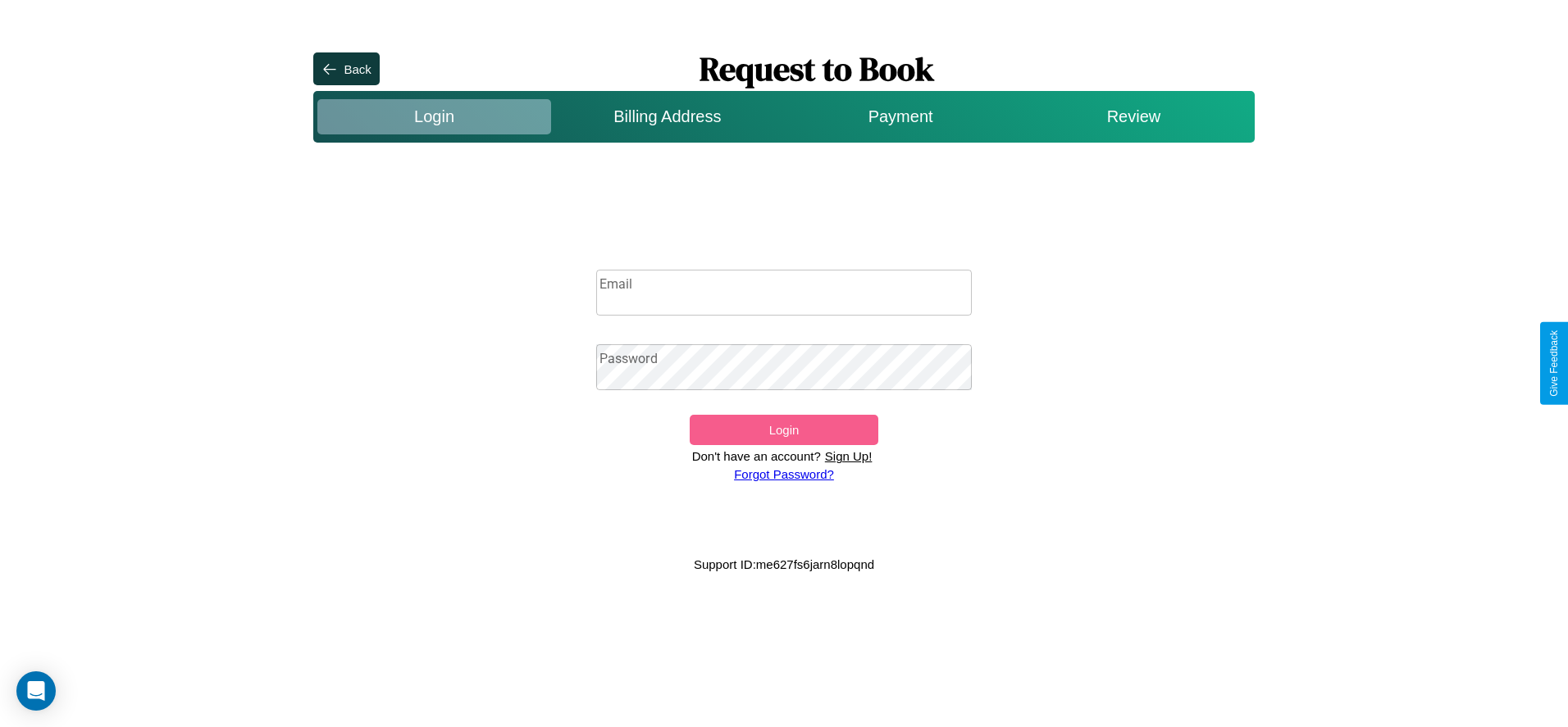
click at [849, 456] on p "Sign Up!" at bounding box center [849, 456] width 55 height 22
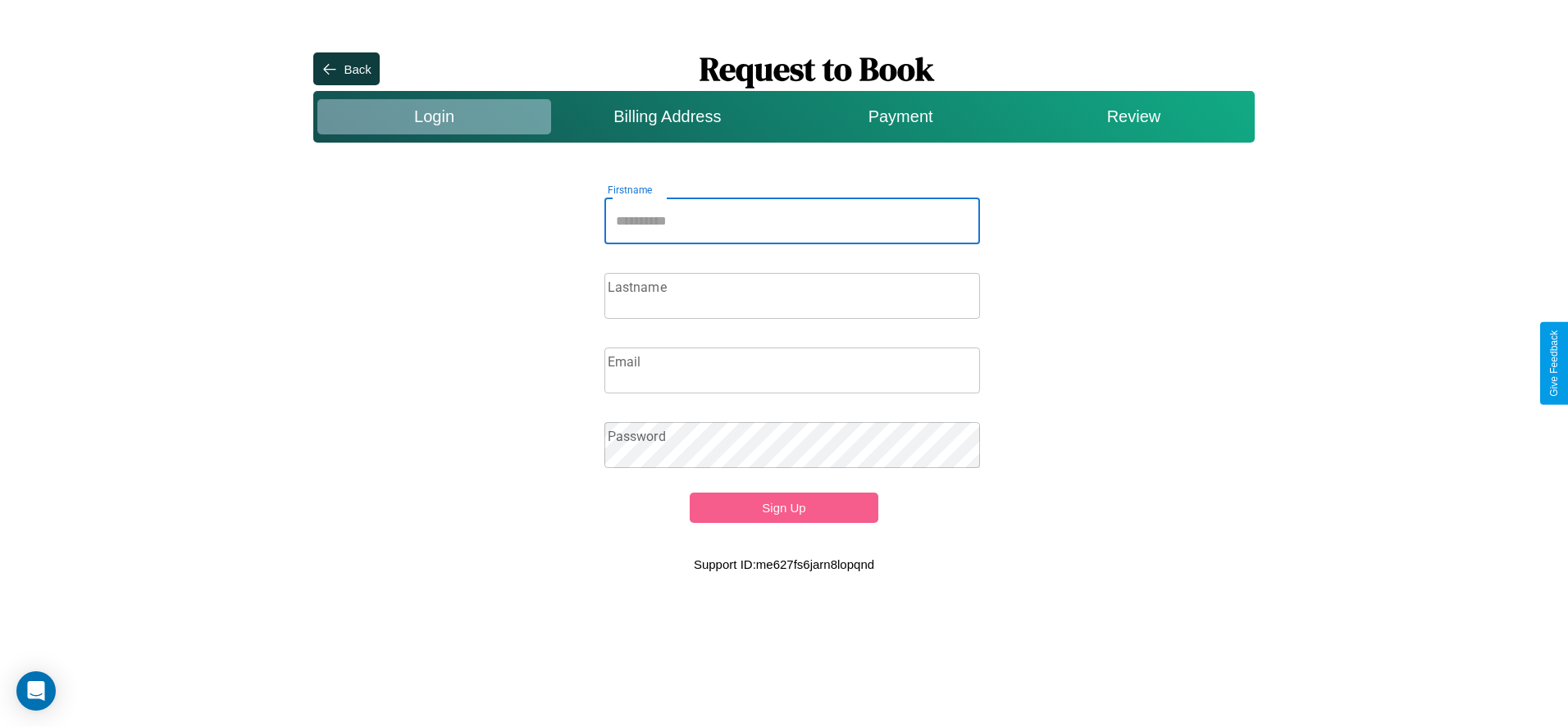
click at [792, 220] on input "Firstname" at bounding box center [793, 220] width 377 height 46
type input "*********"
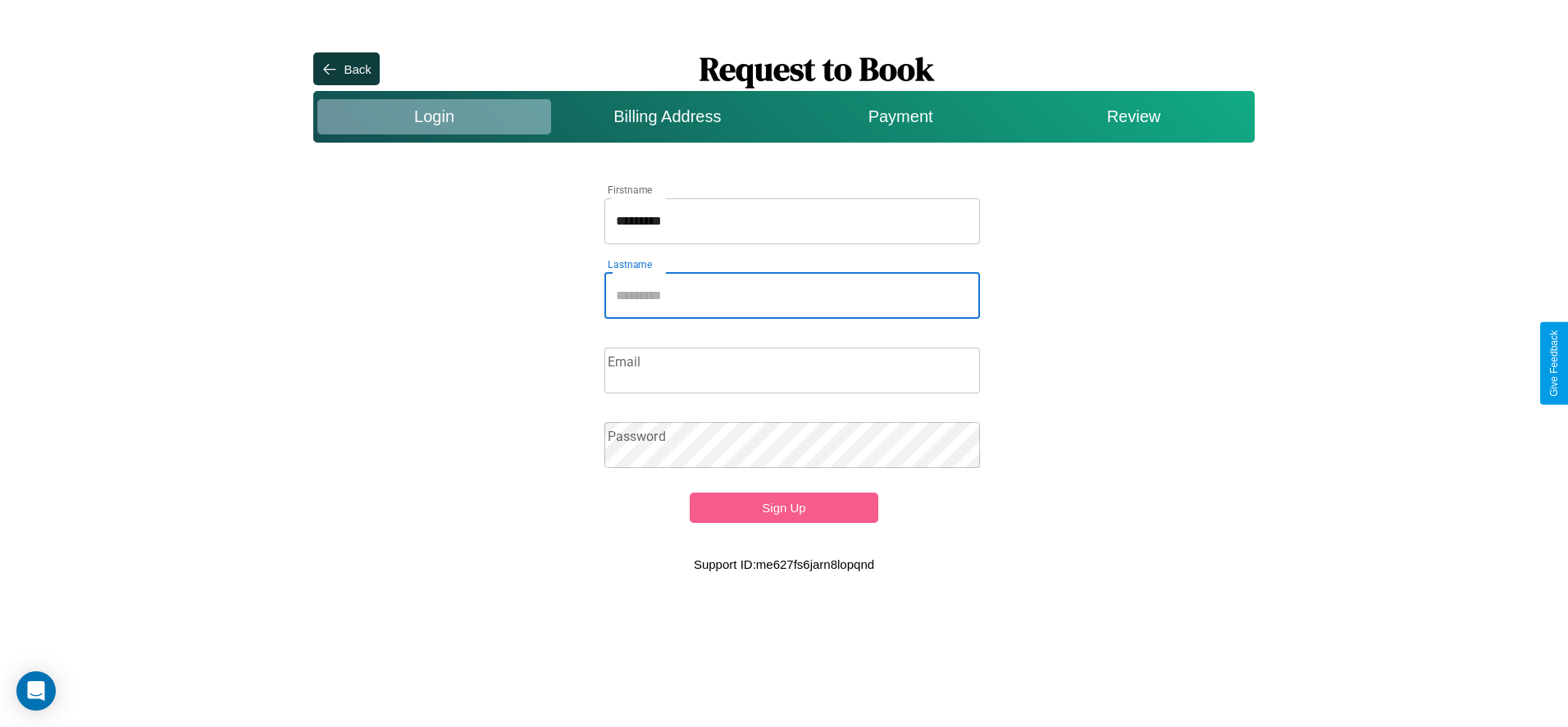
click at [792, 295] on input "Lastname" at bounding box center [793, 295] width 377 height 46
type input "*******"
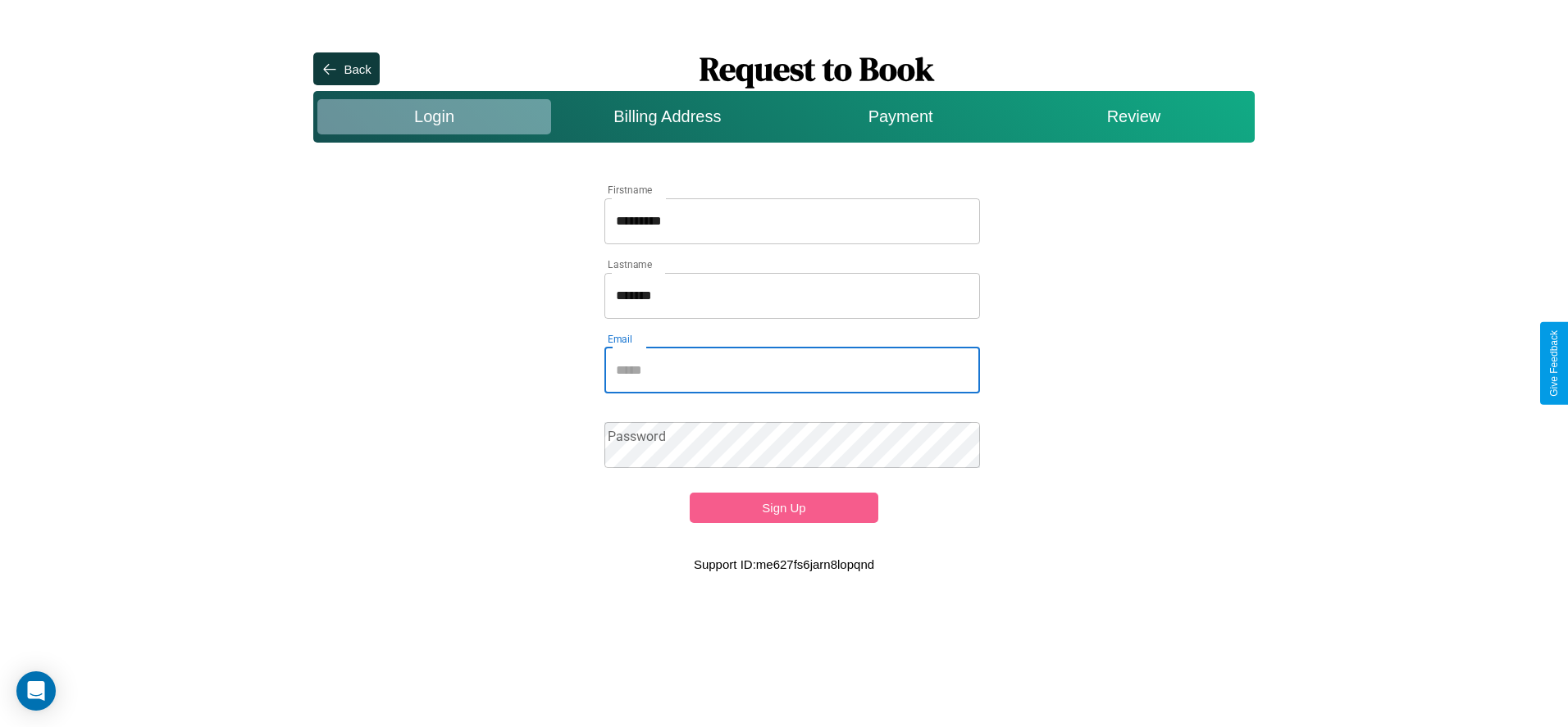
click at [792, 370] on input "Email" at bounding box center [793, 370] width 377 height 46
type input "**********"
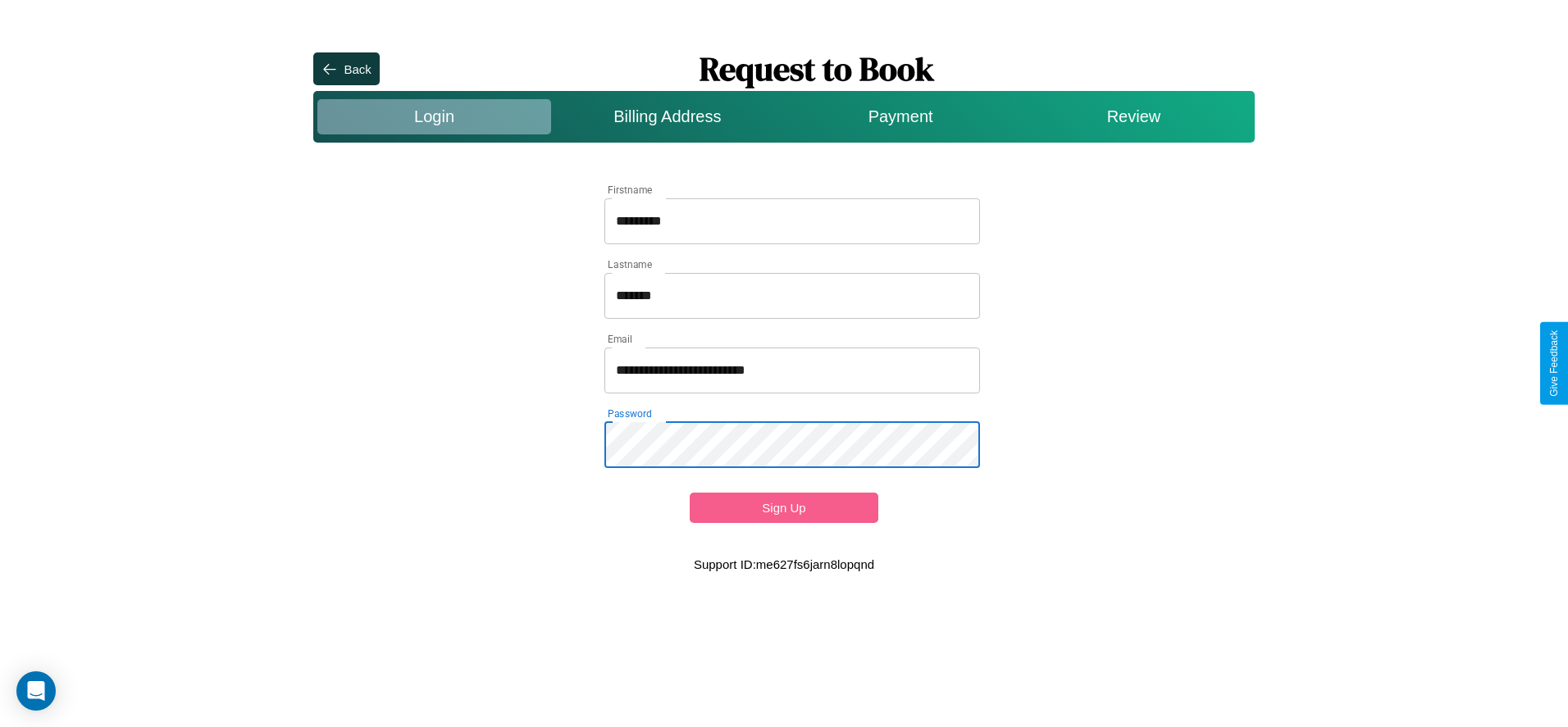
click at [784, 508] on button "Sign Up" at bounding box center [783, 508] width 187 height 30
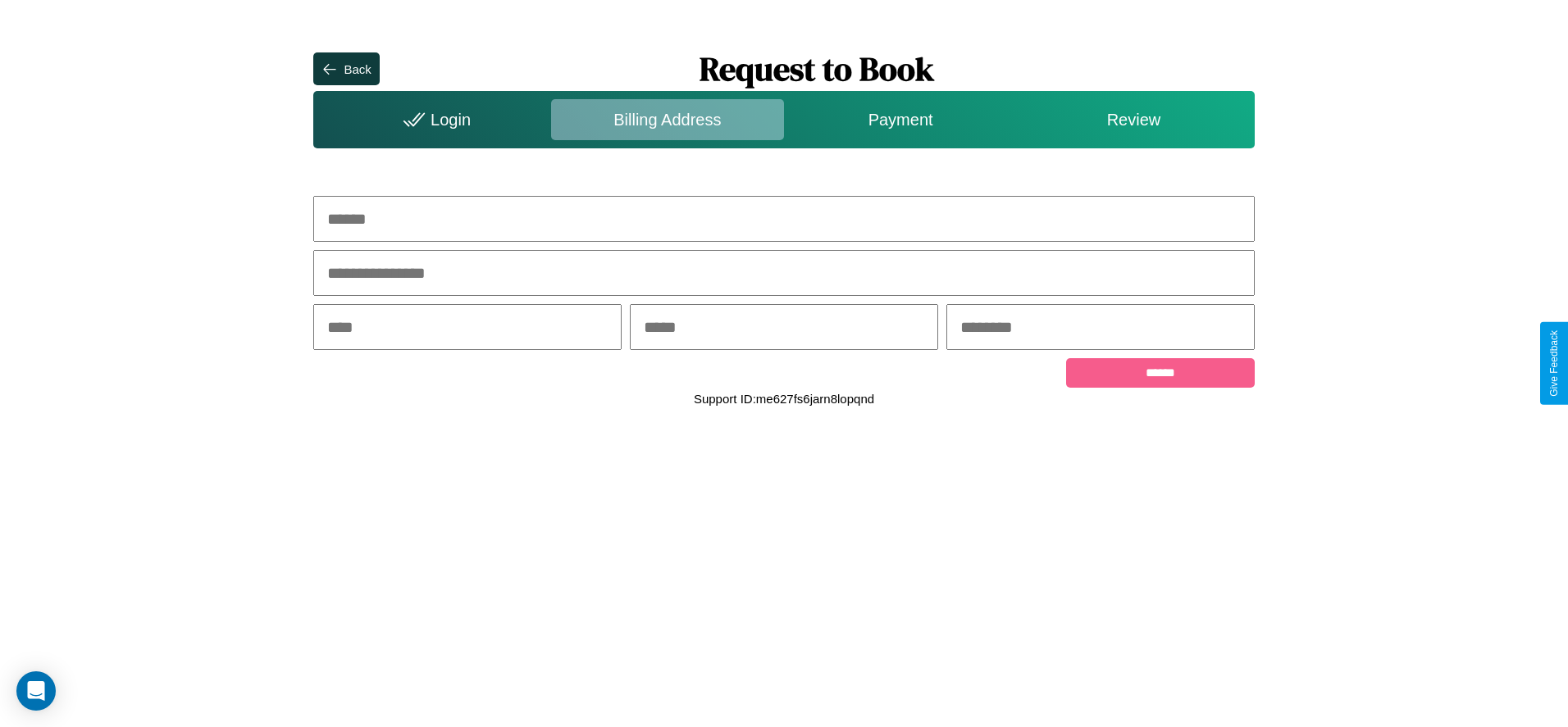
click at [784, 219] on input "text" at bounding box center [784, 218] width 941 height 46
type input "**********"
click at [468, 329] on input "text" at bounding box center [468, 326] width 309 height 46
type input "********"
click at [784, 329] on input "text" at bounding box center [784, 326] width 309 height 46
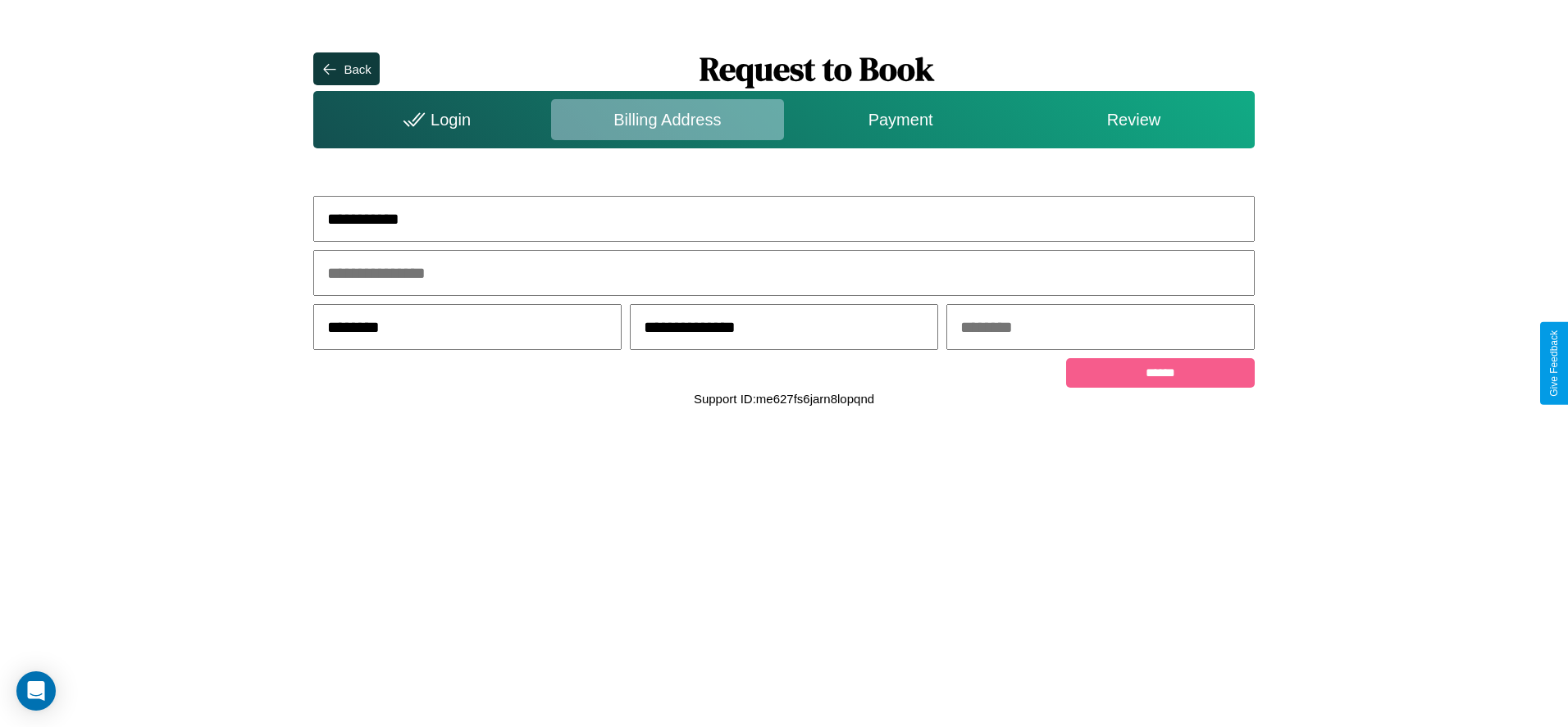
type input "**********"
click at [1100, 329] on input "text" at bounding box center [1101, 326] width 309 height 46
type input "*****"
click at [1160, 376] on input "******" at bounding box center [1159, 373] width 187 height 29
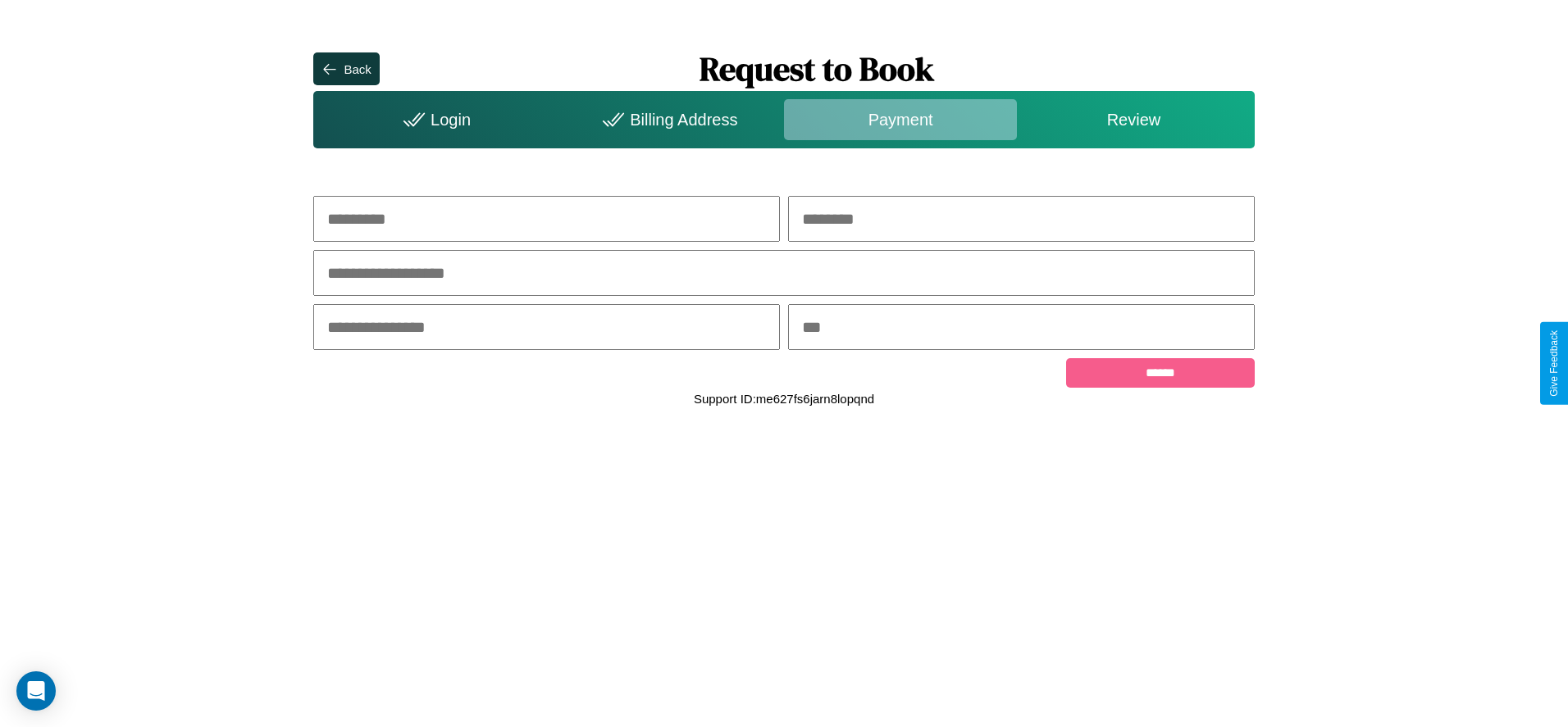
click at [547, 219] on input "text" at bounding box center [547, 218] width 467 height 46
type input "*****"
click at [1021, 219] on input "text" at bounding box center [1021, 218] width 467 height 46
type input "******"
click at [784, 274] on input "text" at bounding box center [784, 273] width 941 height 46
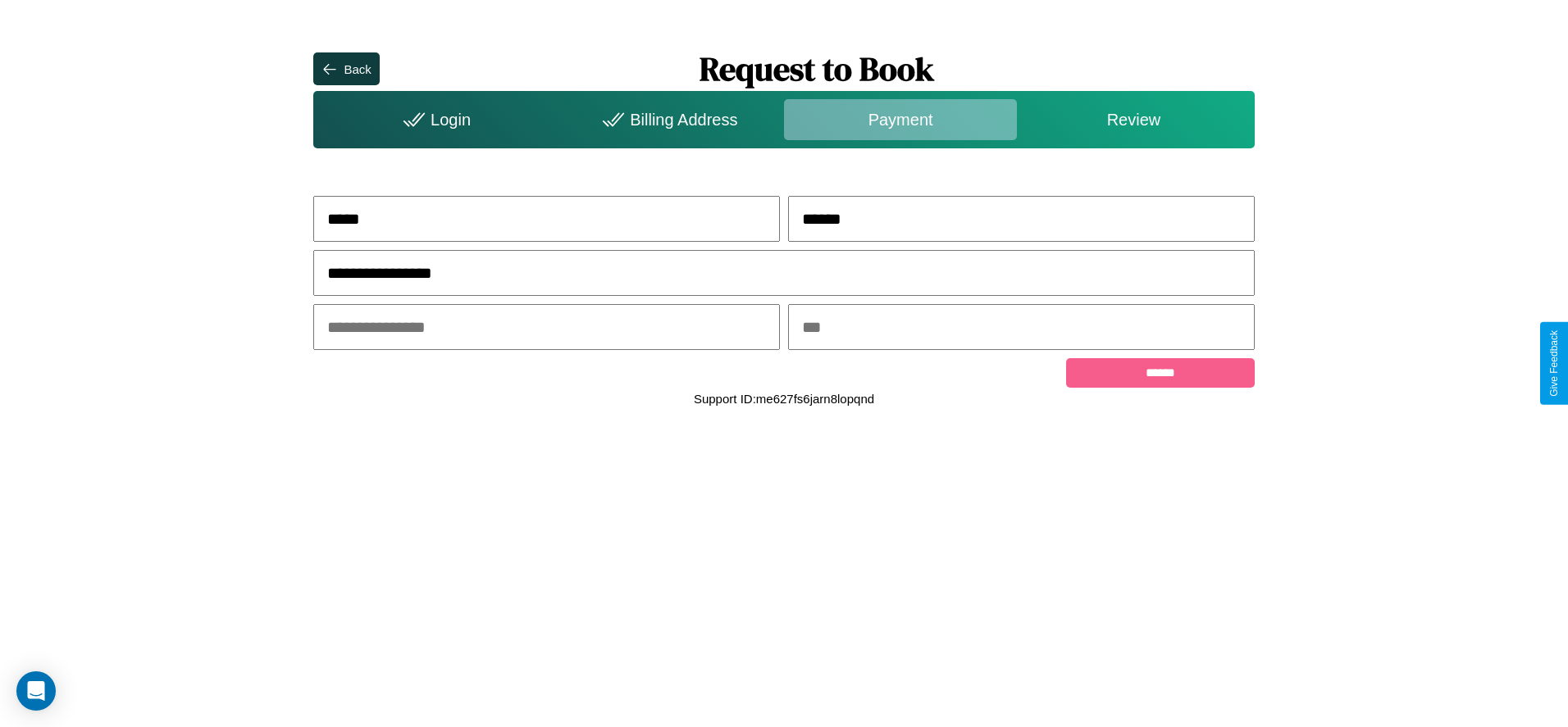
type input "**********"
click at [547, 329] on input "text" at bounding box center [547, 326] width 467 height 46
type input "*****"
click at [1021, 329] on input "text" at bounding box center [1021, 326] width 467 height 46
type input "***"
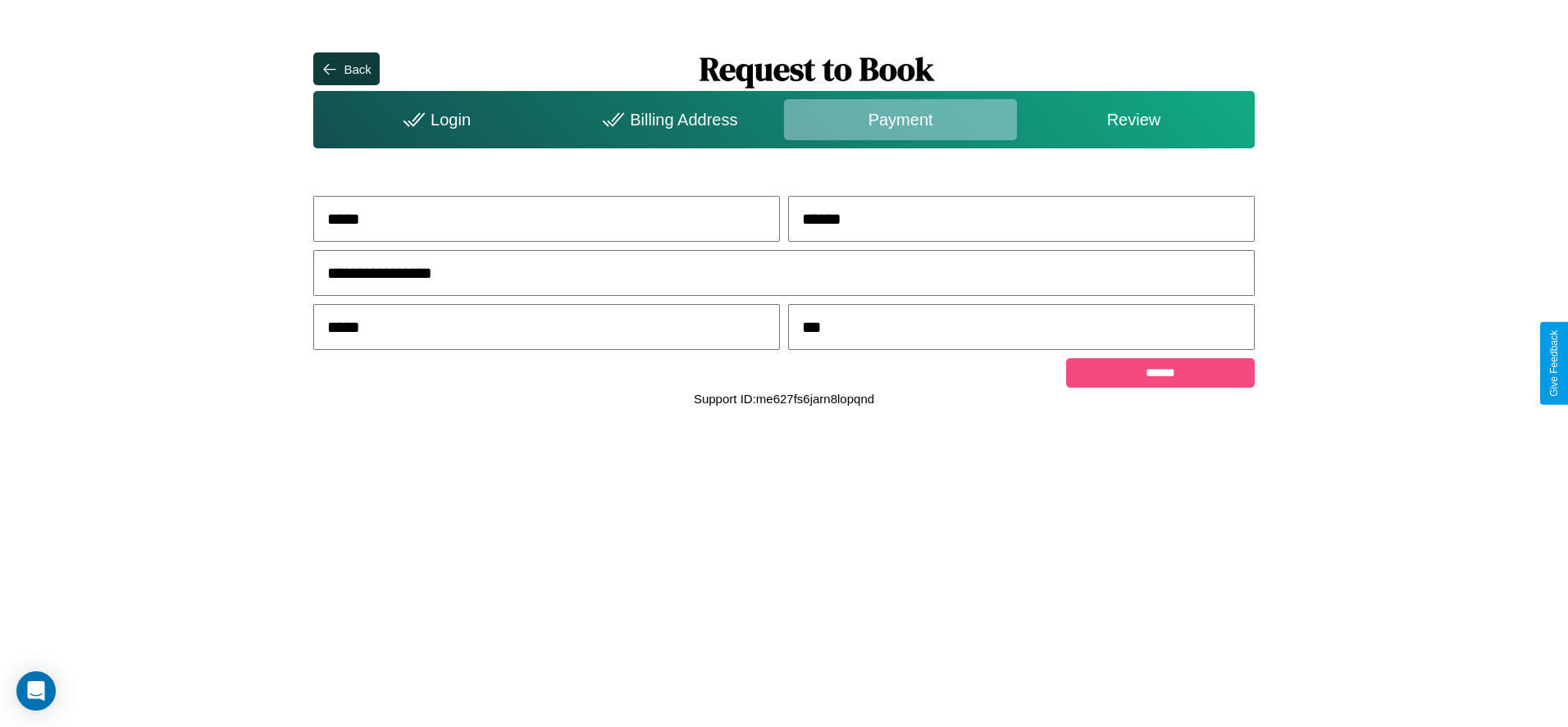
click at [1160, 376] on input "******" at bounding box center [1159, 373] width 187 height 29
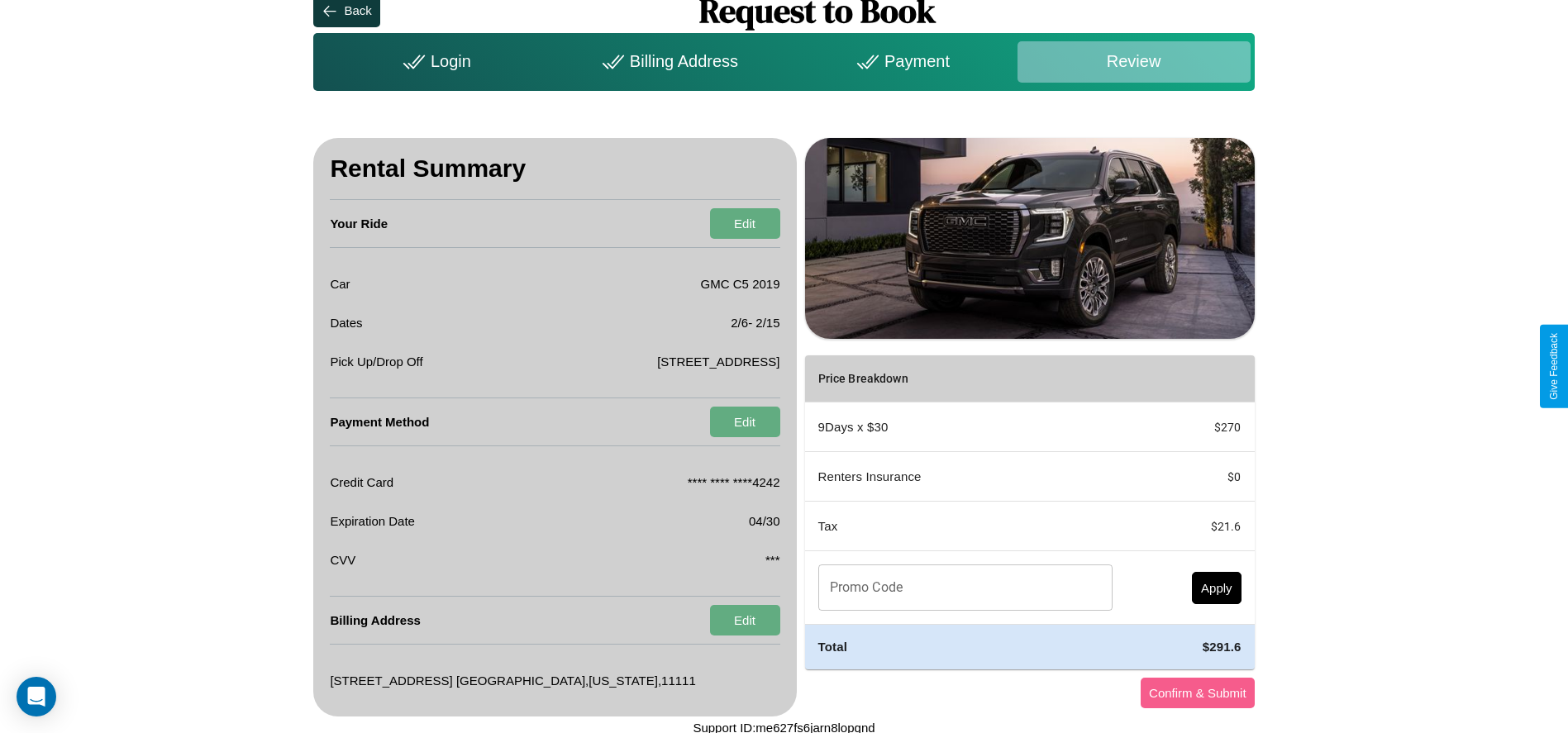
scroll to position [65, 0]
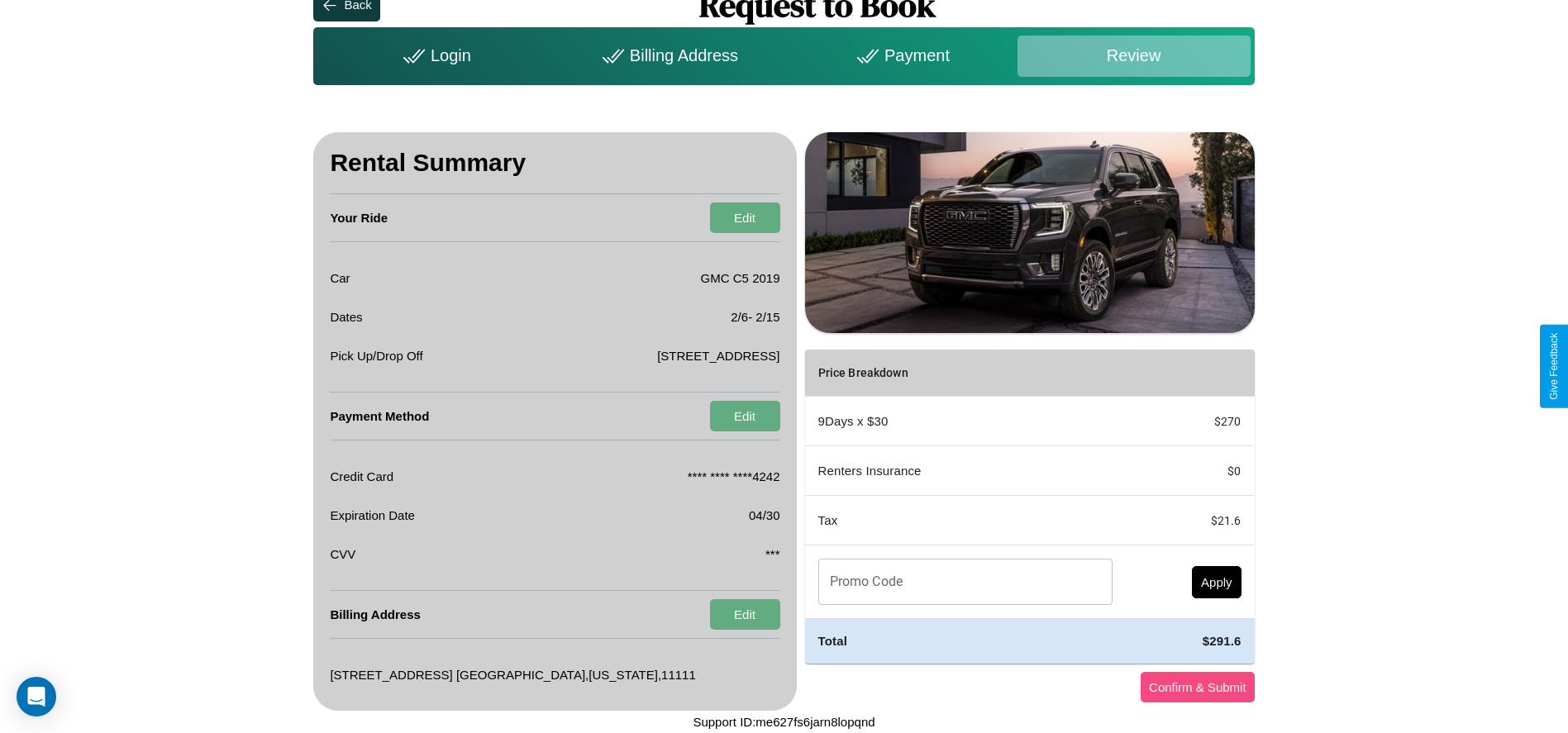
click at [1196, 687] on button "Confirm & Submit" at bounding box center [1197, 687] width 114 height 30
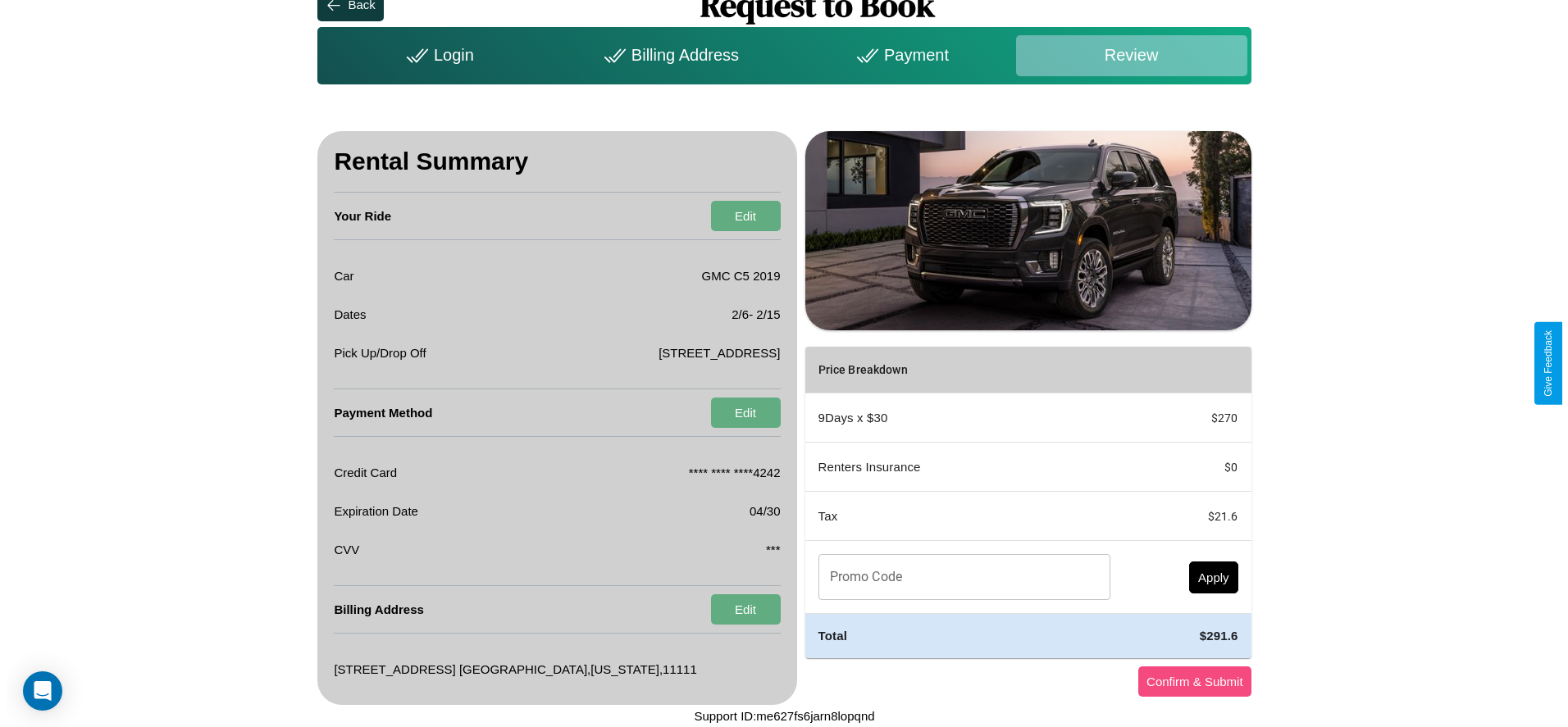
scroll to position [0, 0]
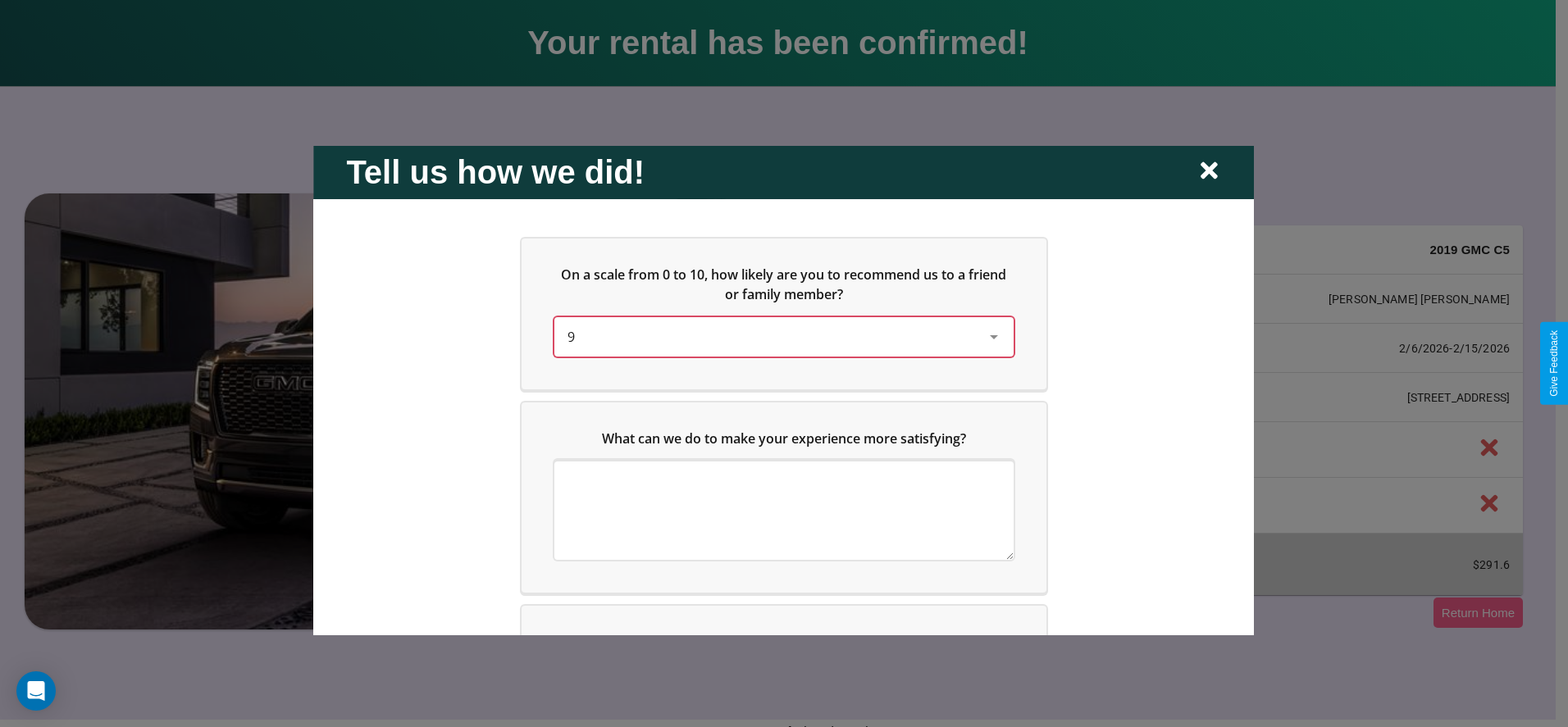
click at [780, 336] on div "9" at bounding box center [771, 336] width 407 height 19
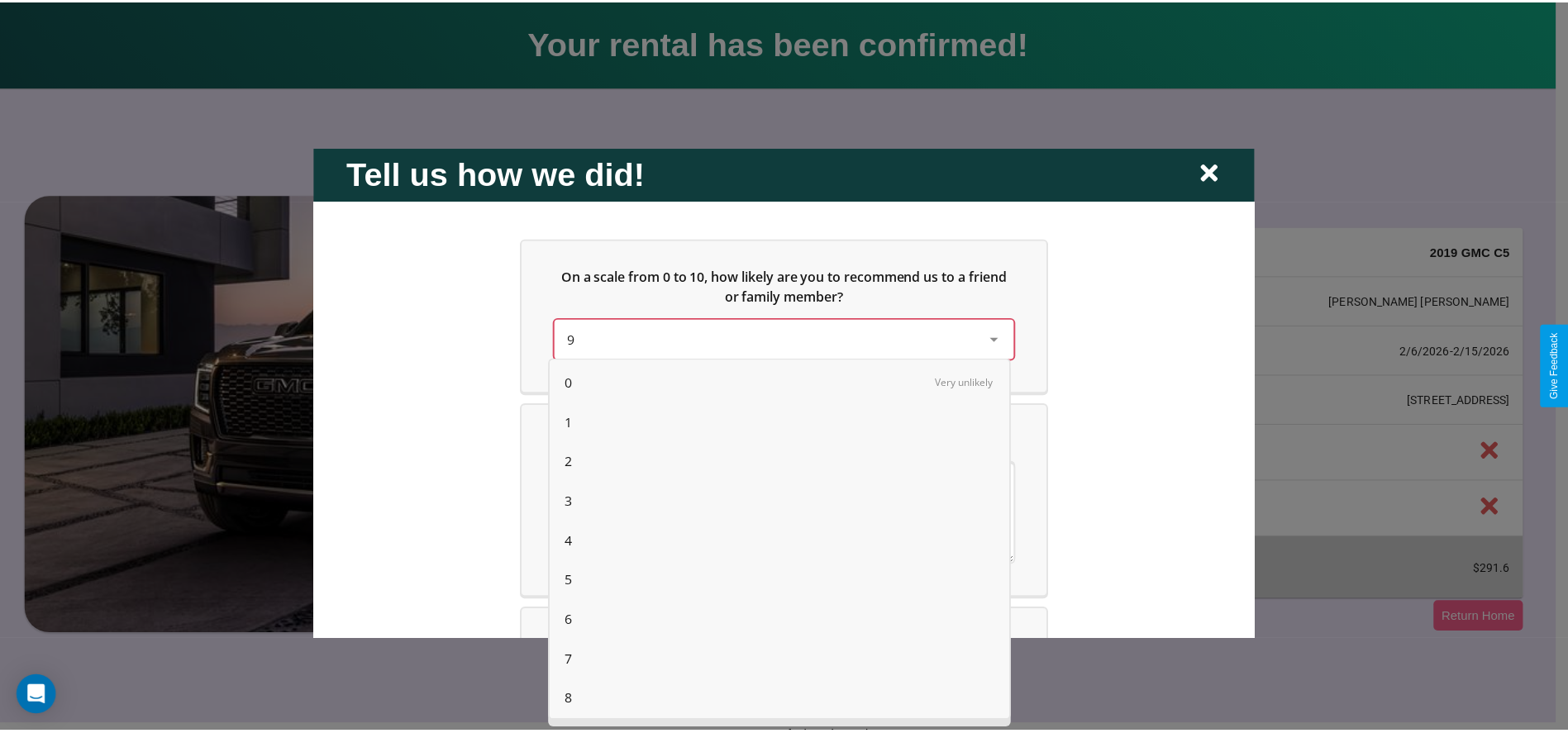
scroll to position [42, 0]
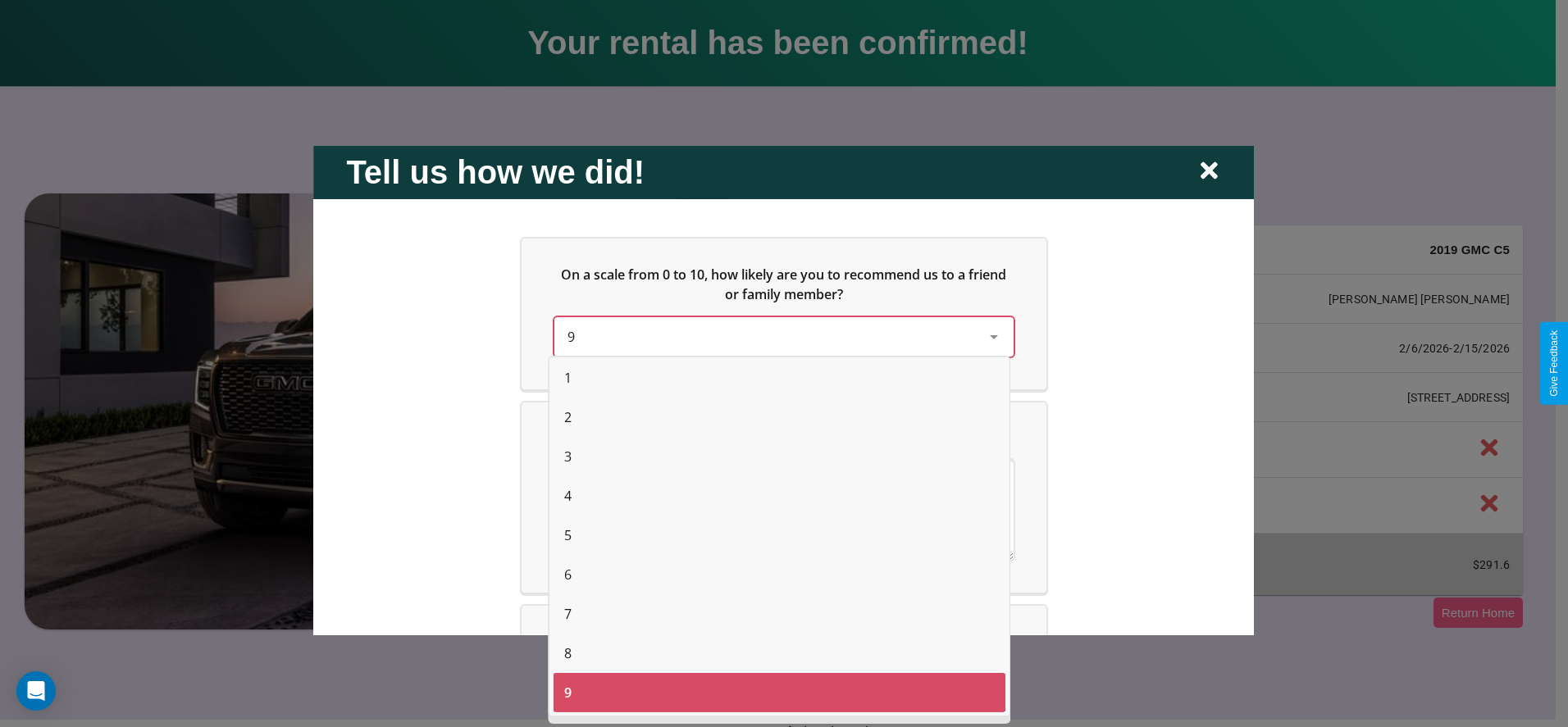
click at [568, 417] on span "2" at bounding box center [568, 417] width 8 height 19
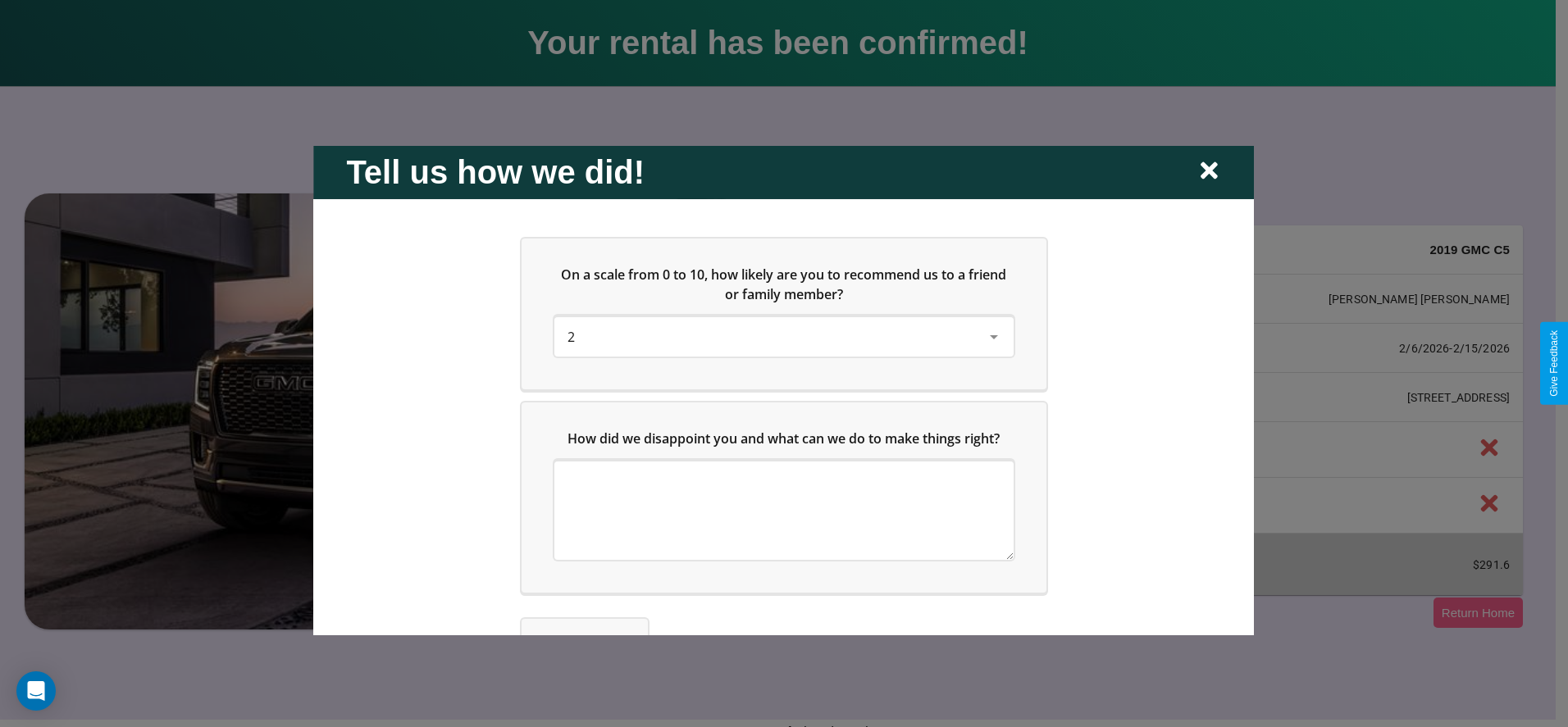
click at [1209, 172] on icon at bounding box center [1210, 171] width 17 height 17
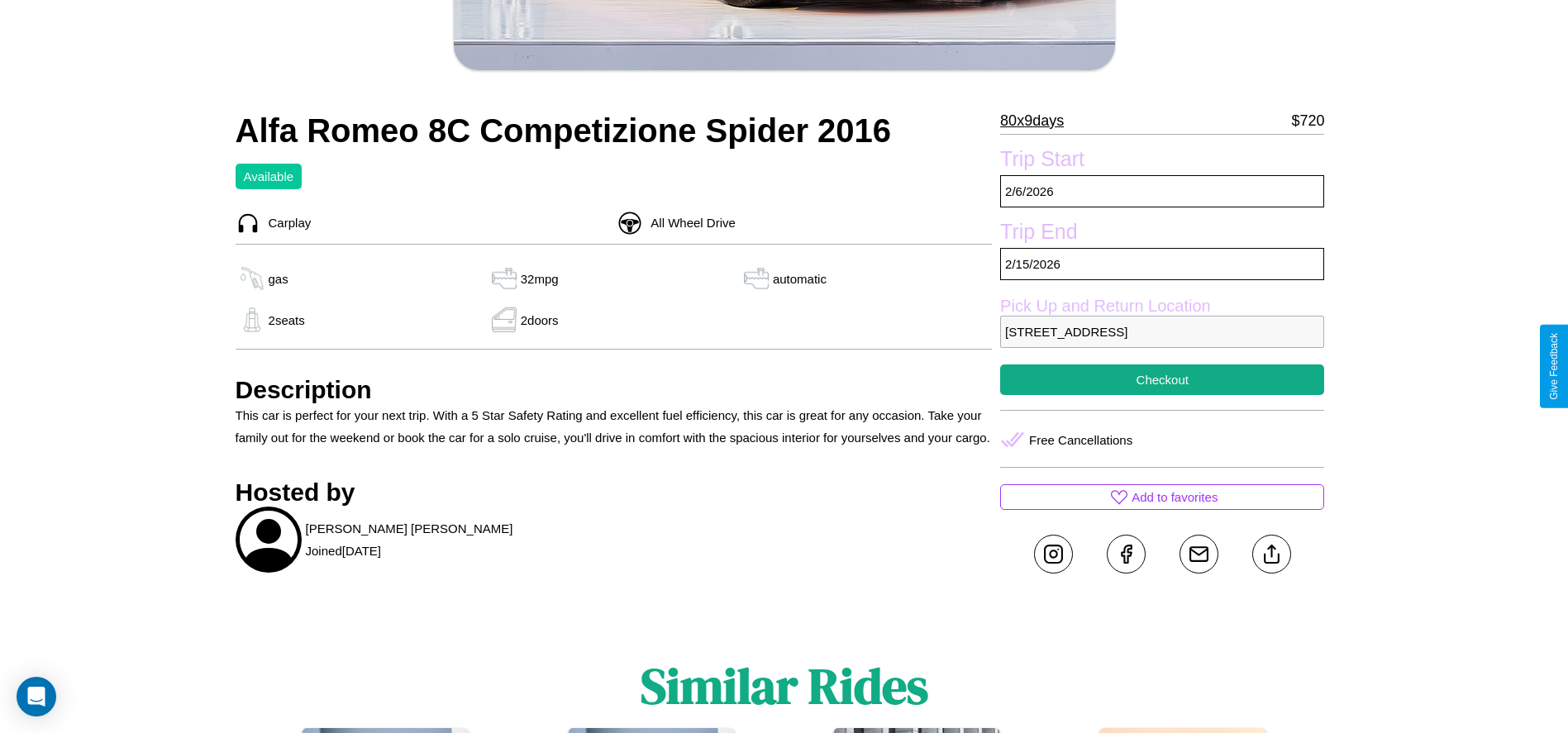
scroll to position [472, 0]
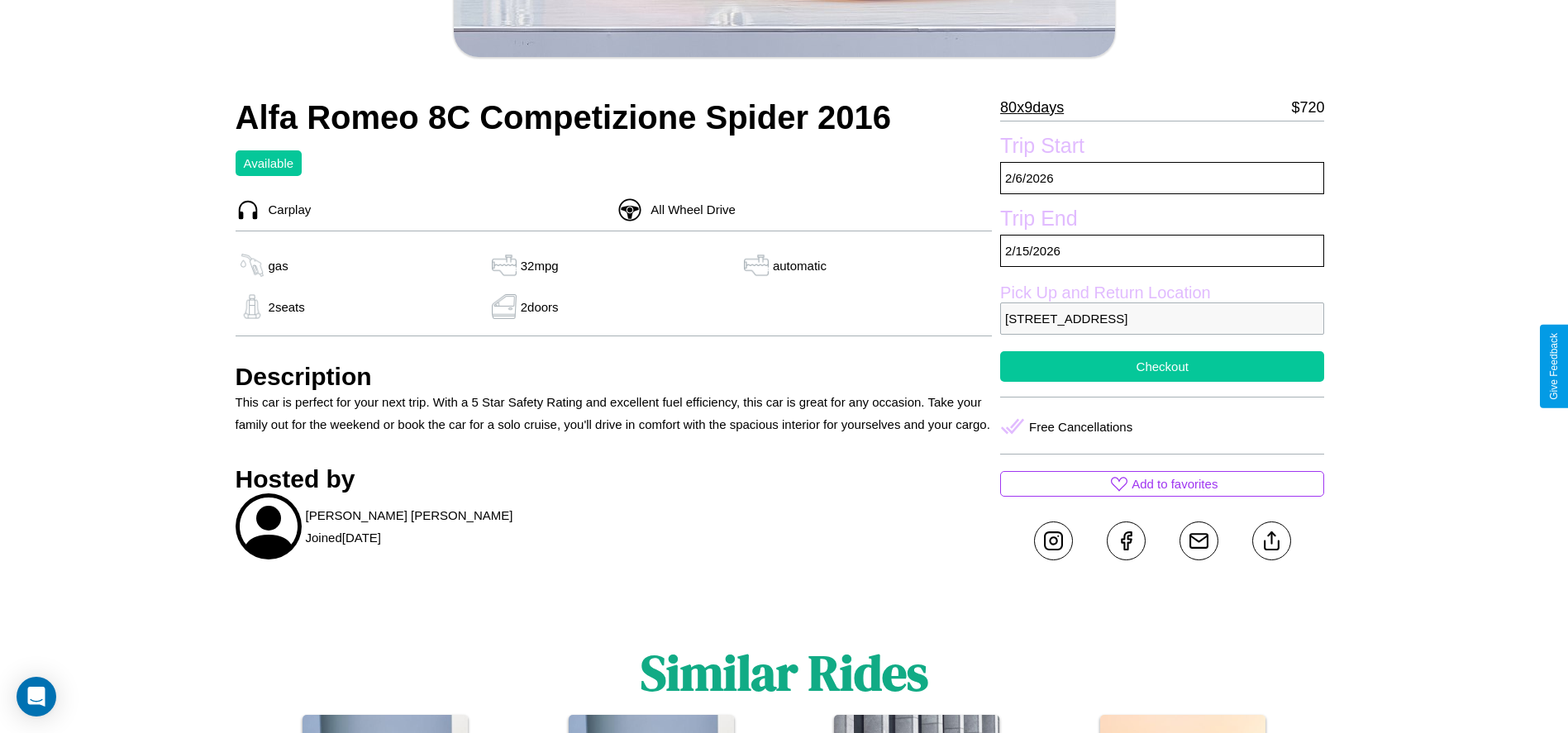
click at [1162, 366] on button "Checkout" at bounding box center [1161, 366] width 324 height 30
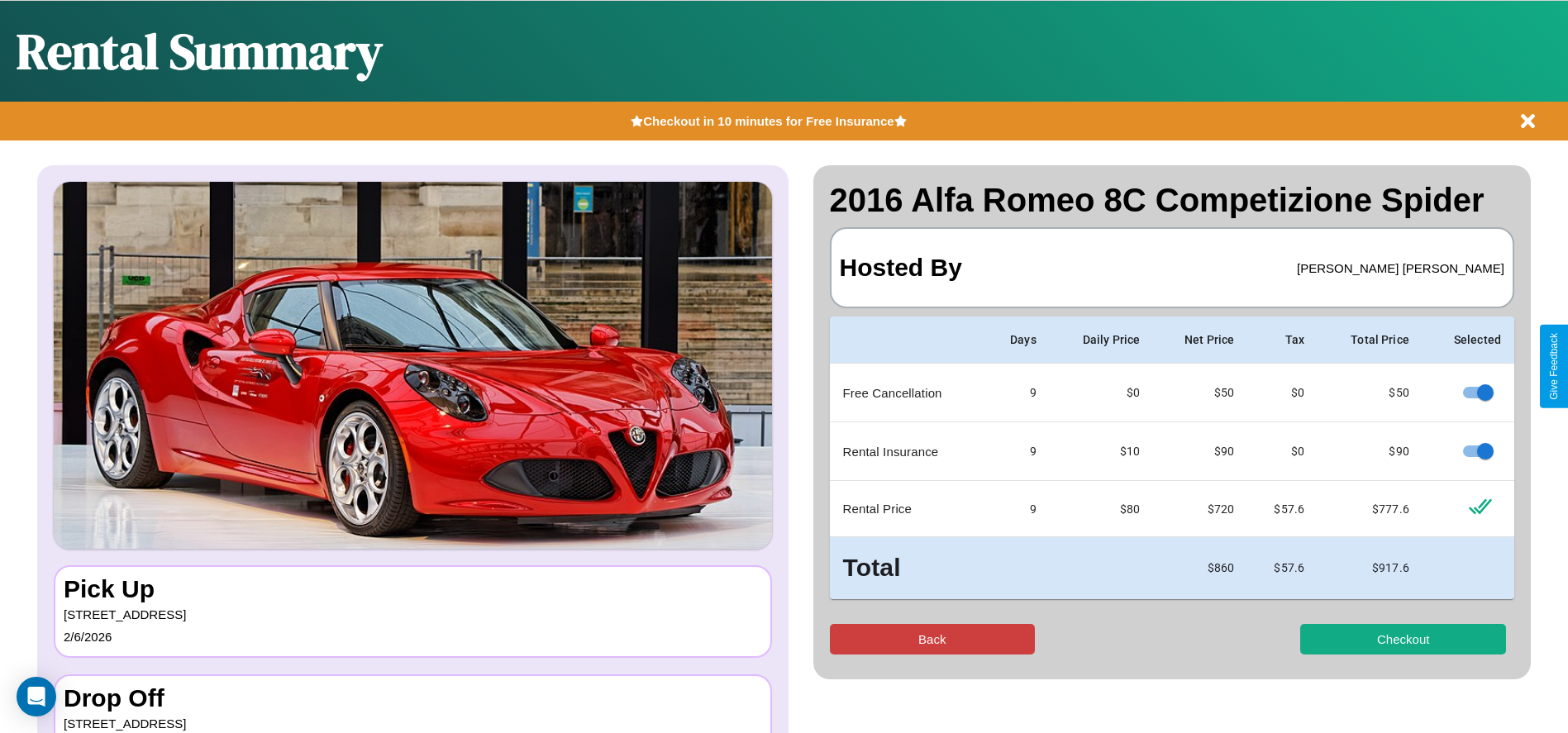
click at [931, 639] on button "Back" at bounding box center [932, 639] width 205 height 30
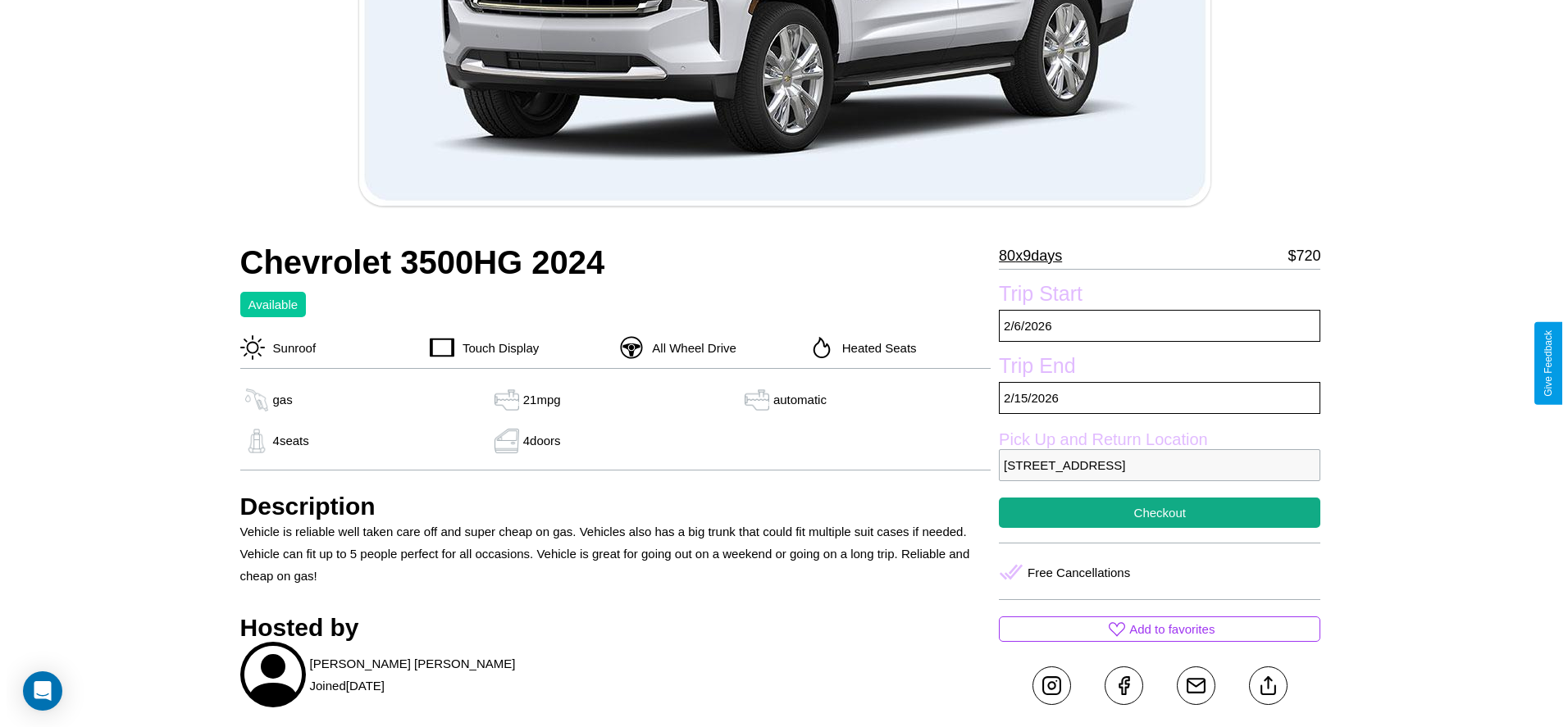
scroll to position [322, 0]
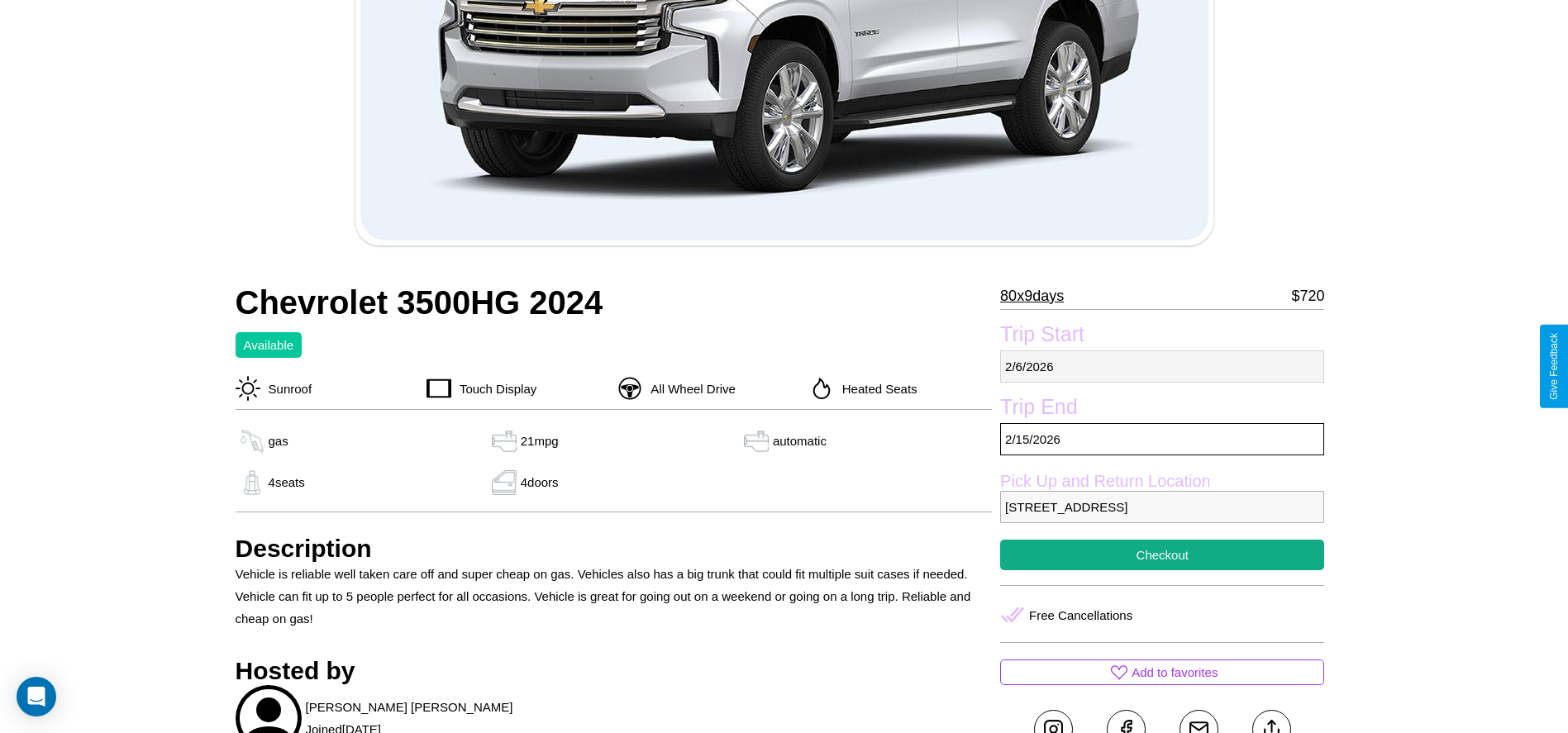
click at [1162, 366] on p "[DATE]" at bounding box center [1161, 366] width 324 height 32
select select "*"
select select "****"
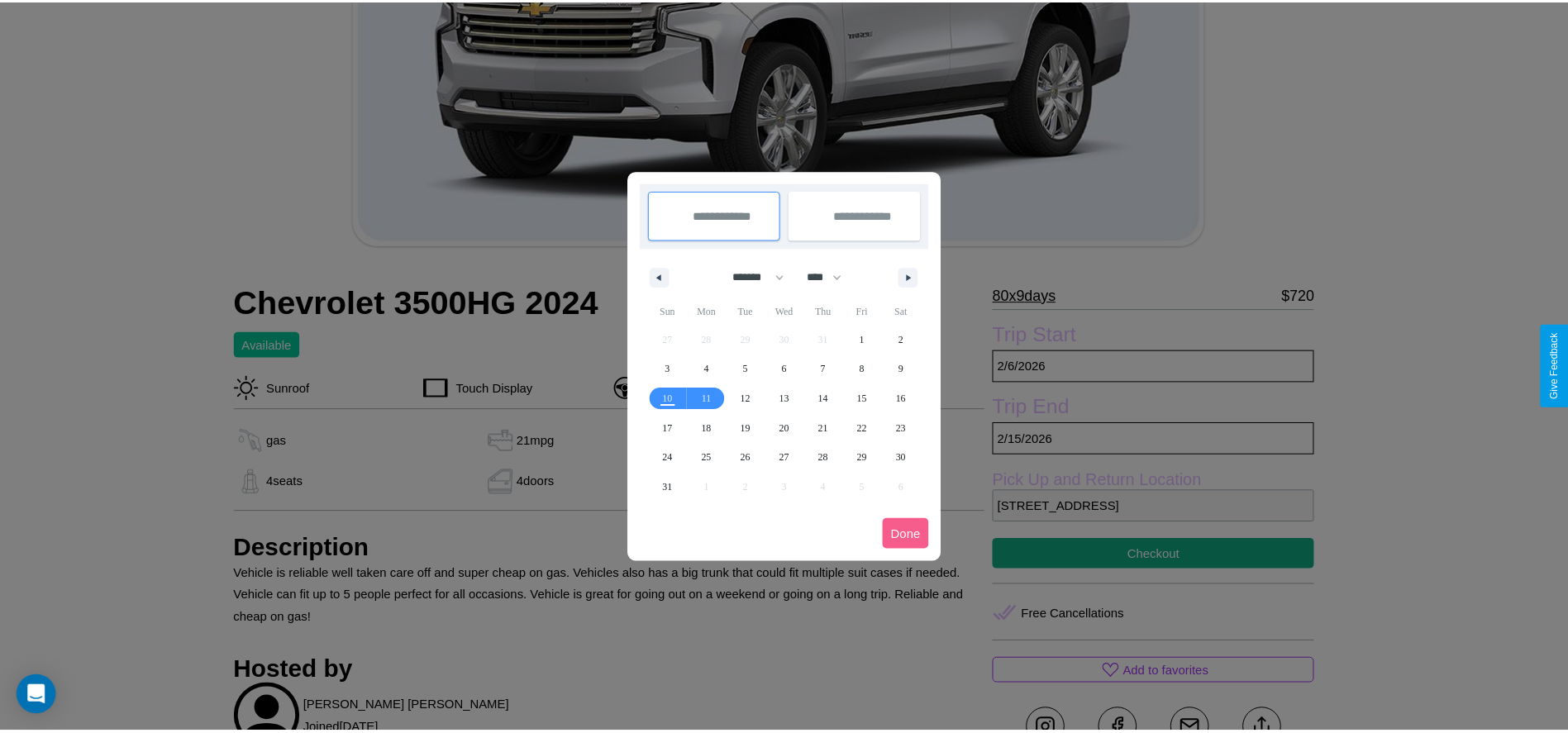
scroll to position [0, 0]
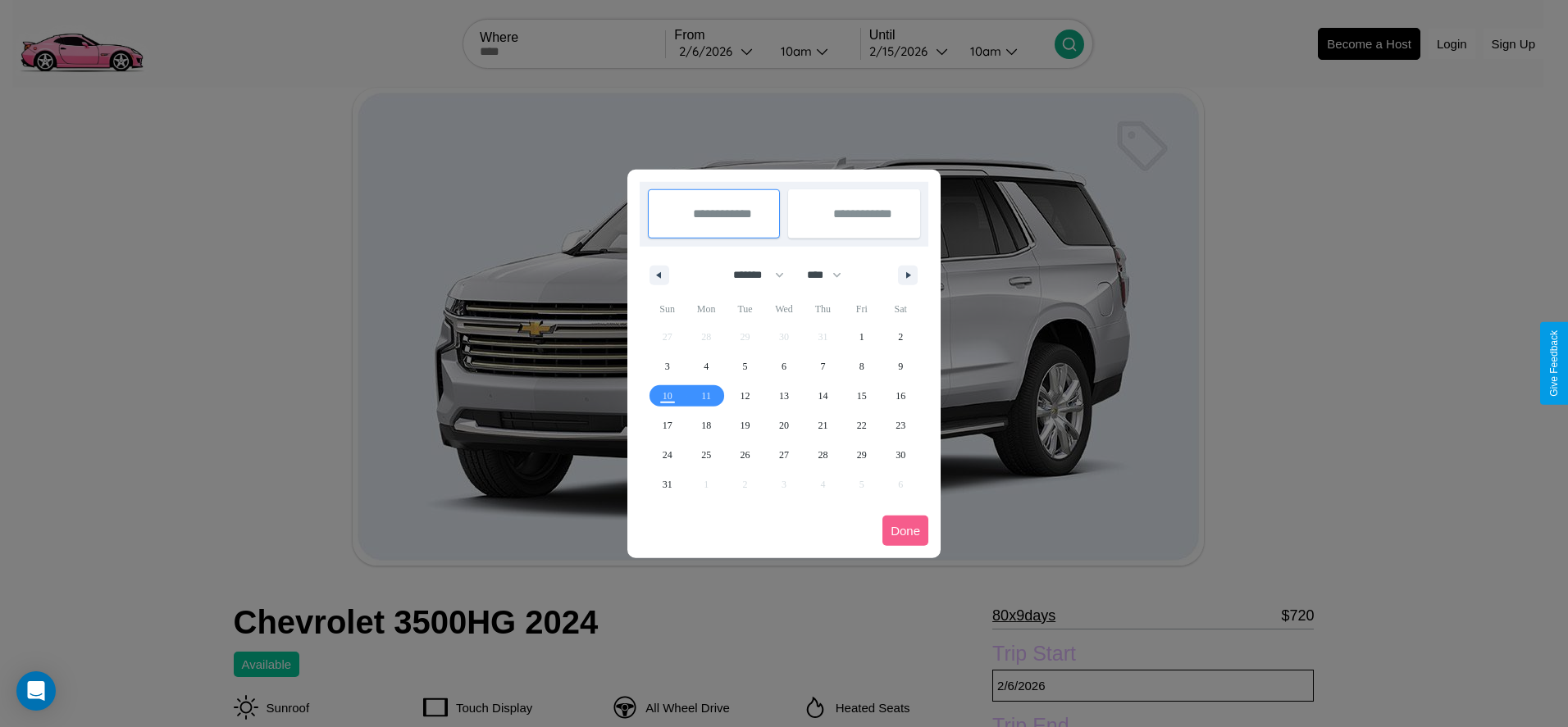
click at [720, 50] on div at bounding box center [784, 363] width 1568 height 727
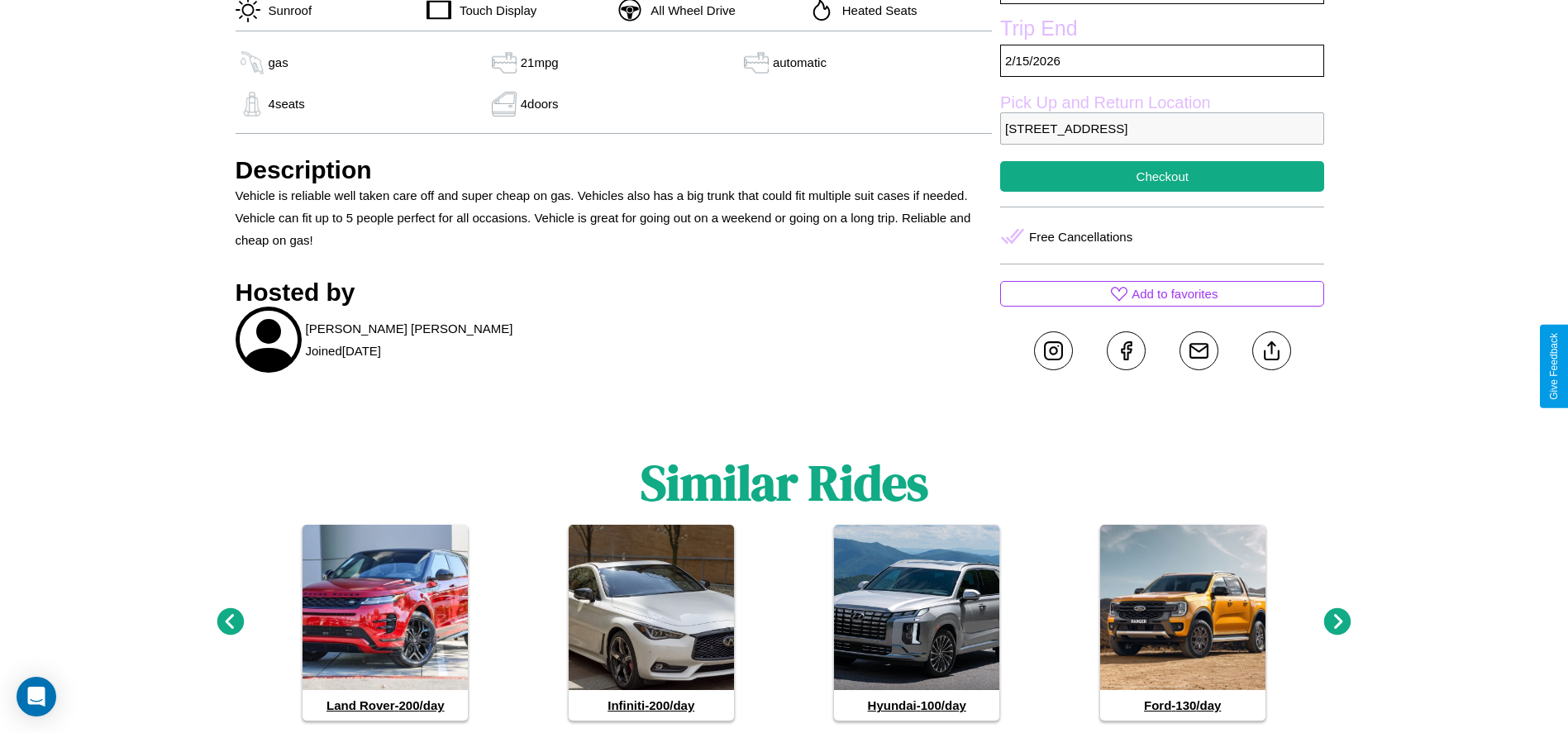
scroll to position [747, 0]
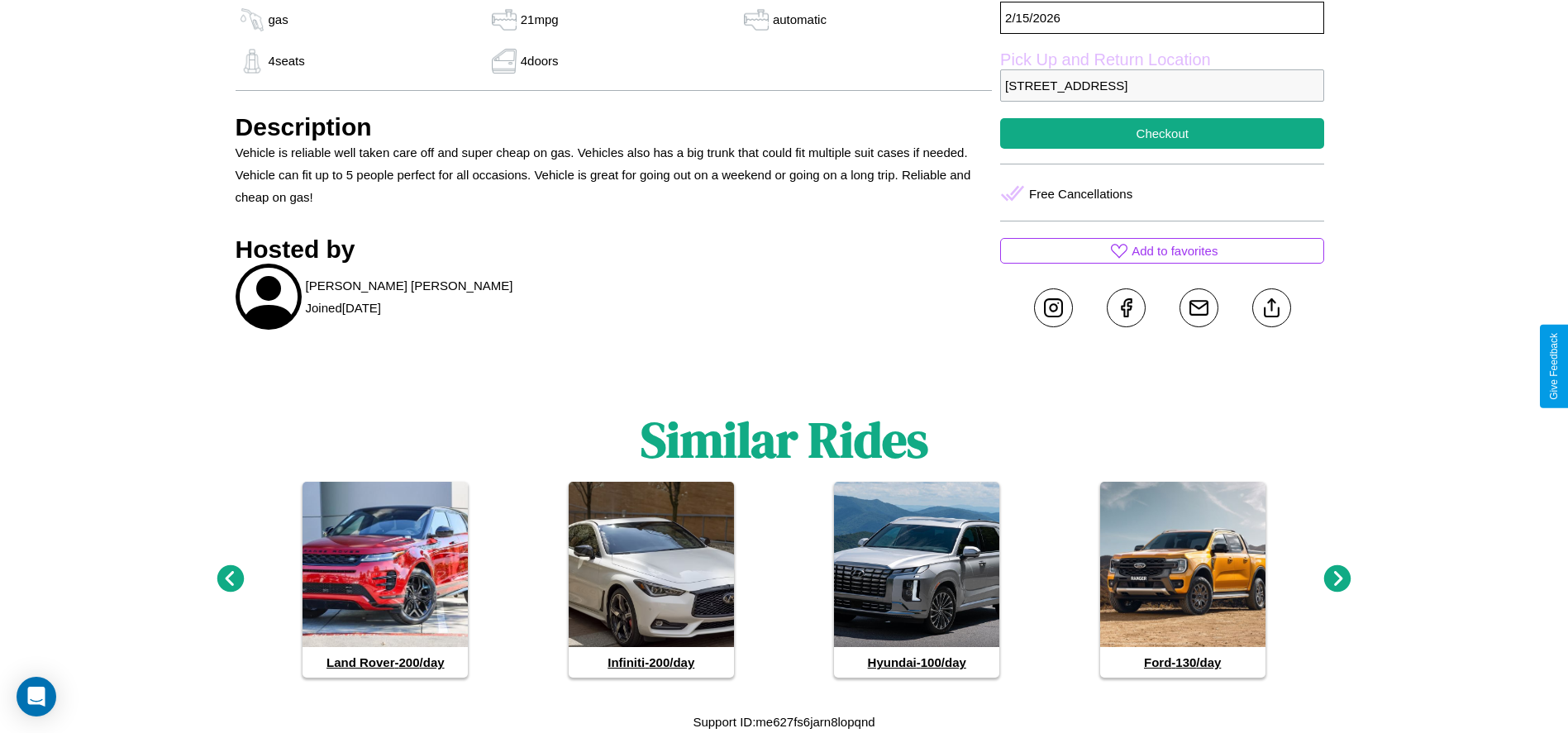
click at [1337, 579] on icon at bounding box center [1337, 579] width 27 height 27
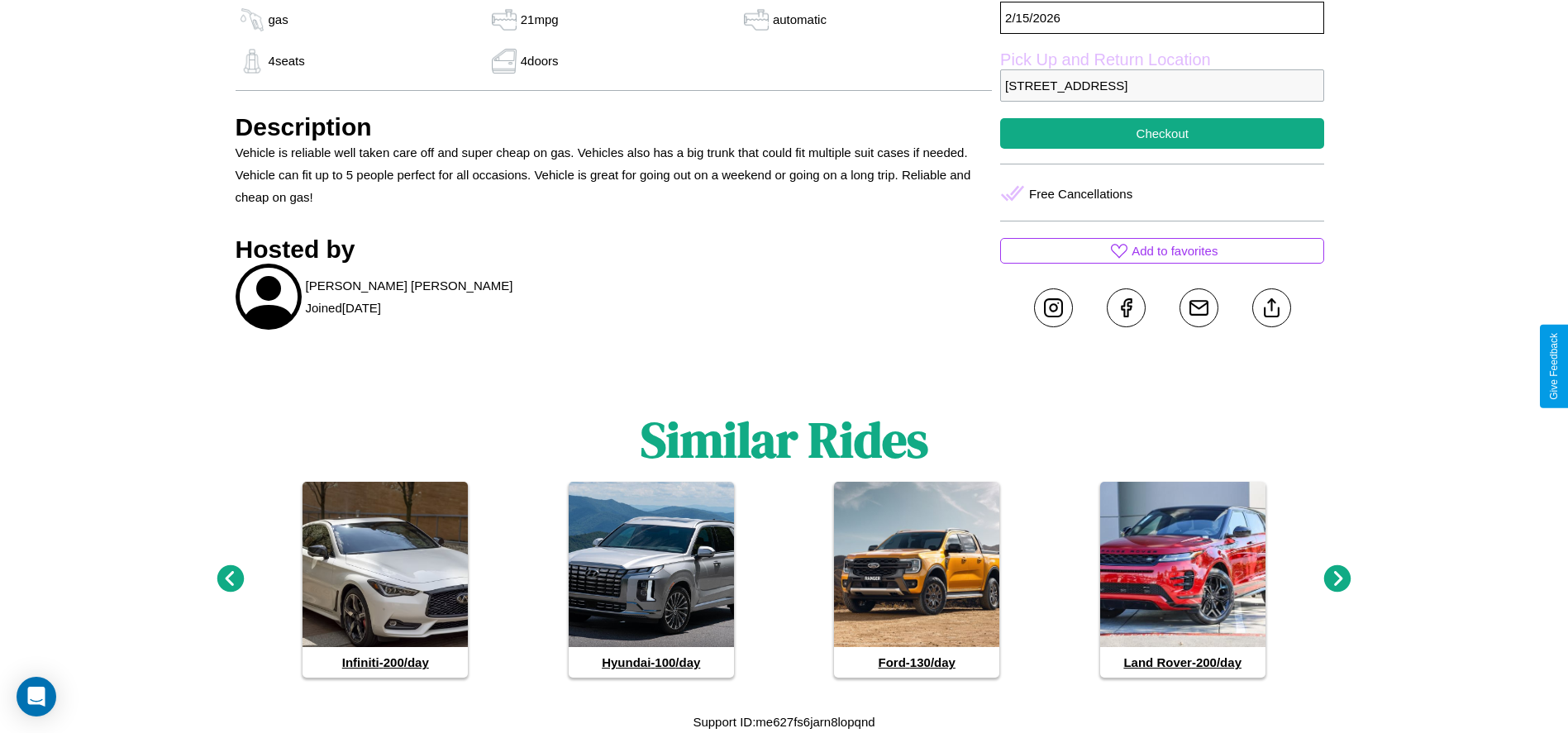
click at [1337, 579] on icon at bounding box center [1337, 579] width 27 height 27
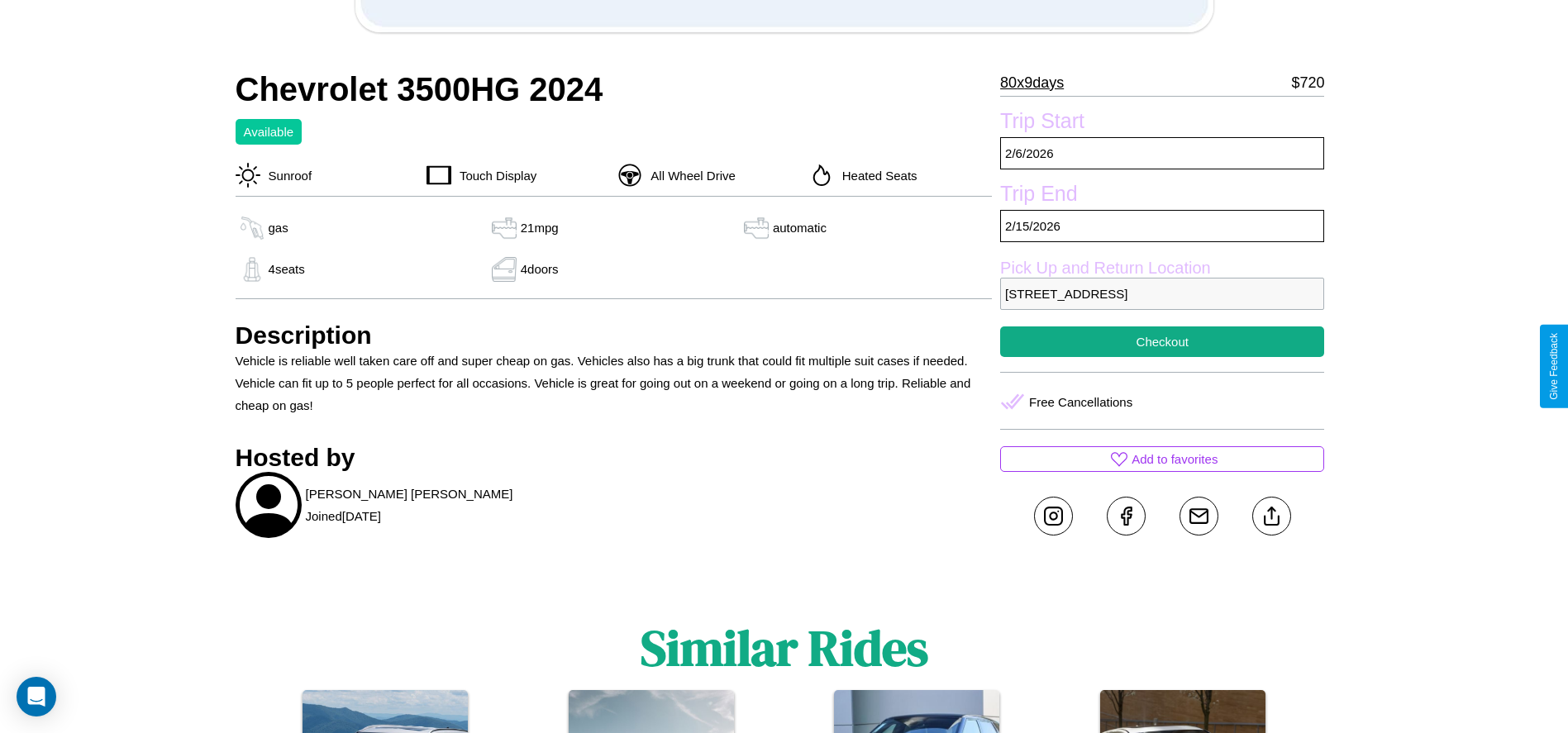
scroll to position [514, 0]
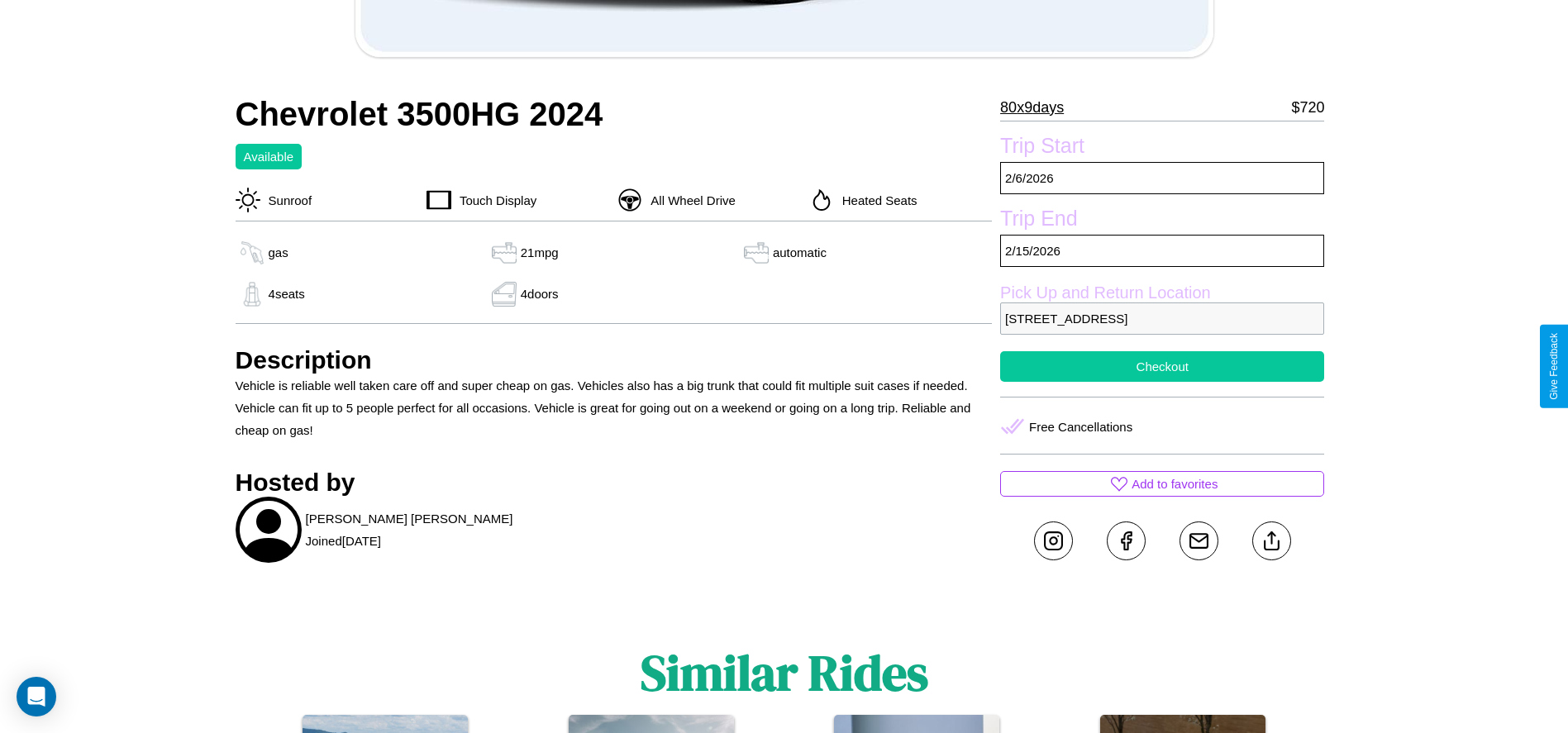
click at [1162, 366] on button "Checkout" at bounding box center [1161, 366] width 324 height 30
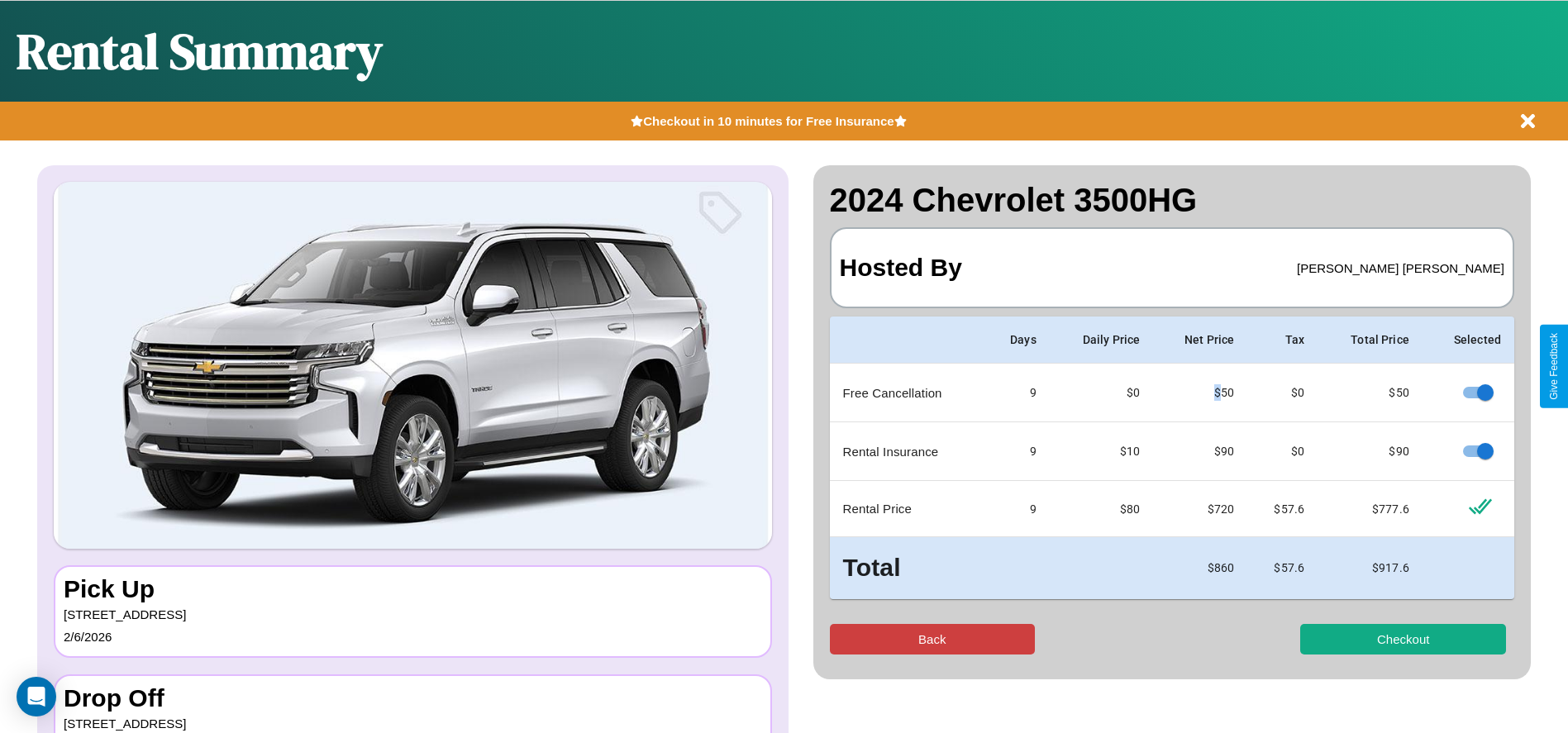
click at [931, 639] on button "Back" at bounding box center [932, 639] width 205 height 30
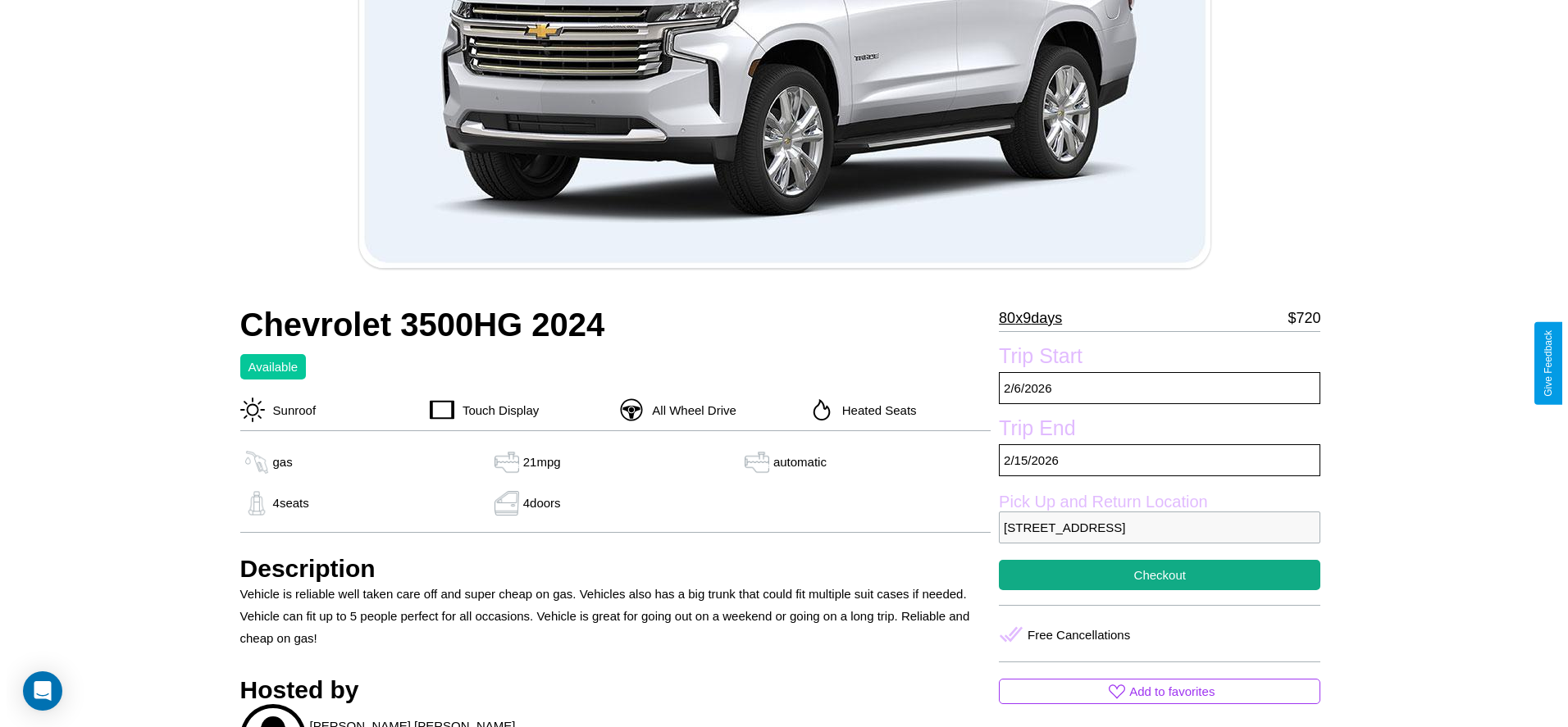
scroll to position [322, 0]
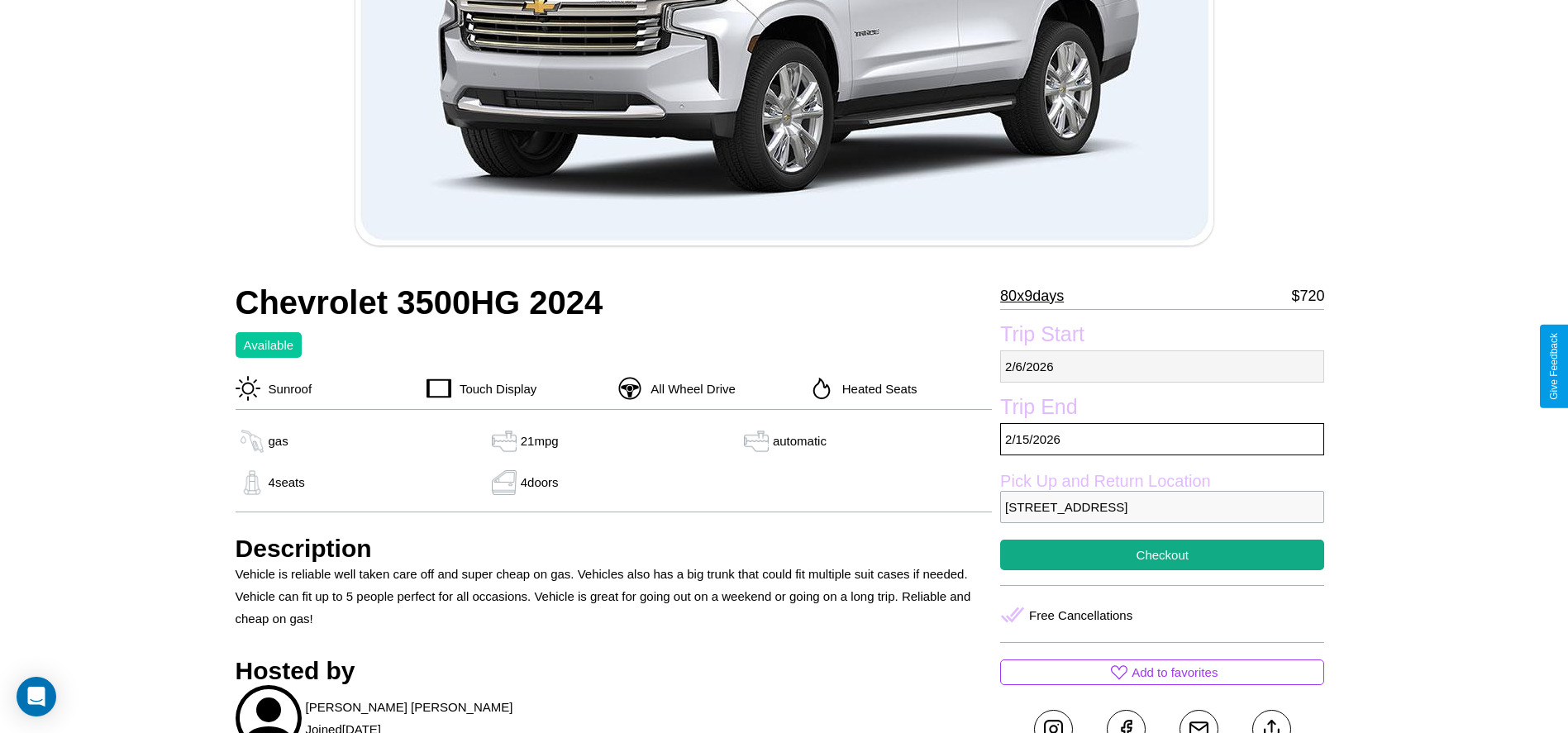
click at [1162, 366] on p "2 / 6 / 2026" at bounding box center [1161, 366] width 324 height 32
select select "*"
select select "****"
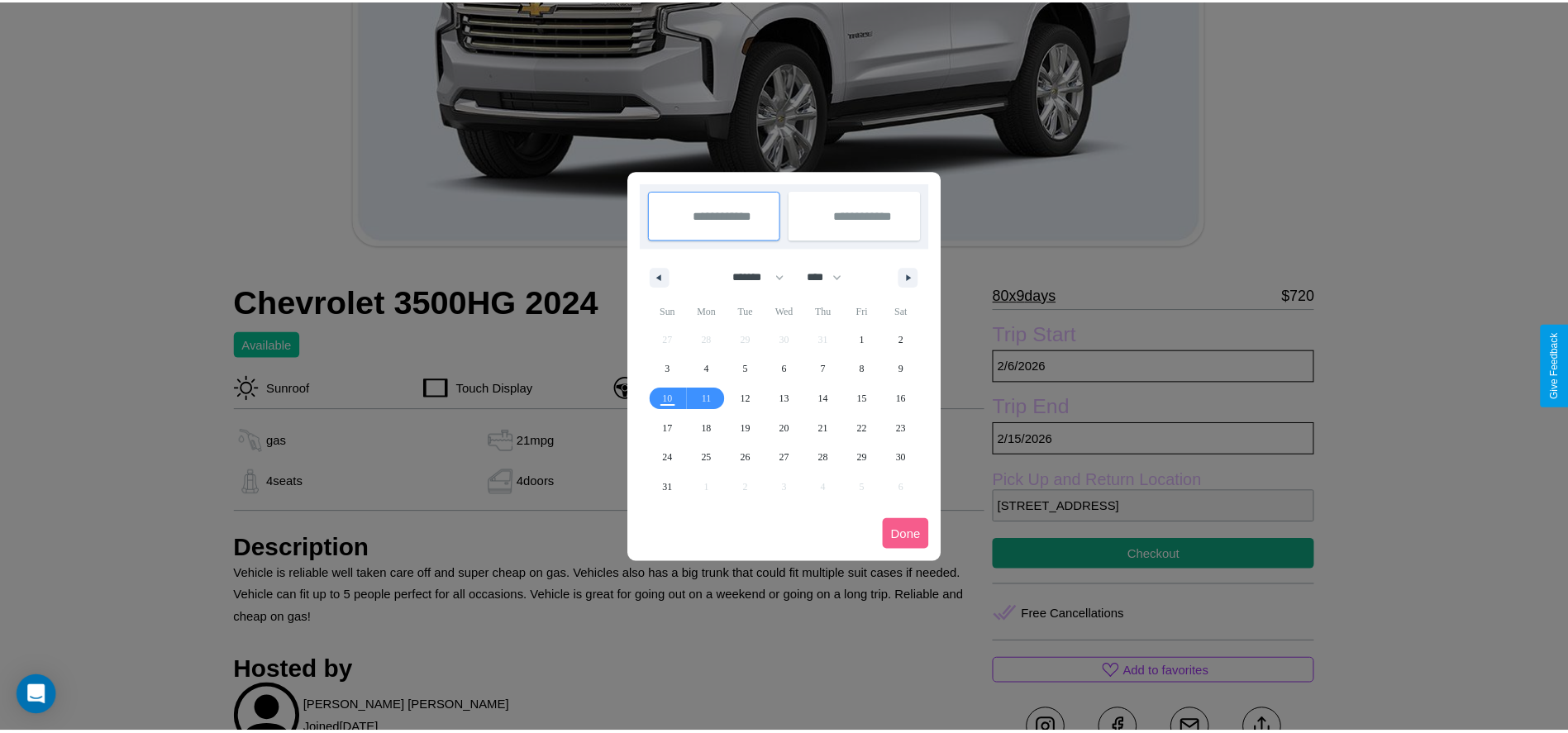
scroll to position [0, 0]
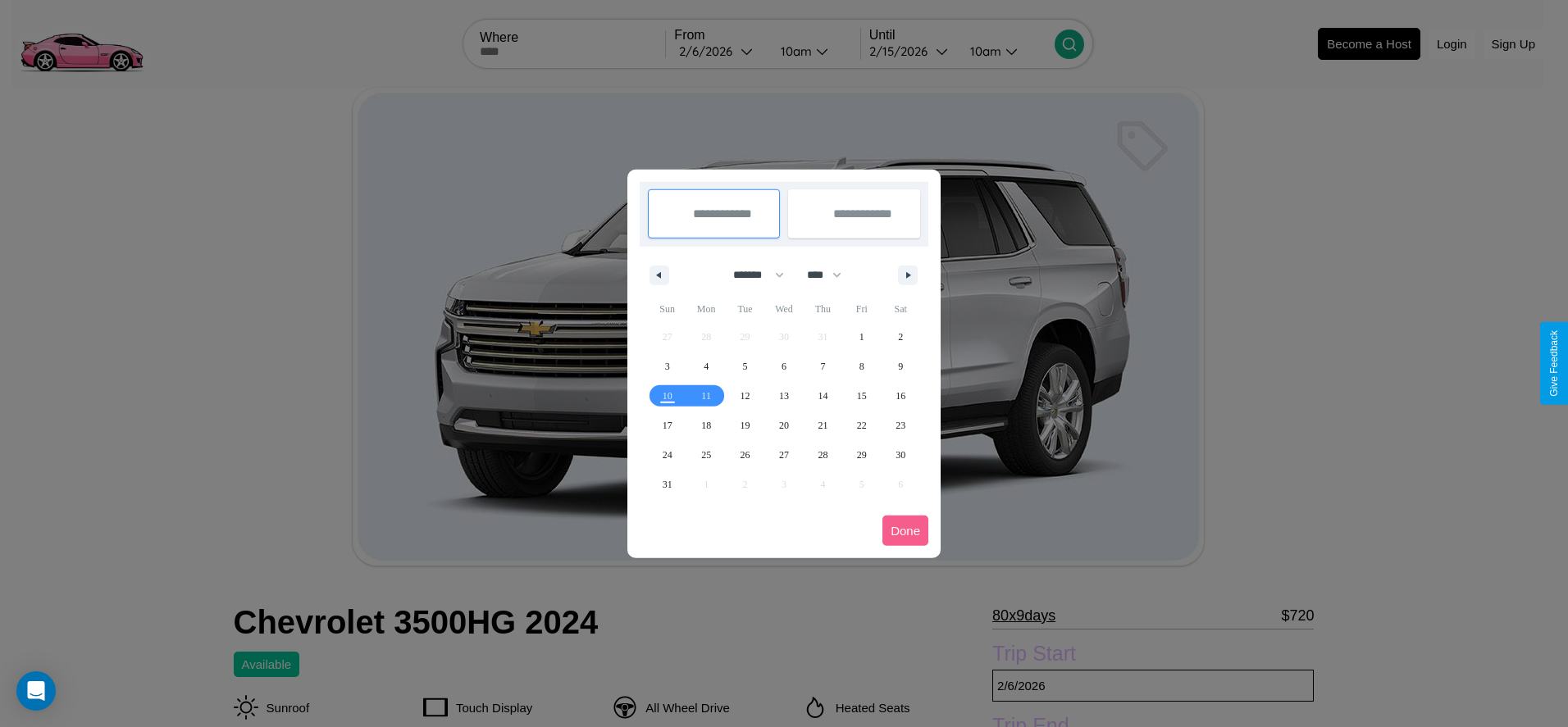
click at [720, 50] on div at bounding box center [784, 363] width 1568 height 727
